Goal: Task Accomplishment & Management: Use online tool/utility

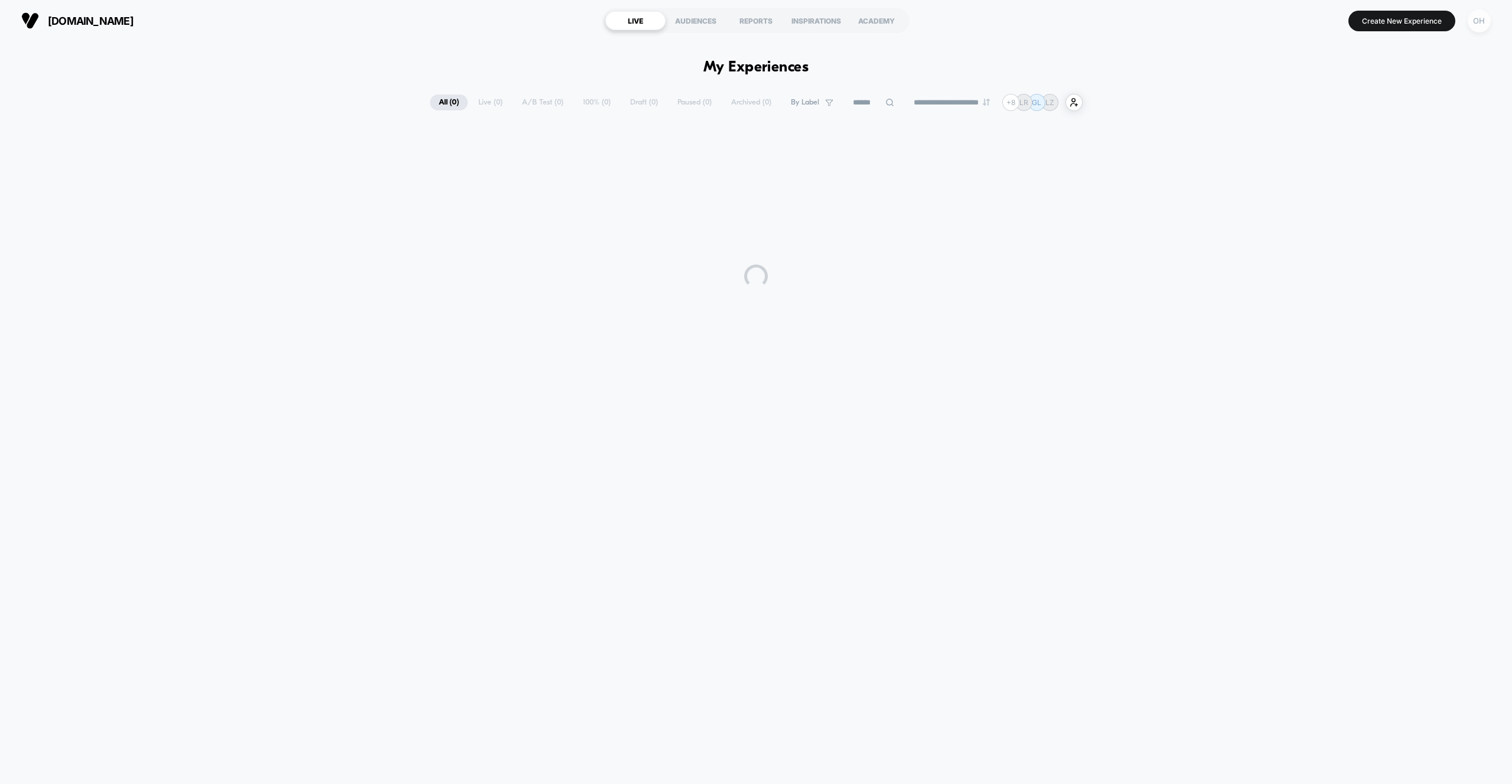
click at [1478, 31] on div "OH" at bounding box center [1479, 21] width 23 height 23
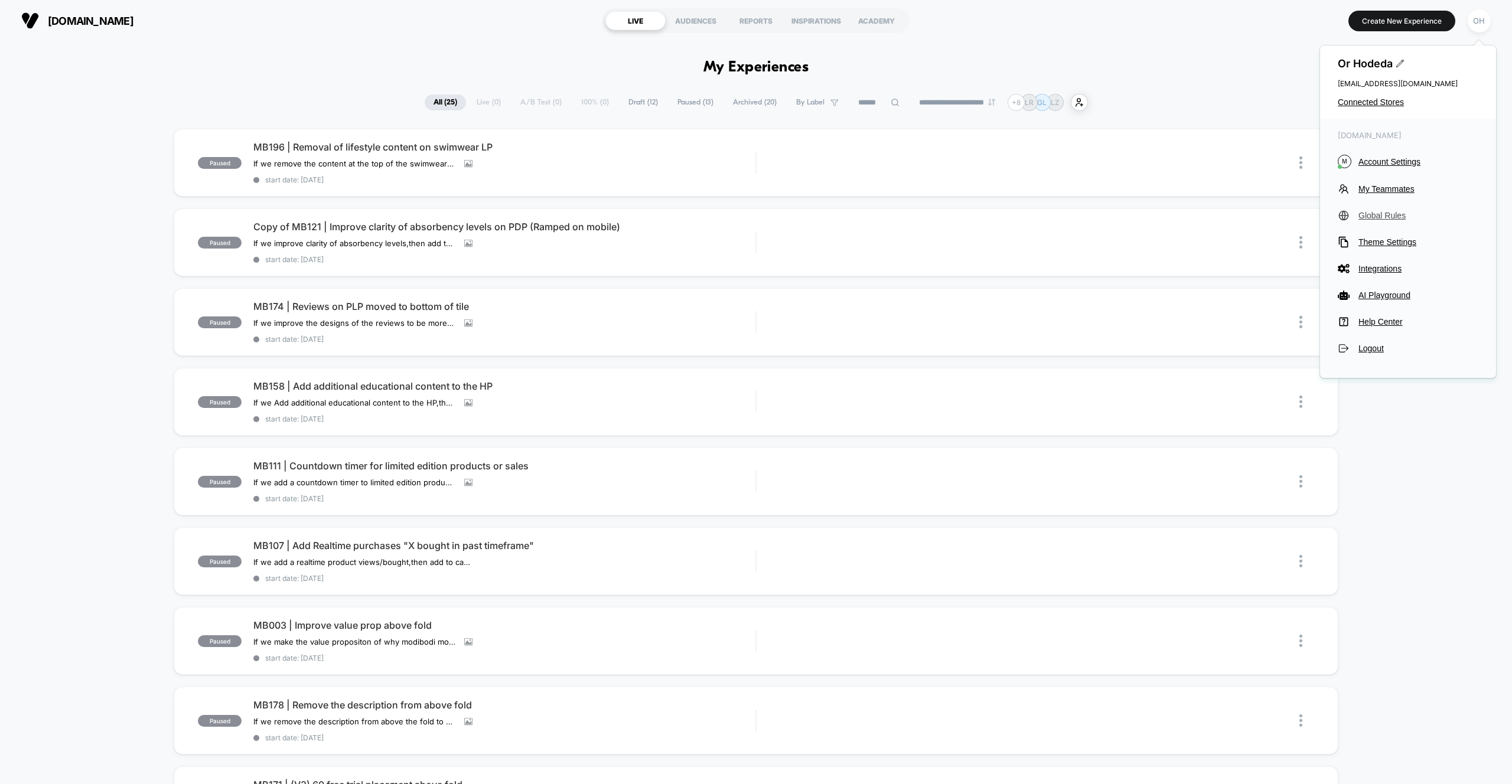
click at [1384, 213] on span "Global Rules" at bounding box center [1419, 215] width 120 height 9
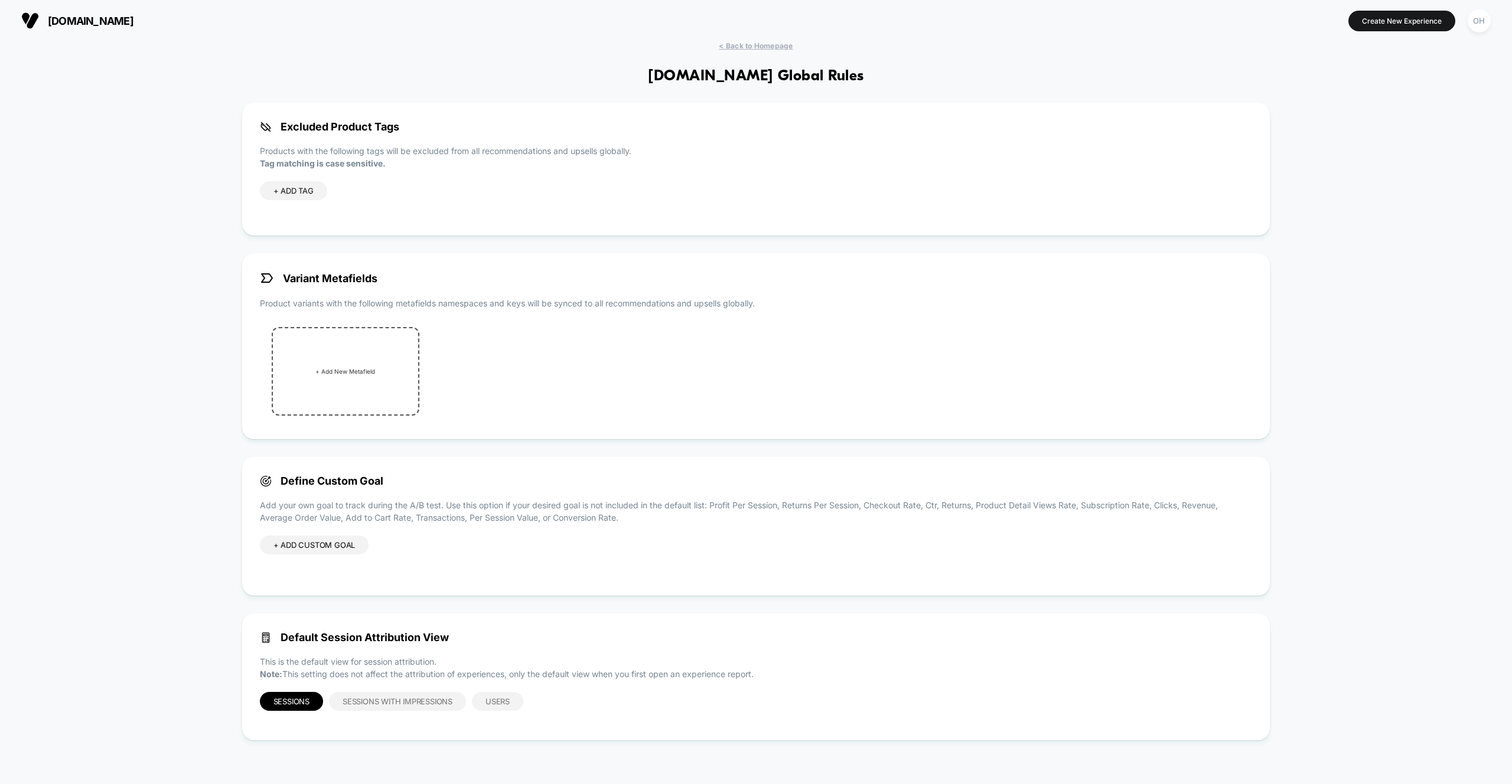
drag, startPoint x: 1471, startPoint y: 19, endPoint x: 1466, endPoint y: 36, distance: 17.7
click at [1471, 19] on div "OH" at bounding box center [1479, 21] width 23 height 23
click at [1379, 160] on span "Account Settings" at bounding box center [1419, 161] width 120 height 9
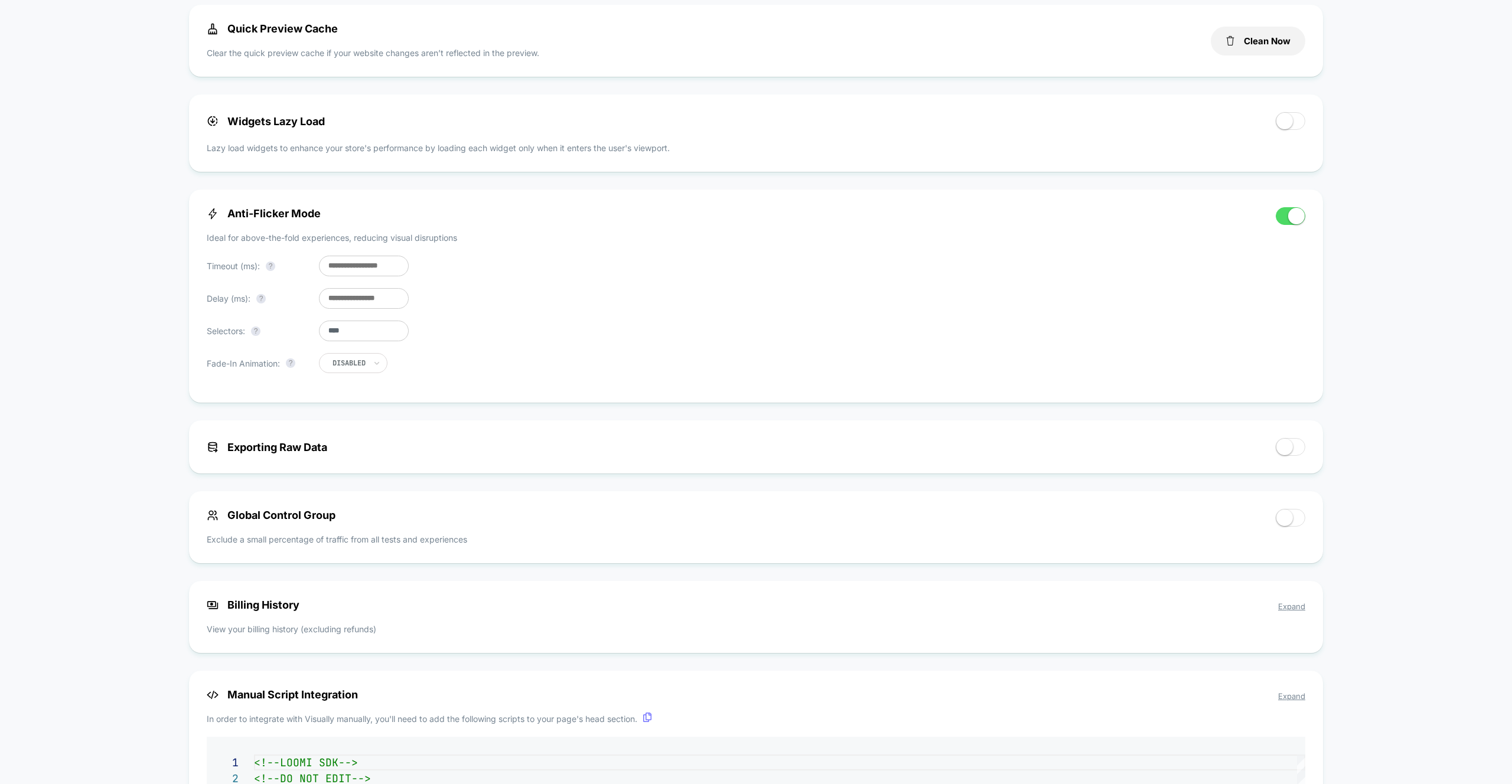
scroll to position [600, 0]
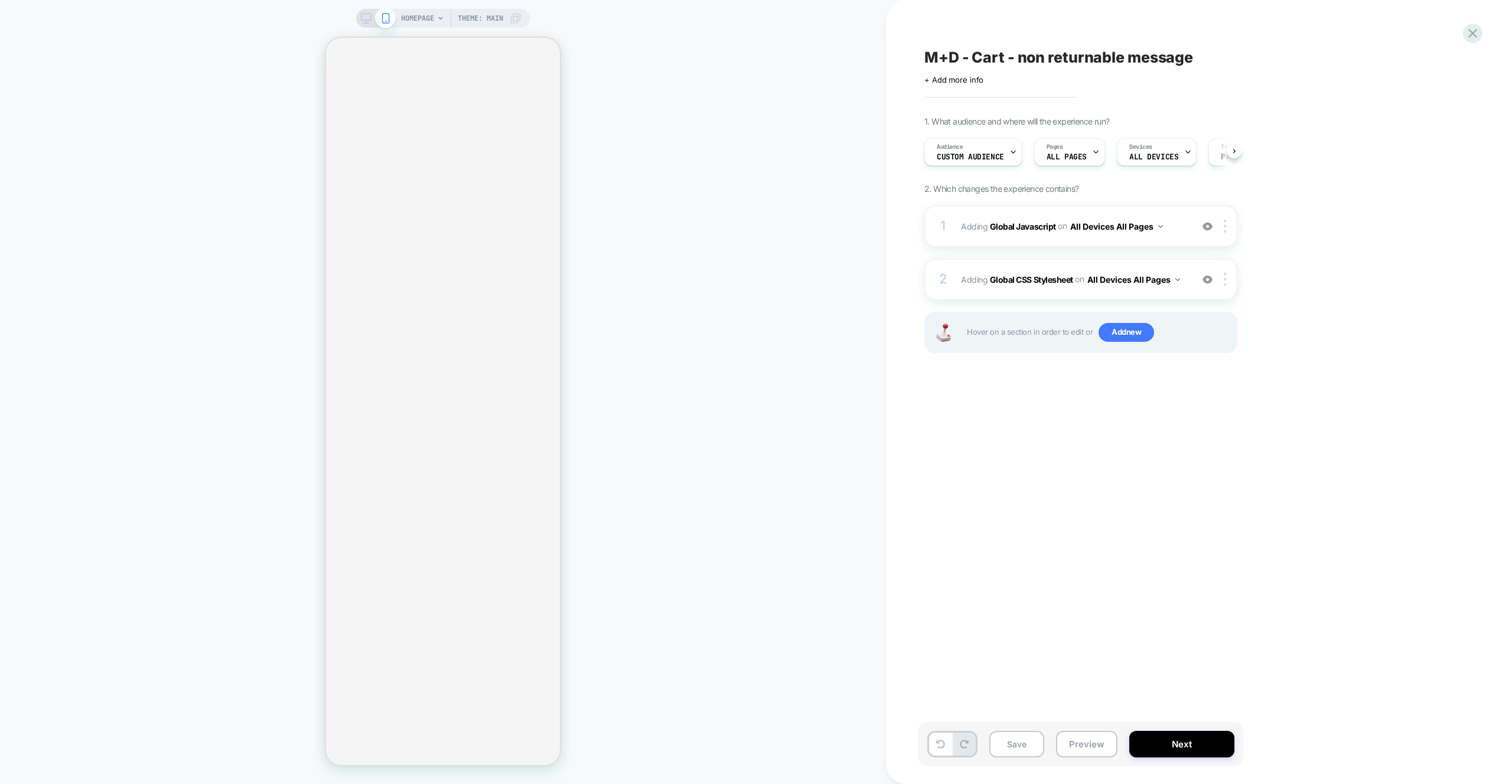
scroll to position [0, 1]
click at [997, 152] on div "Audience Custom Audience" at bounding box center [970, 152] width 91 height 27
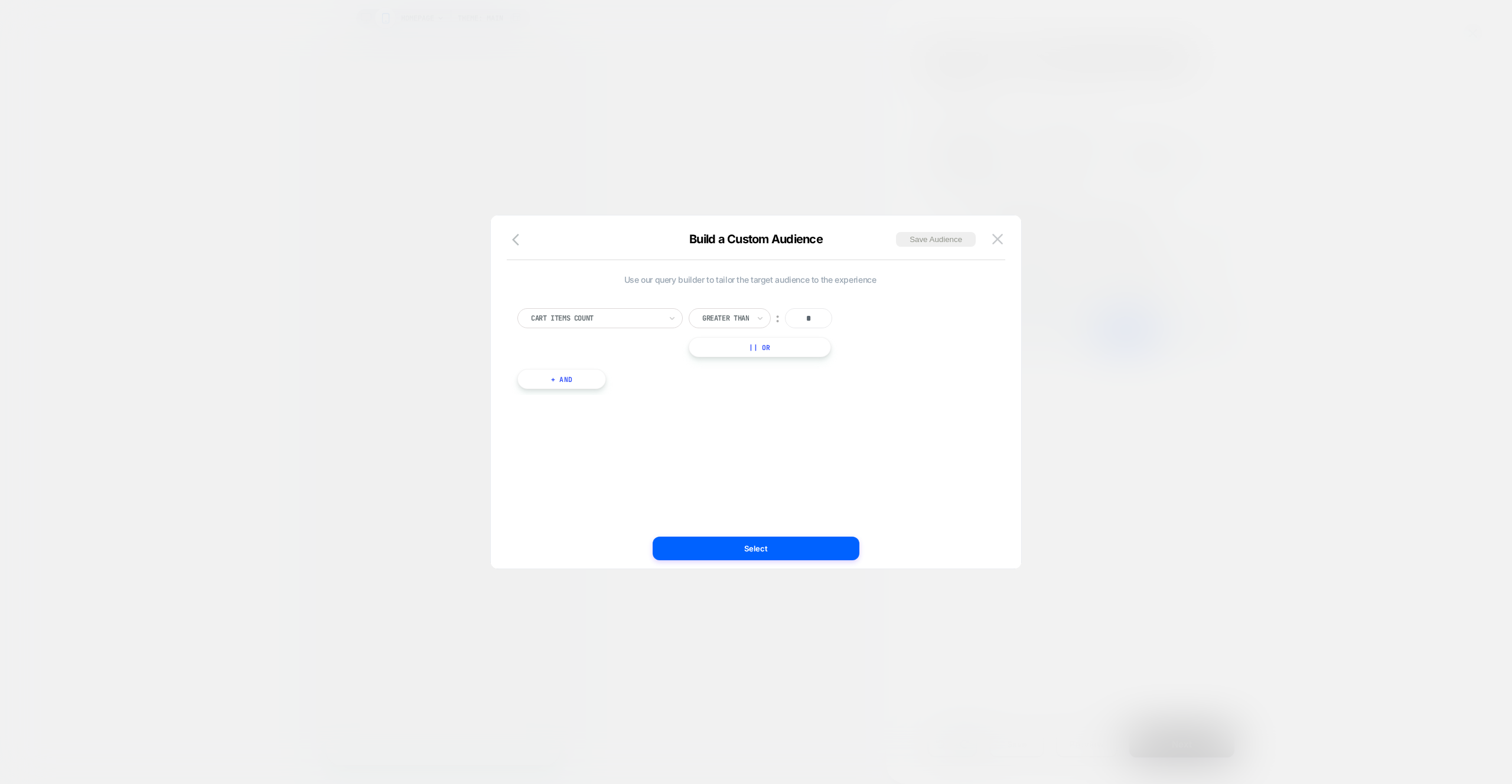
select select "**"
click at [528, 241] on button "button" at bounding box center [519, 241] width 21 height 17
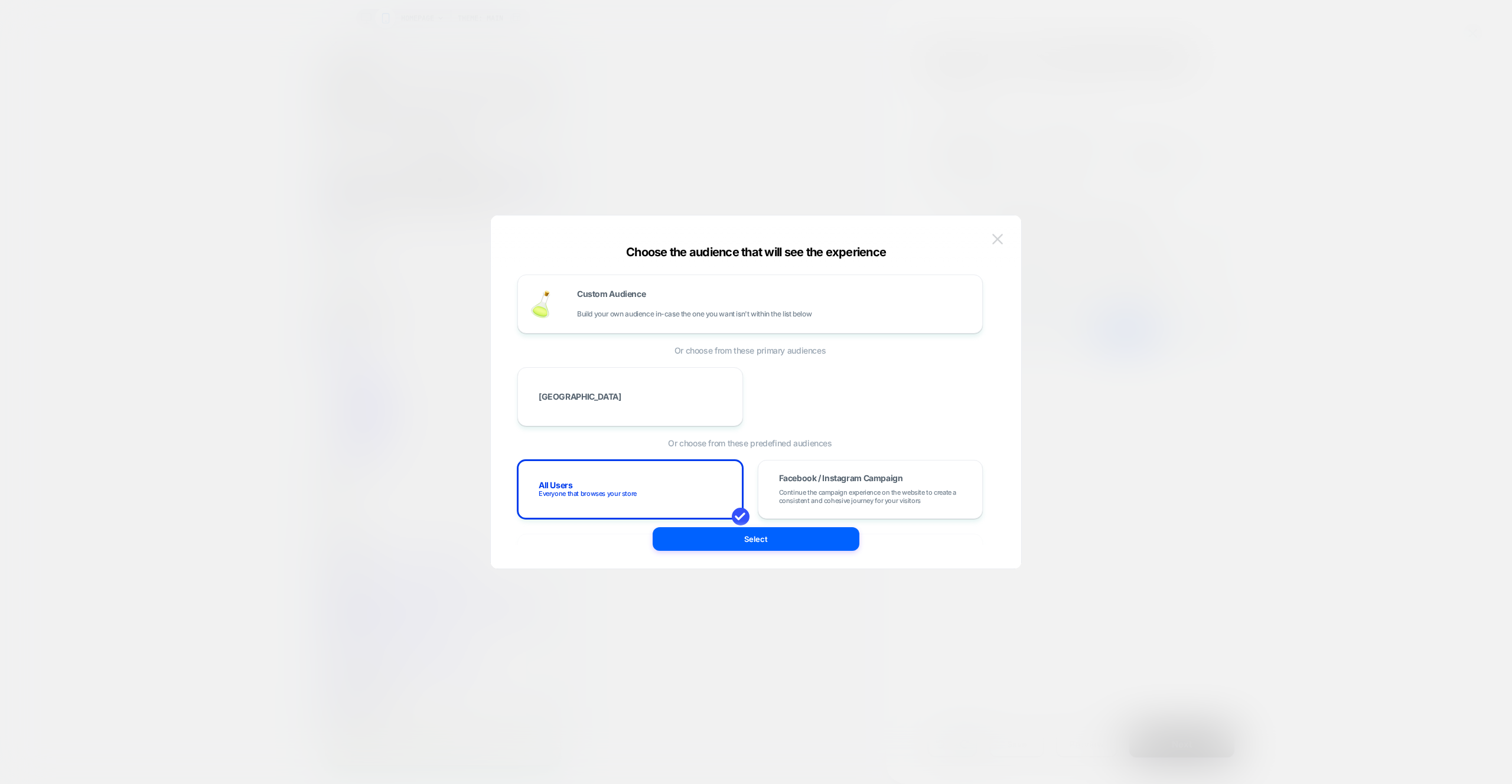
click at [992, 238] on button at bounding box center [997, 239] width 18 height 18
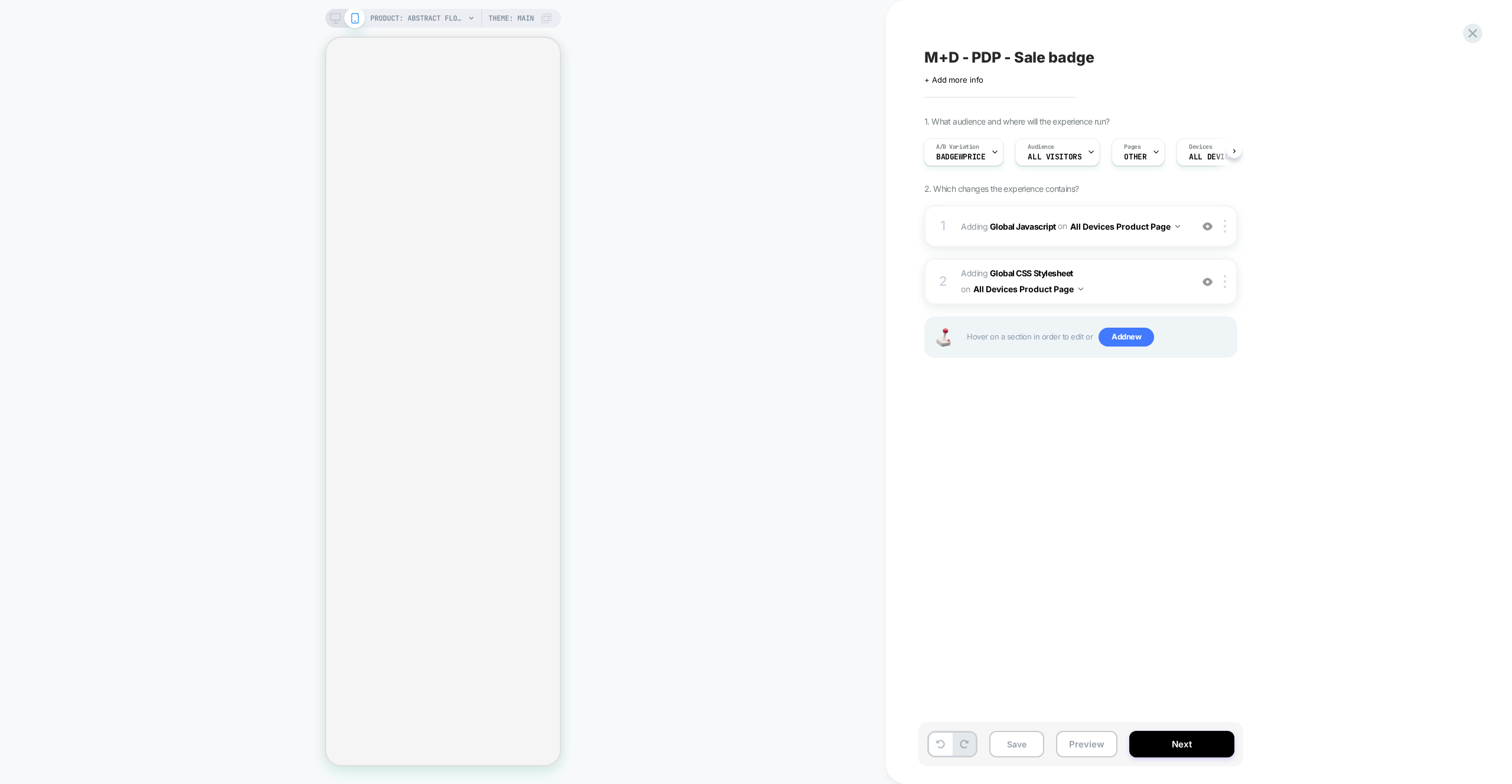
select select "**"
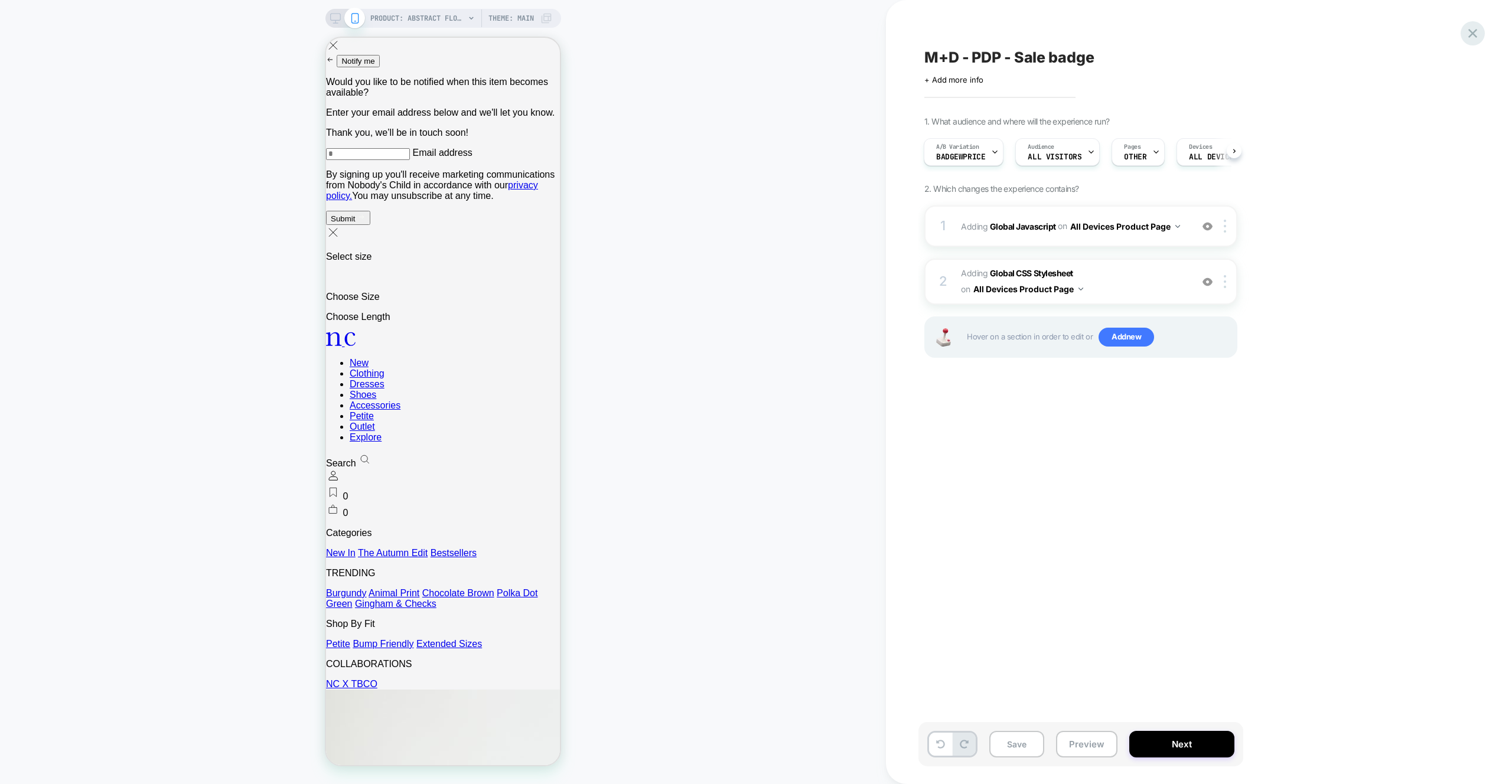
click at [1477, 37] on icon at bounding box center [1473, 33] width 9 height 9
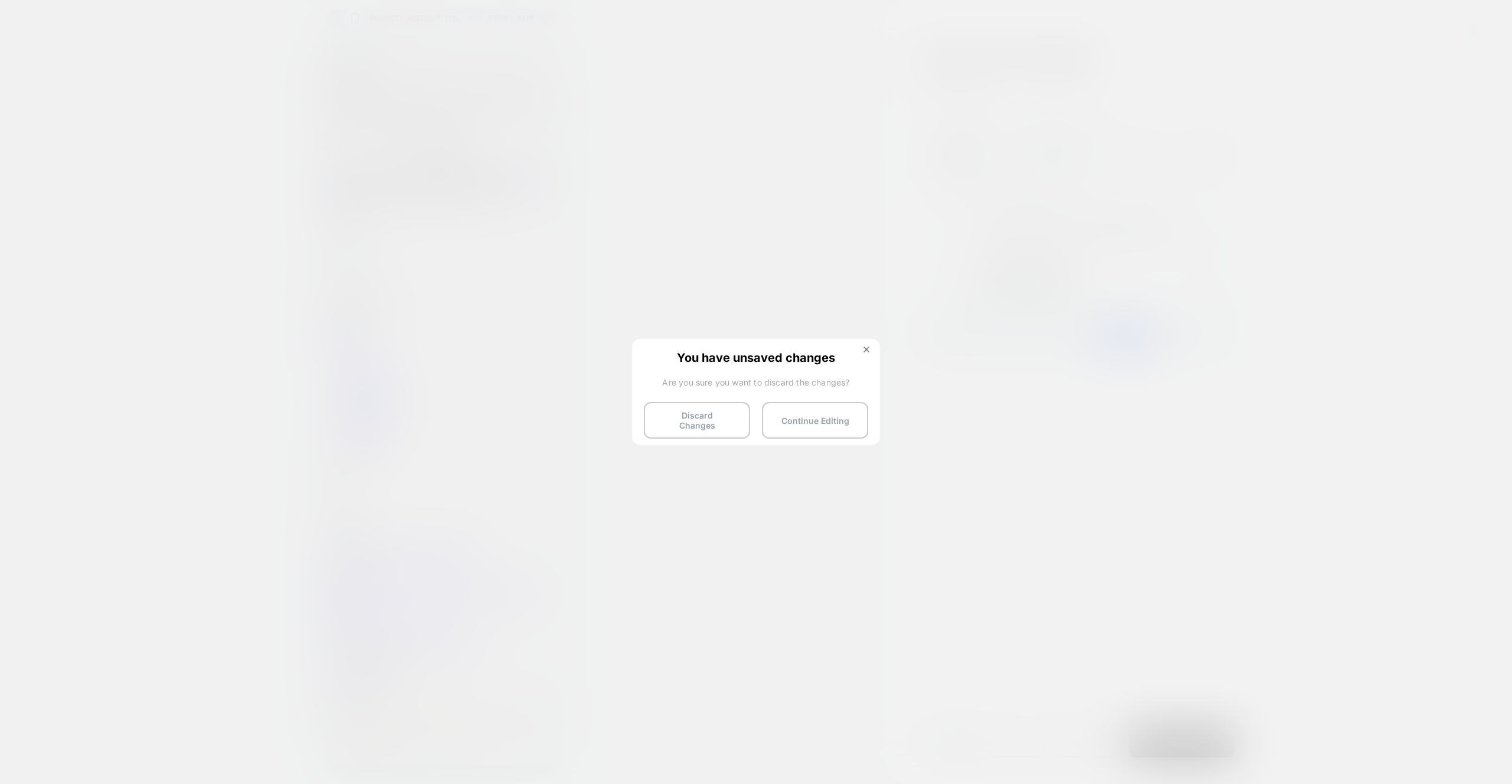
click at [682, 418] on button "Discard Changes" at bounding box center [697, 421] width 106 height 37
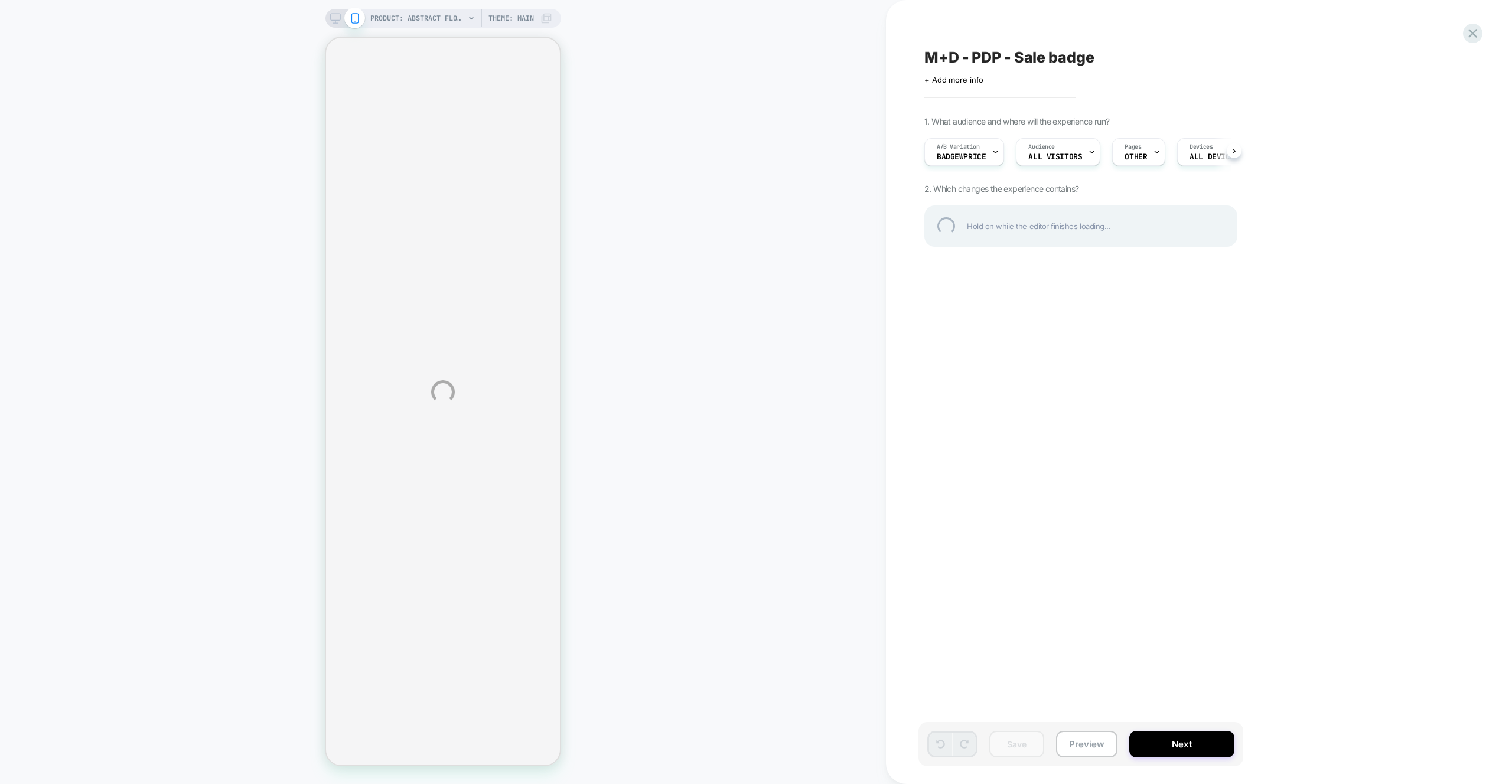
select select "**"
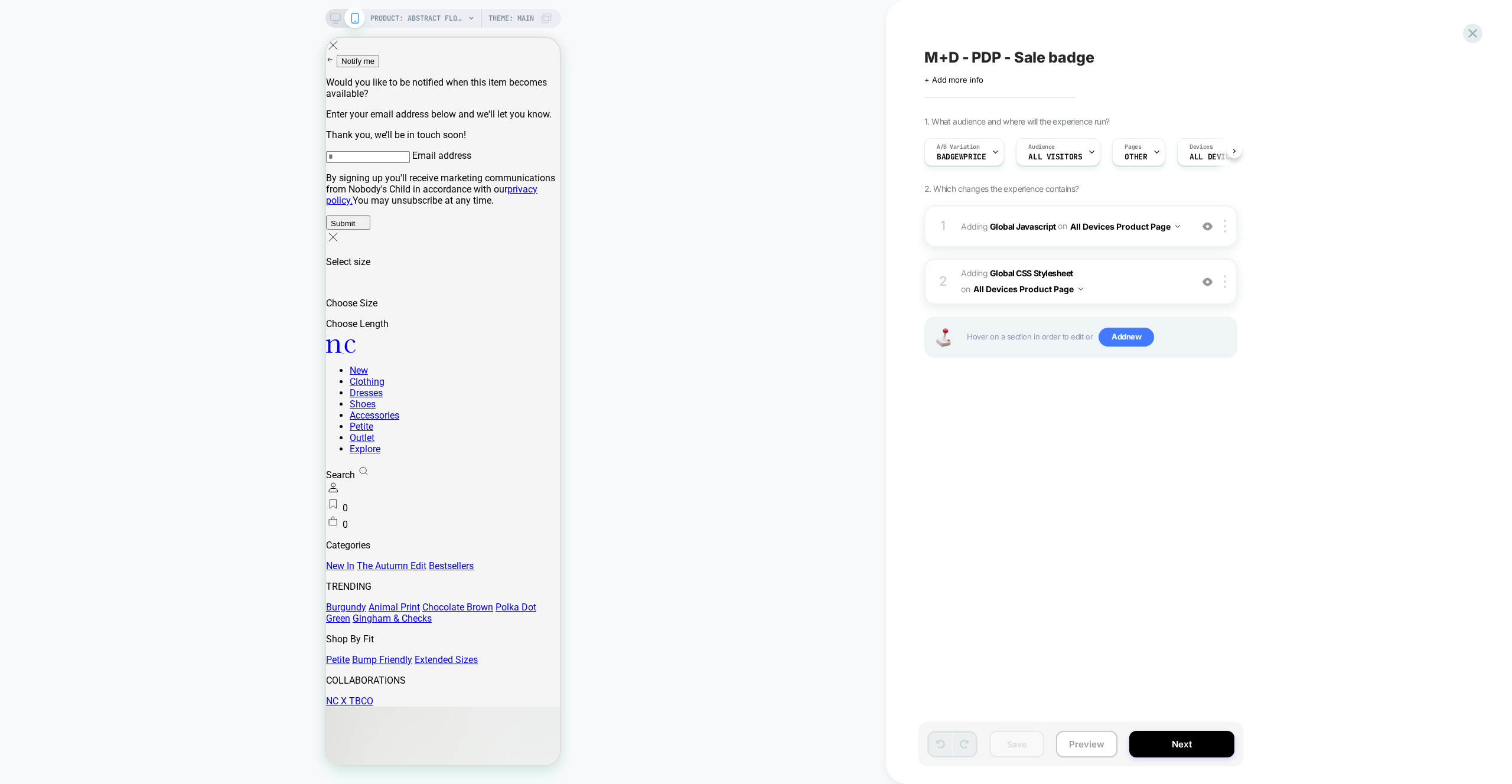
scroll to position [0, 1]
click at [1084, 238] on div "1 Adding Global Javascript on All Devices Product Page Add Before Add After Tar…" at bounding box center [1081, 225] width 313 height 41
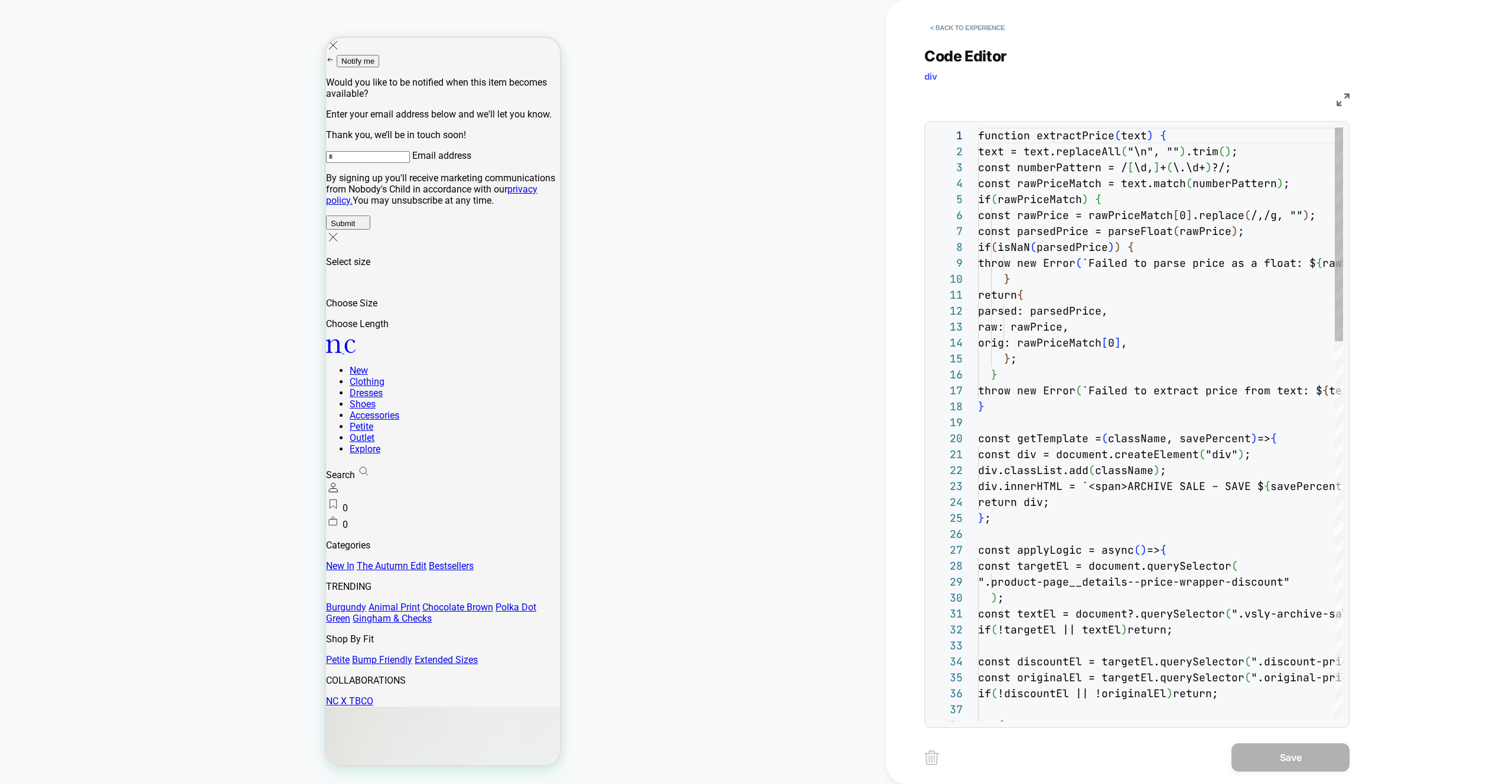
scroll to position [160, 0]
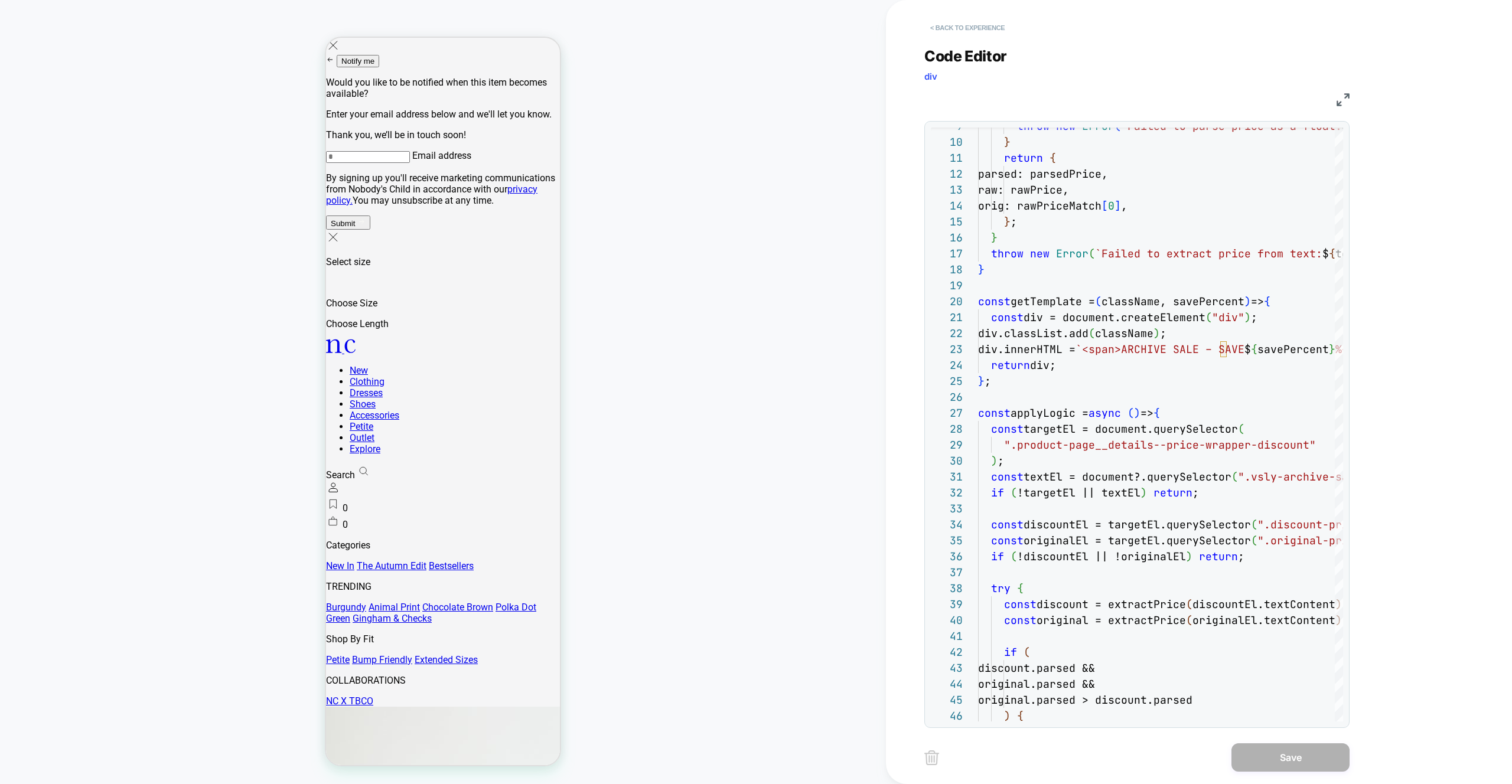
click at [969, 33] on button "< Back to experience" at bounding box center [967, 27] width 86 height 19
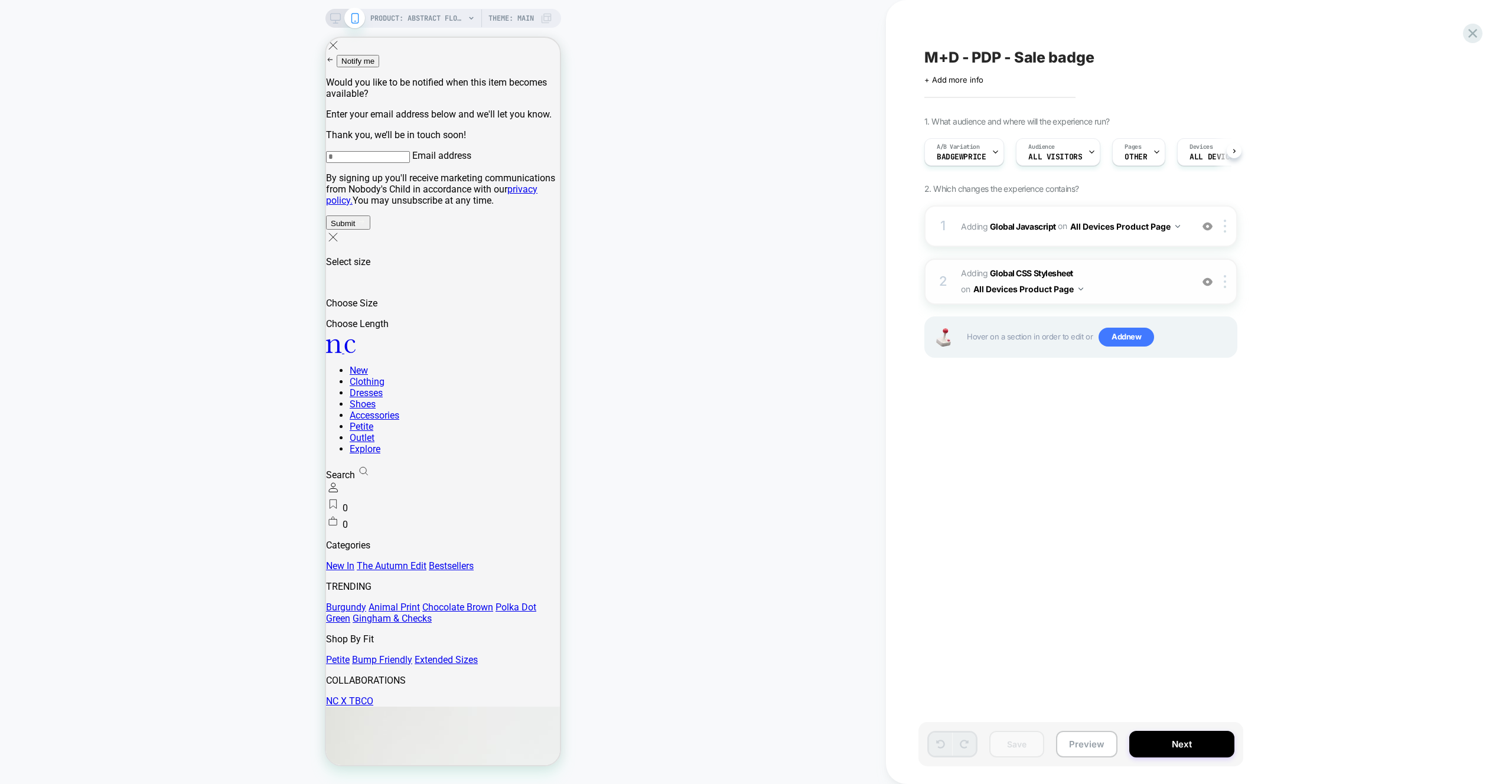
scroll to position [0, 1]
click at [1140, 277] on span "Adding Global CSS Stylesheet on All Devices Product Page" at bounding box center [1073, 282] width 225 height 32
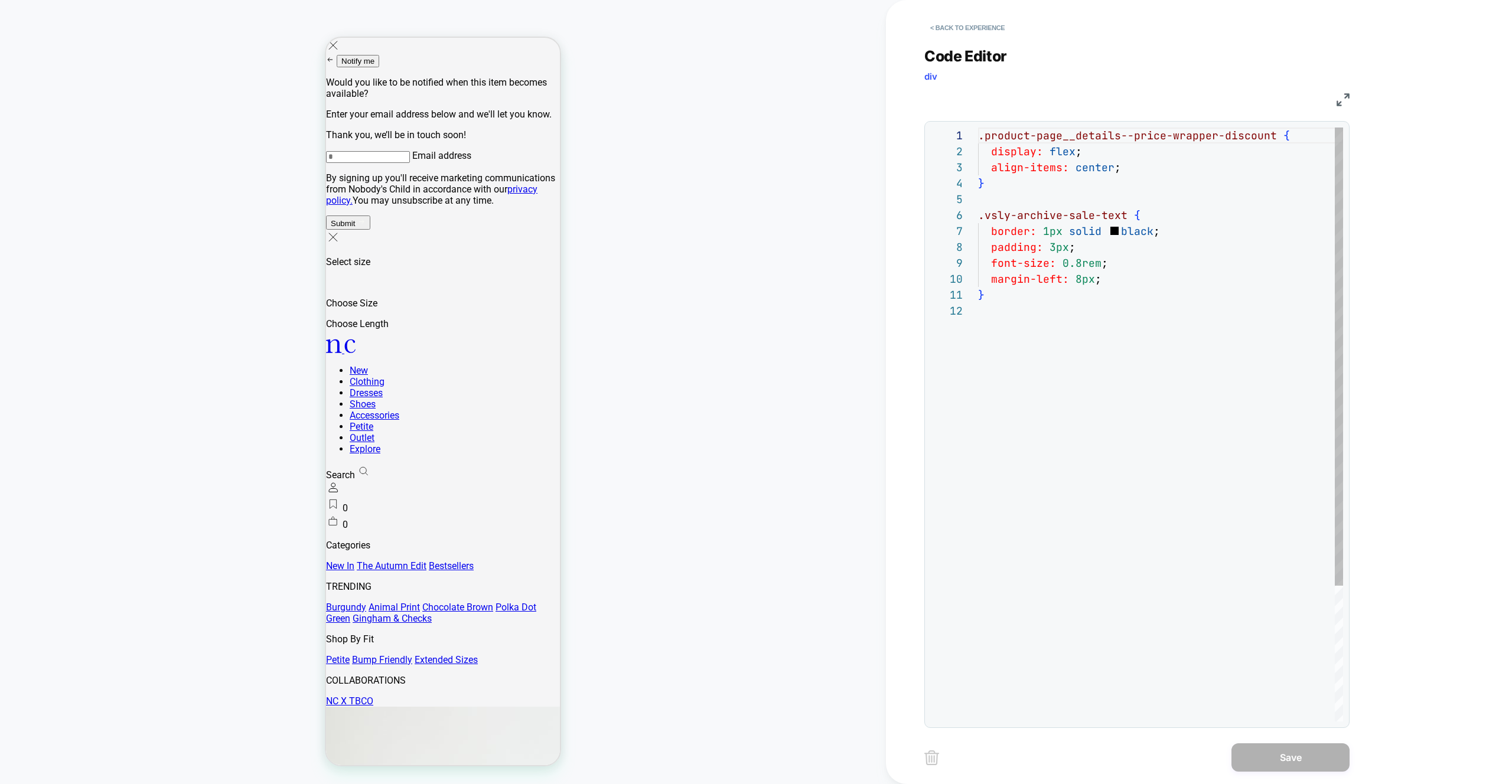
scroll to position [160, 0]
drag, startPoint x: 1017, startPoint y: 303, endPoint x: 971, endPoint y: 210, distance: 103.8
click at [979, 210] on div ".product-page__details--price-wrapper-discount { display: flex ; align-items: c…" at bounding box center [1161, 512] width 365 height 770
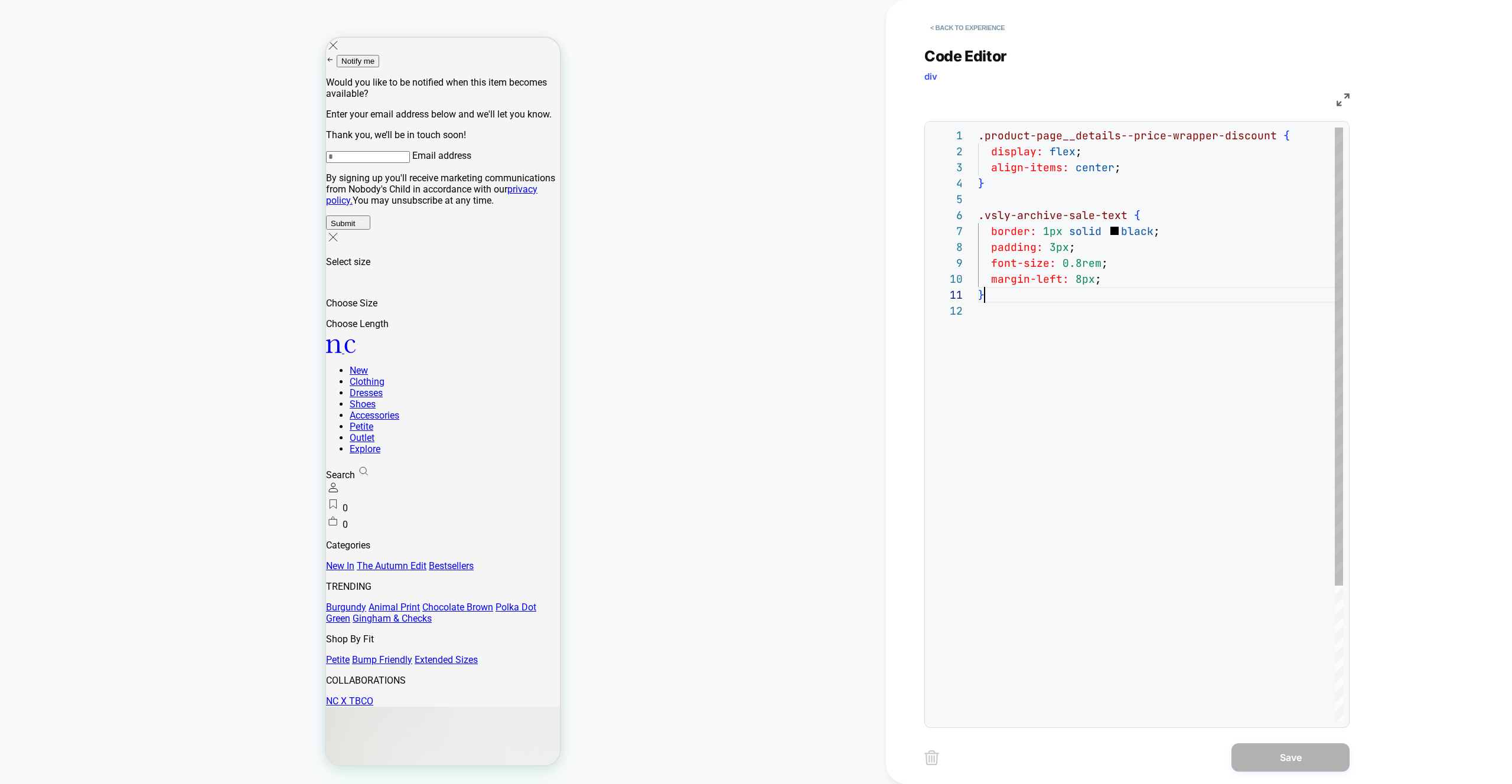
click at [1004, 294] on div ".product-page__details--price-wrapper-discount { display: flex ; align-items: c…" at bounding box center [1161, 512] width 365 height 770
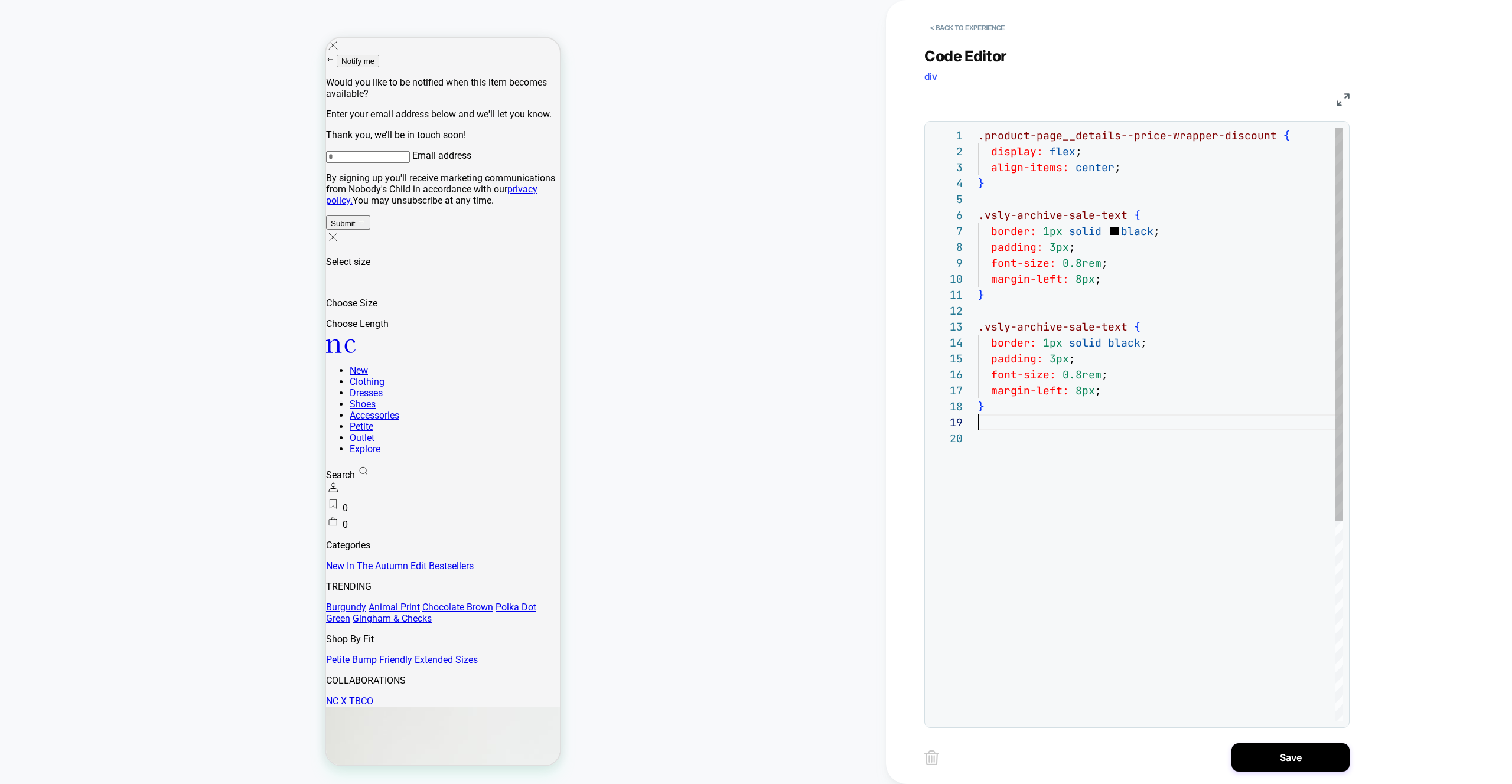
scroll to position [128, 0]
click at [1125, 328] on div ".product-page__details--price-wrapper-discount { display: flex ; align-items: c…" at bounding box center [1161, 577] width 365 height 897
click at [1111, 345] on div ".product-page__details--price-wrapper-discount { display: flex ; align-items: c…" at bounding box center [1161, 577] width 365 height 897
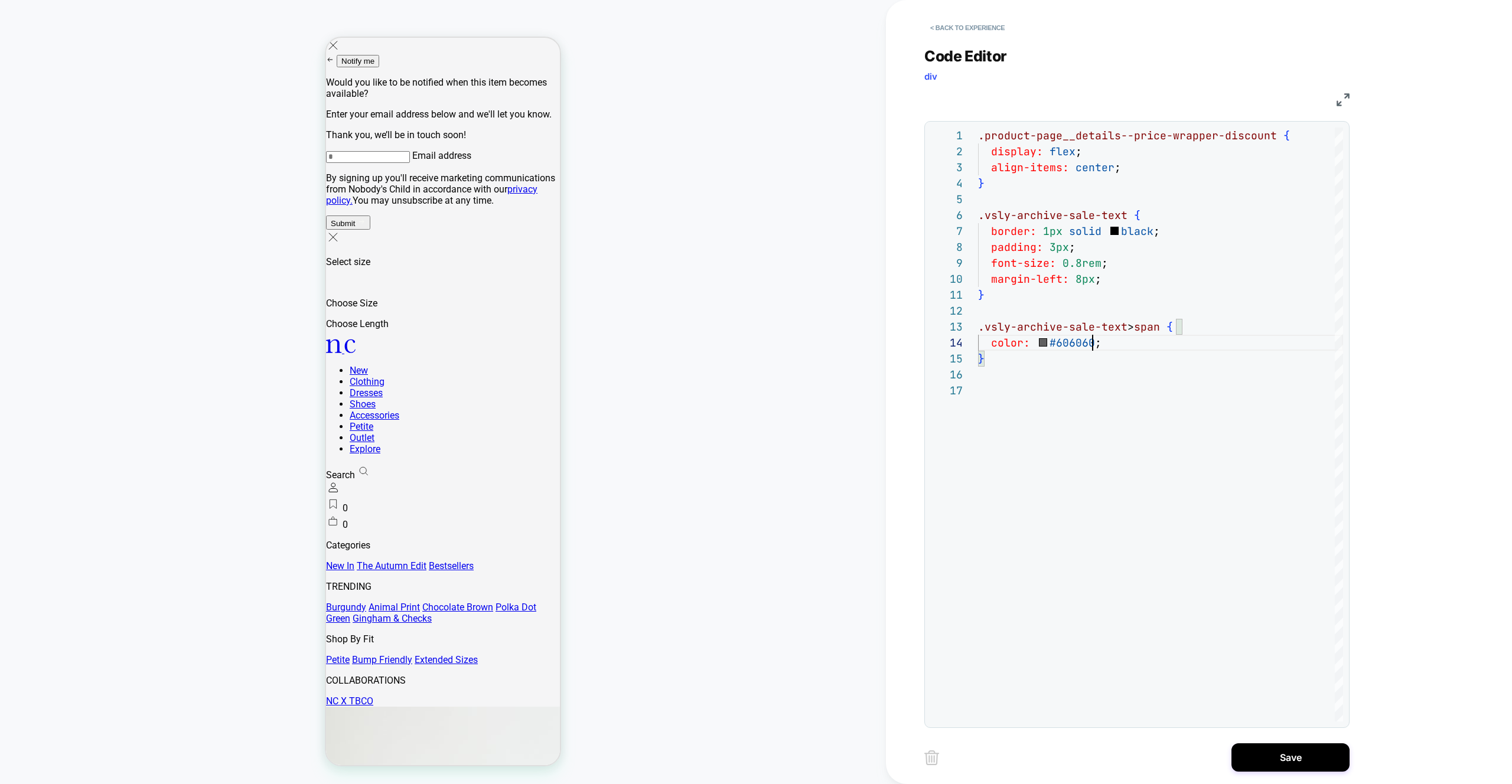
scroll to position [0, 0]
click at [1149, 226] on div ".product-page__details--price-wrapper-discount { display: flex ; align-items: c…" at bounding box center [1161, 552] width 365 height 849
click at [1144, 219] on div ".product-page__details--price-wrapper-discount { display: flex ; align-items: c…" at bounding box center [1161, 552] width 365 height 849
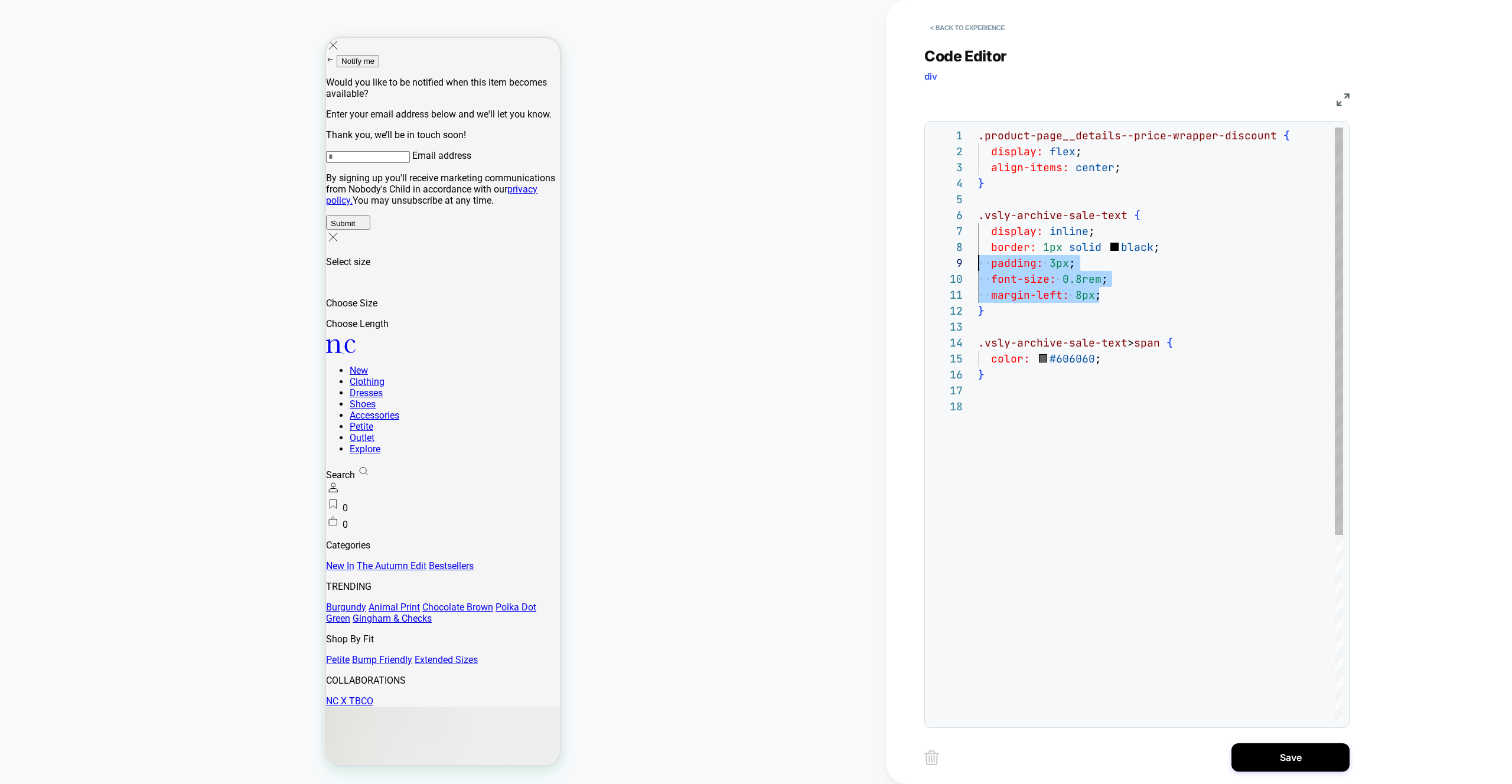
scroll to position [111, 0]
drag, startPoint x: 1111, startPoint y: 293, endPoint x: 1060, endPoint y: 370, distance: 92.4
click at [979, 244] on div ".product-page__details--price-wrapper-discount { display: flex ; align-items: c…" at bounding box center [1161, 560] width 365 height 865
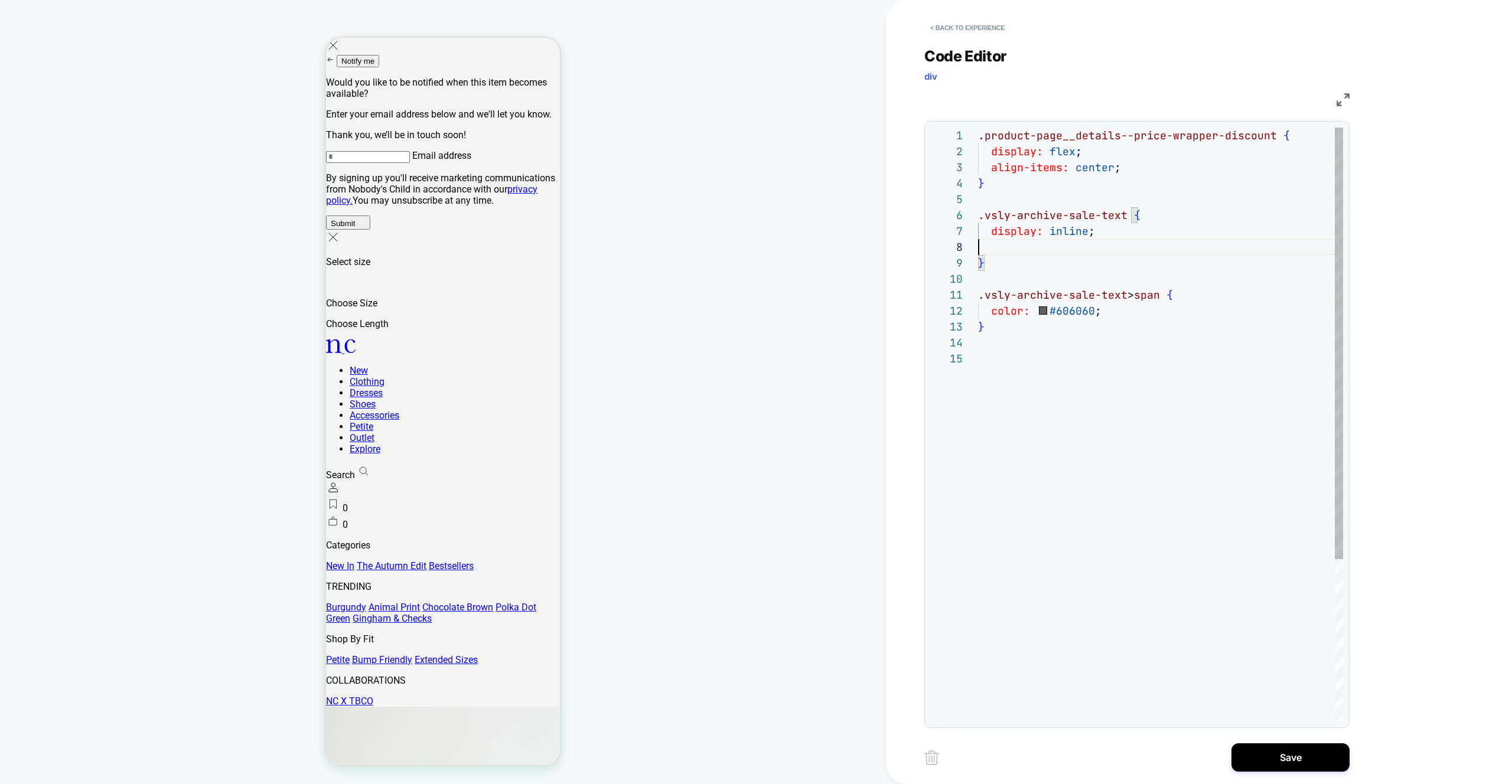
click at [1123, 320] on div ".product-page__details--price-wrapper-discount { display: flex ; align-items: c…" at bounding box center [1161, 536] width 365 height 817
click at [996, 254] on div ".product-page__details--price-wrapper-discount { display: flex ; align-items: c…" at bounding box center [1161, 568] width 365 height 881
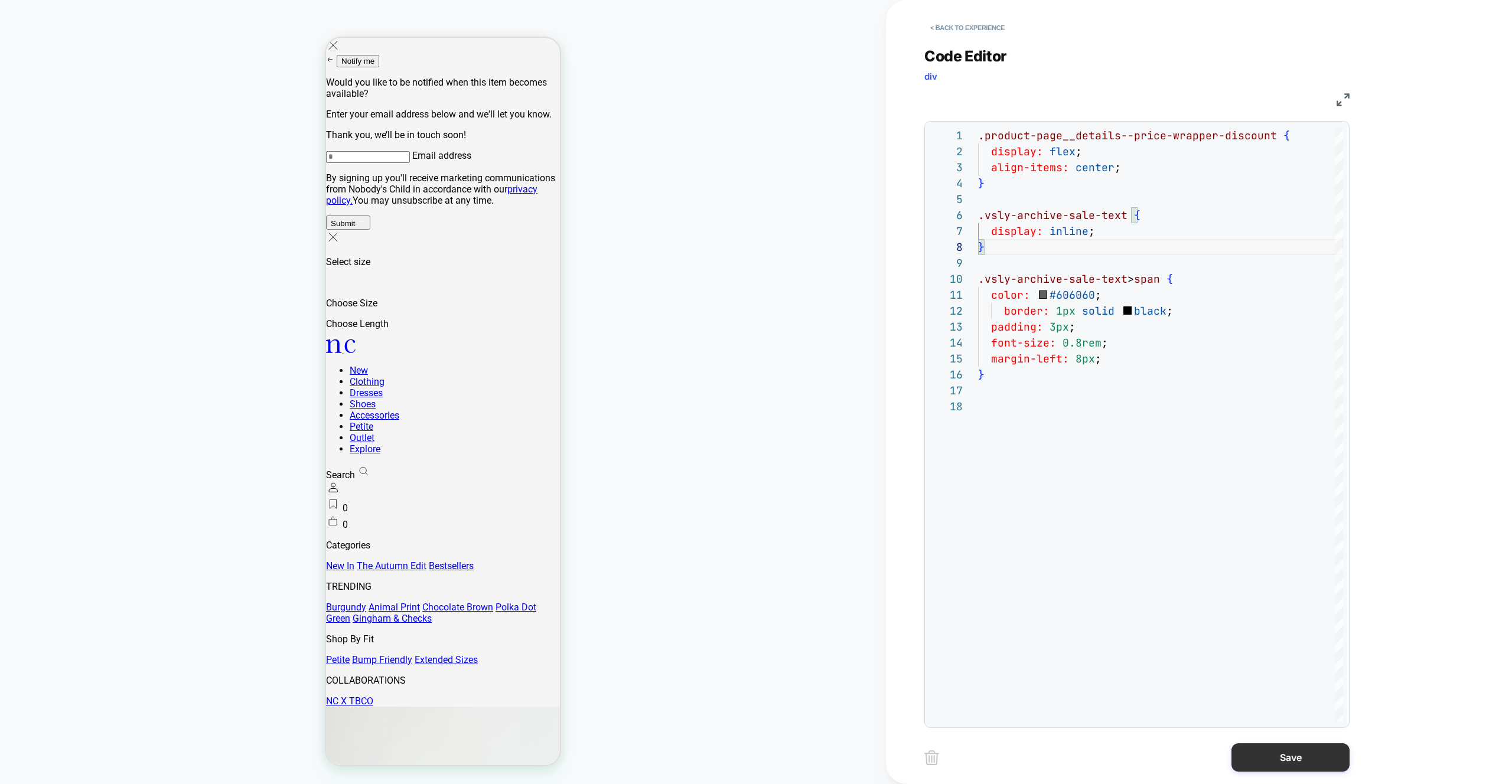
type textarea "**********"
click at [1284, 754] on button "Save" at bounding box center [1290, 757] width 118 height 28
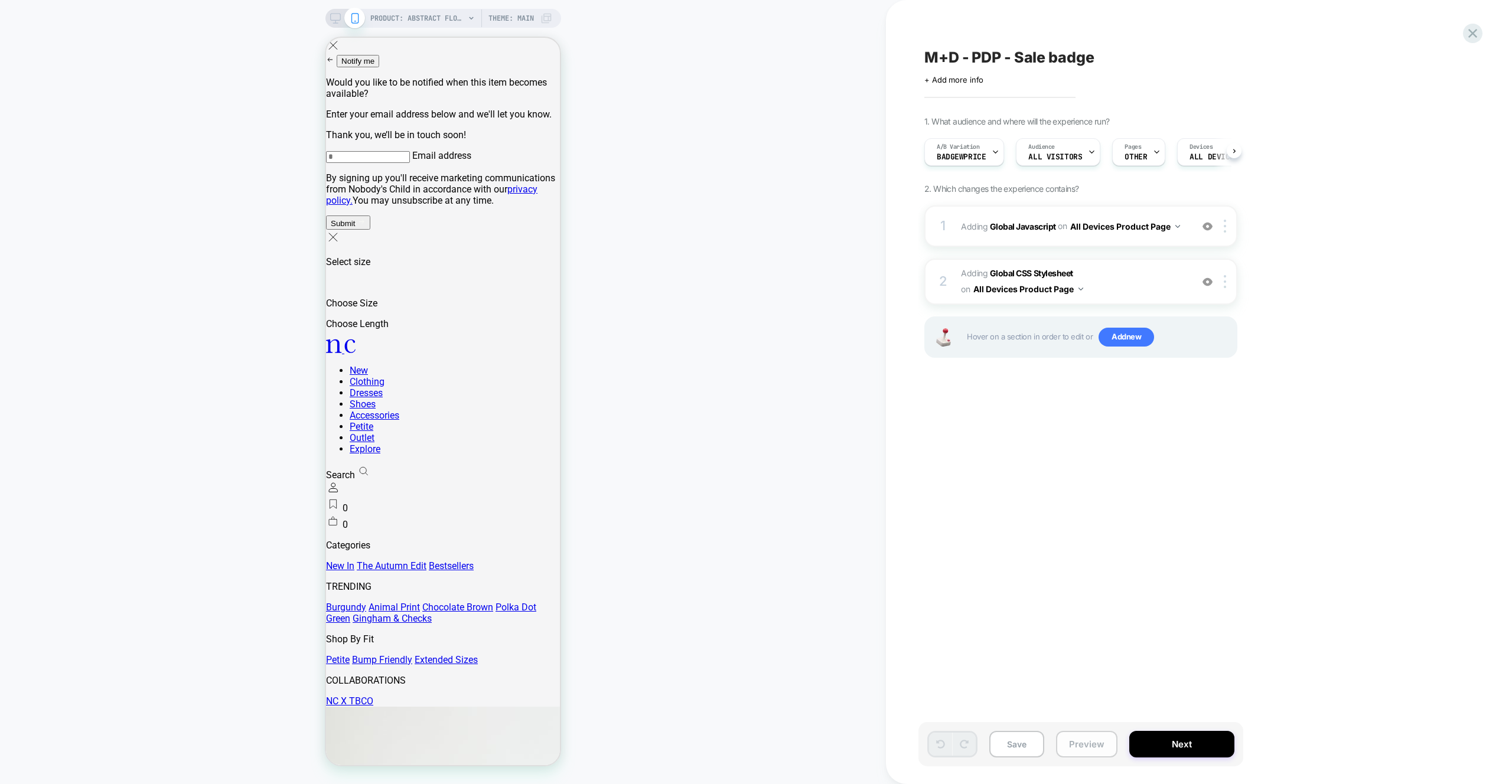
scroll to position [0, 1]
drag, startPoint x: 1064, startPoint y: 751, endPoint x: 1070, endPoint y: 736, distance: 16.2
click at [1064, 751] on button "Preview" at bounding box center [1086, 744] width 61 height 27
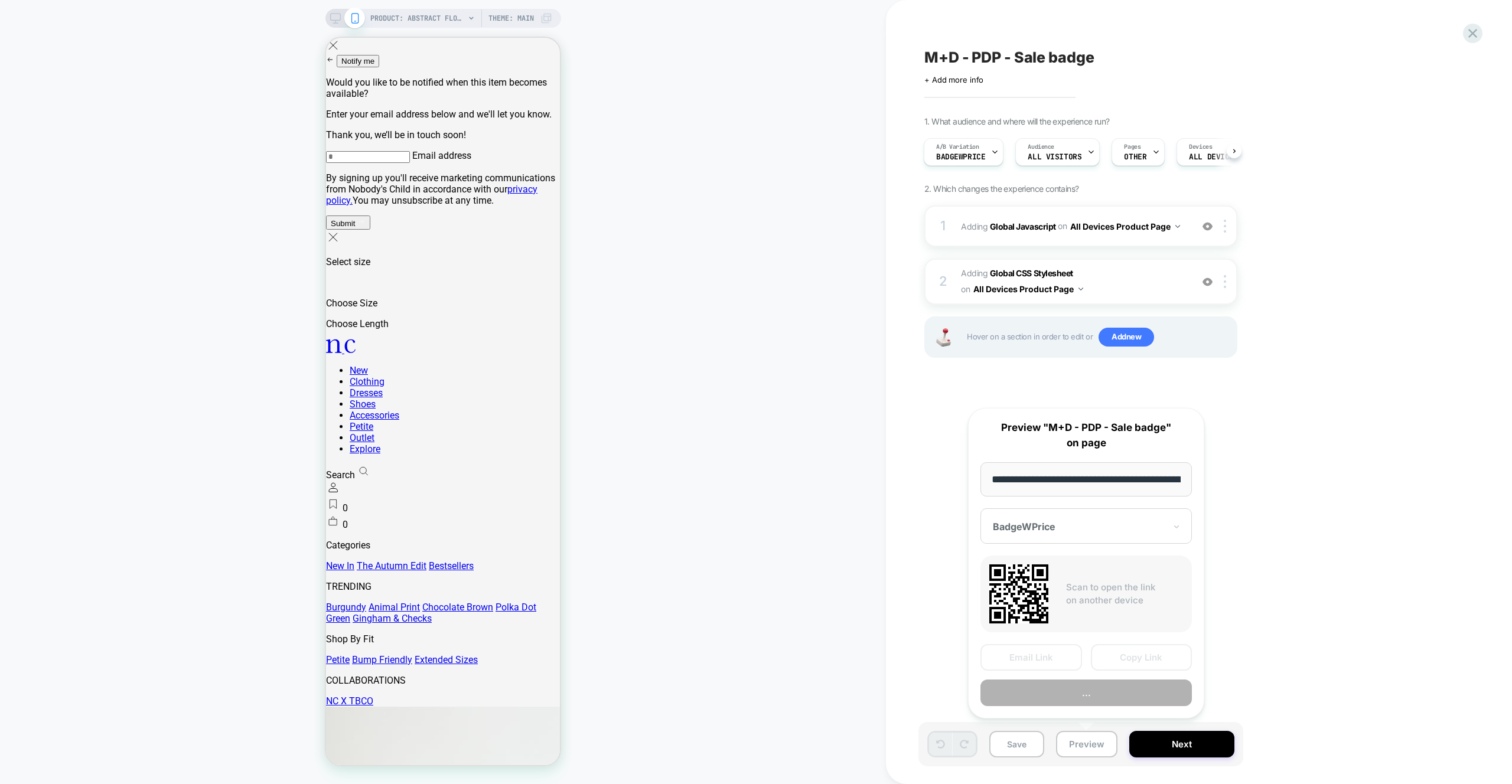
scroll to position [0, 329]
click at [1085, 684] on button "..." at bounding box center [1086, 694] width 212 height 27
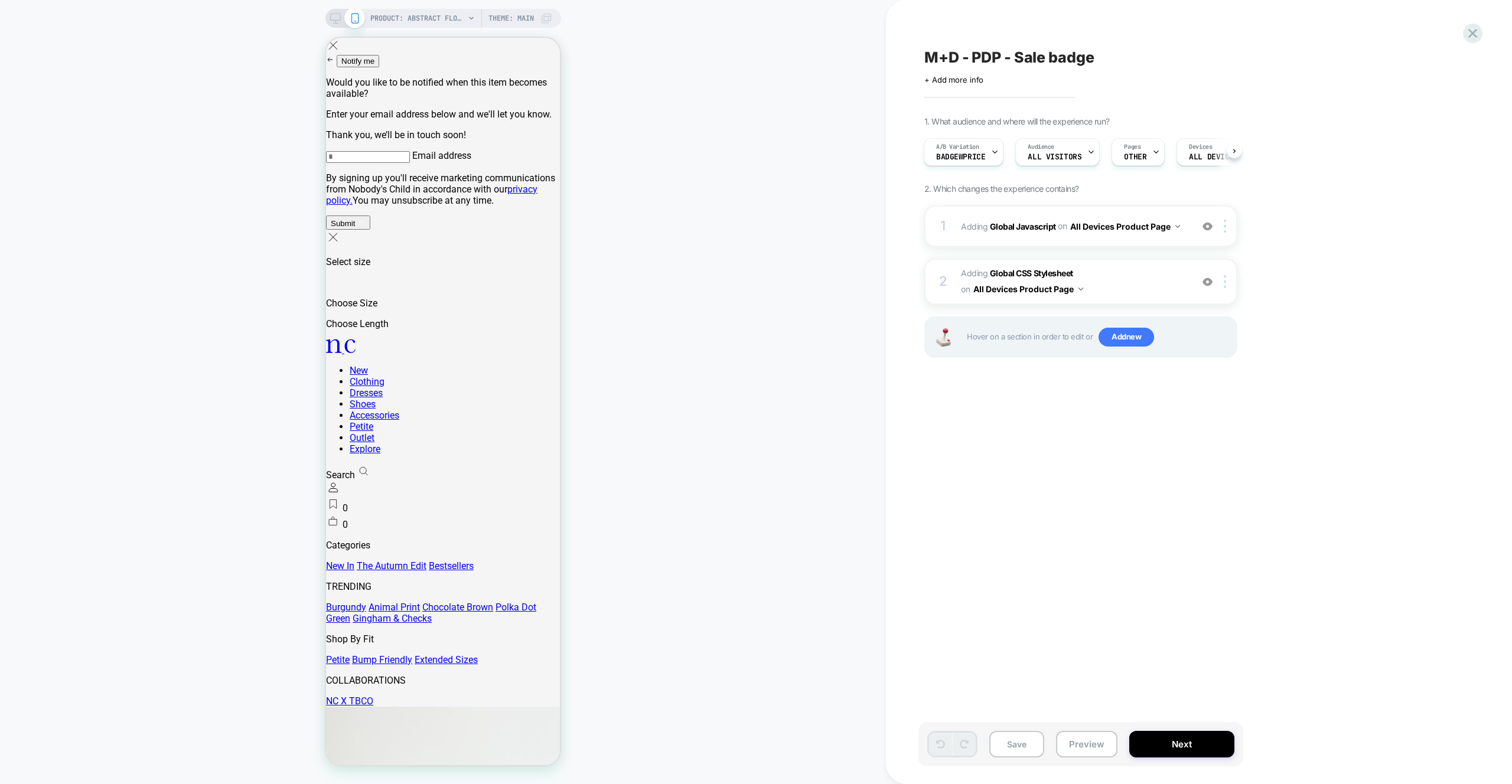
click at [1185, 249] on div "1 Adding Global Javascript on All Devices Product Page Add Before Add After Tar…" at bounding box center [1081, 296] width 313 height 182
click at [1156, 285] on span "Adding Global CSS Stylesheet on All Devices Product Page" at bounding box center [1073, 282] width 225 height 32
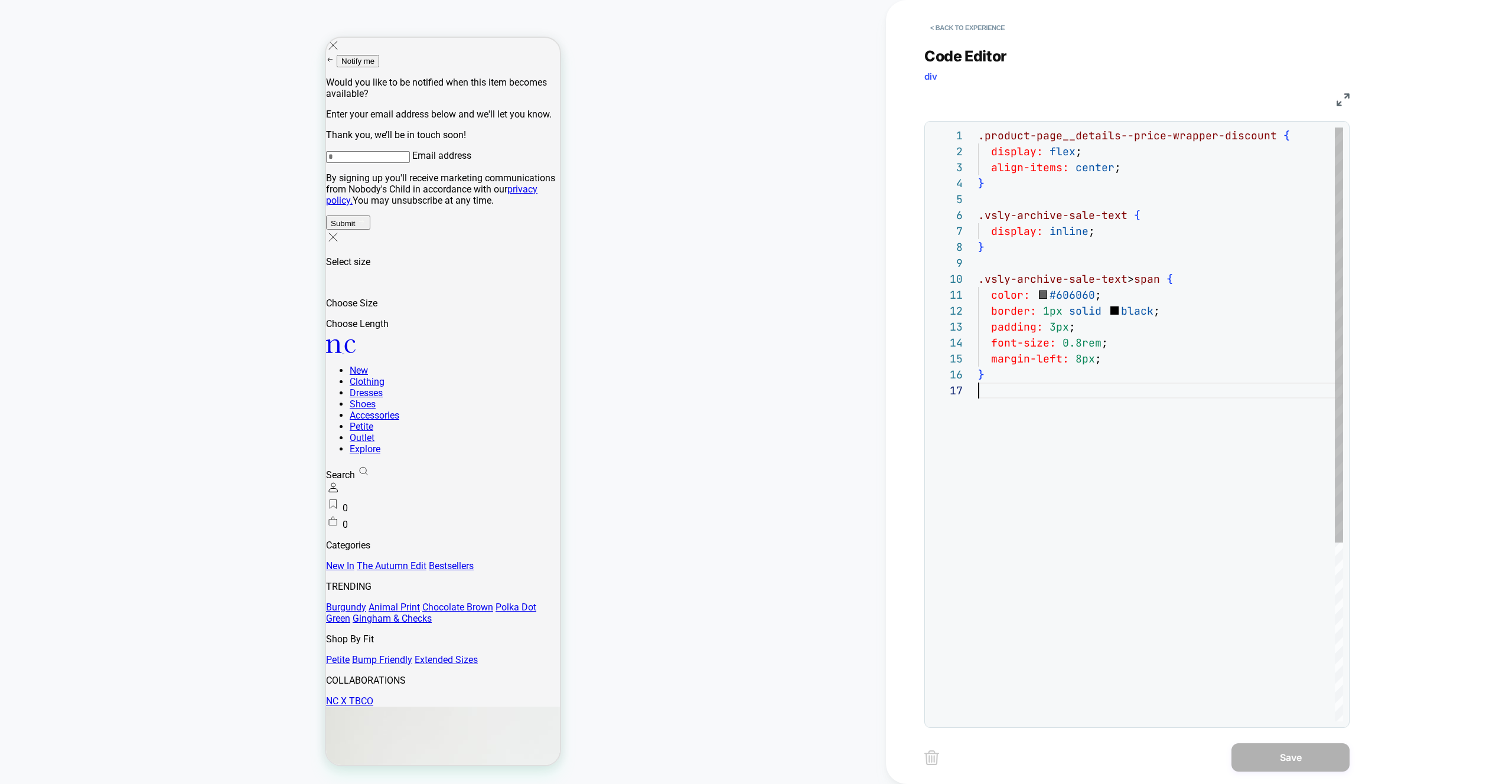
click at [1063, 400] on div ".product-page__details--price-wrapper-discount { display: flex ; align-items: c…" at bounding box center [1161, 552] width 365 height 849
type textarea "**********"
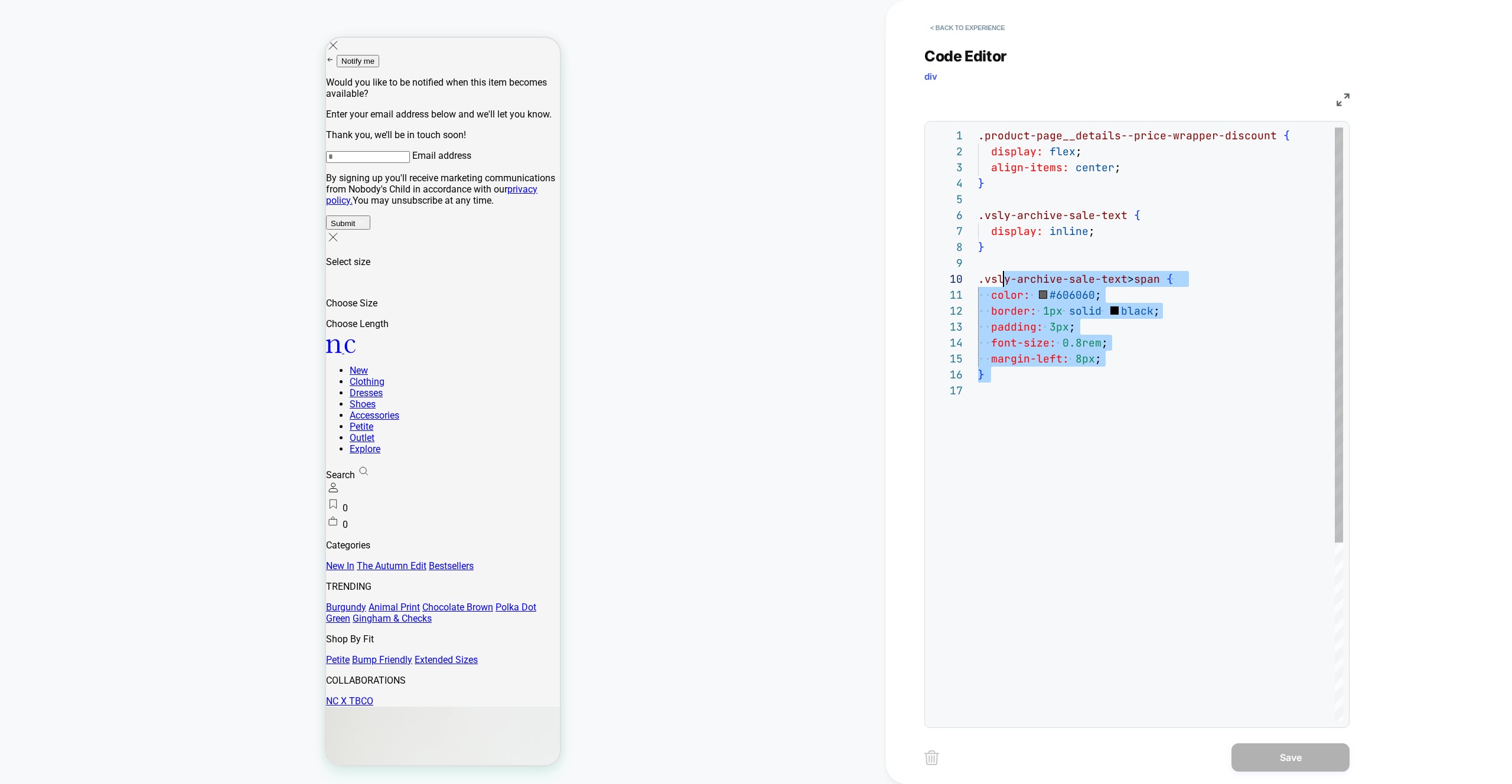
scroll to position [0, 0]
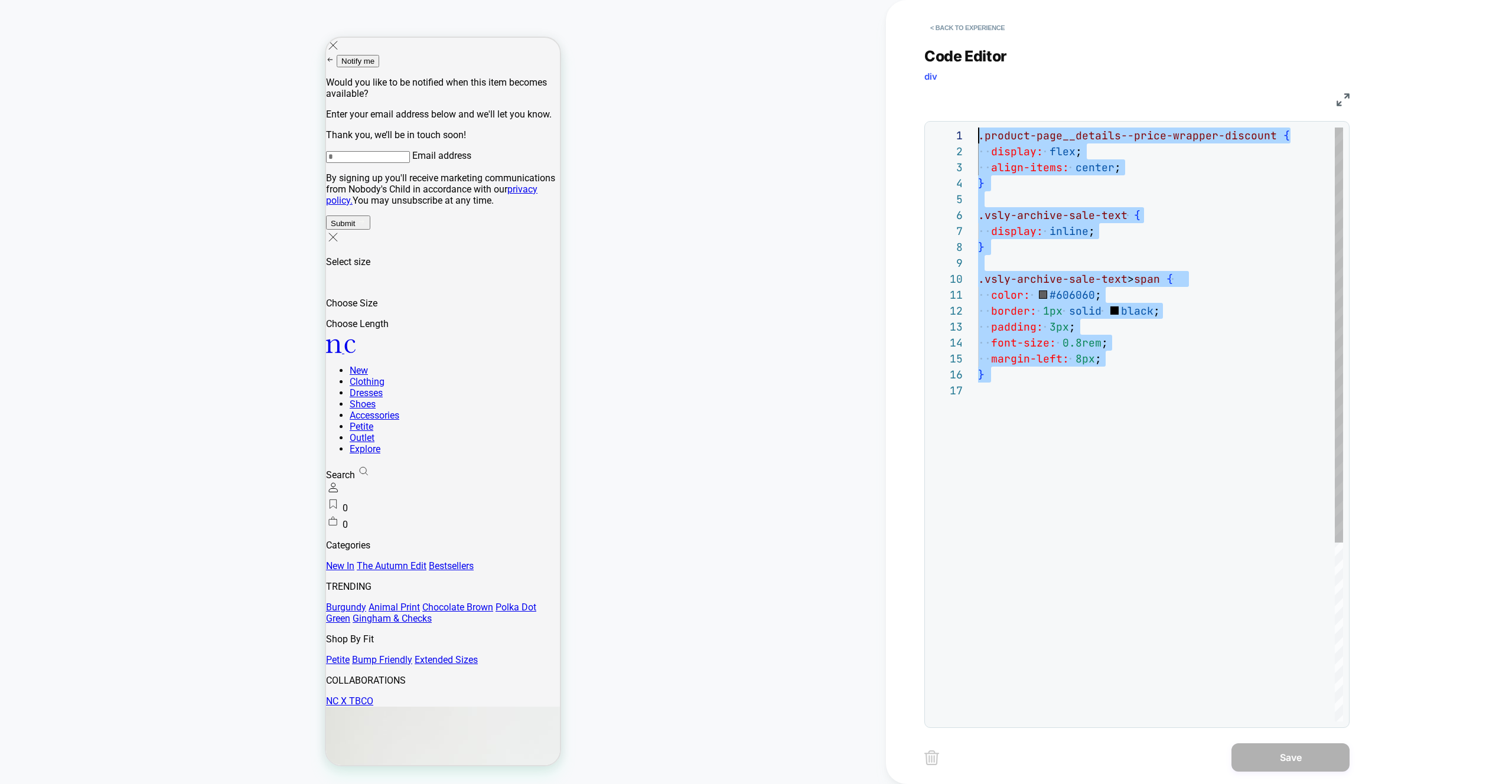
drag, startPoint x: 1021, startPoint y: 387, endPoint x: 945, endPoint y: 81, distance: 315.3
click at [979, 128] on div ".product-page__details--price-wrapper-discount { display: flex ; align-items: c…" at bounding box center [1161, 552] width 365 height 849
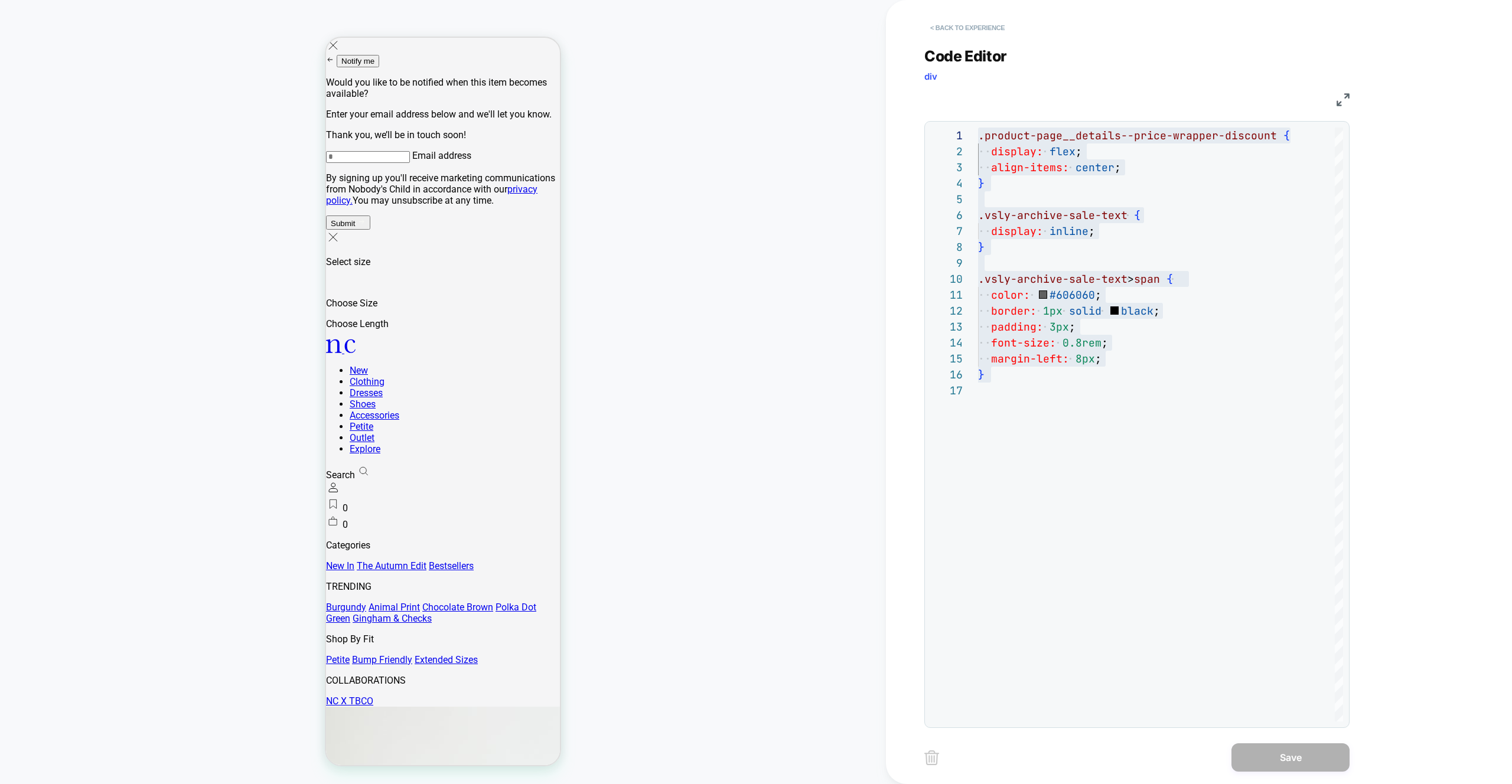
click at [962, 22] on button "< Back to experience" at bounding box center [967, 27] width 86 height 19
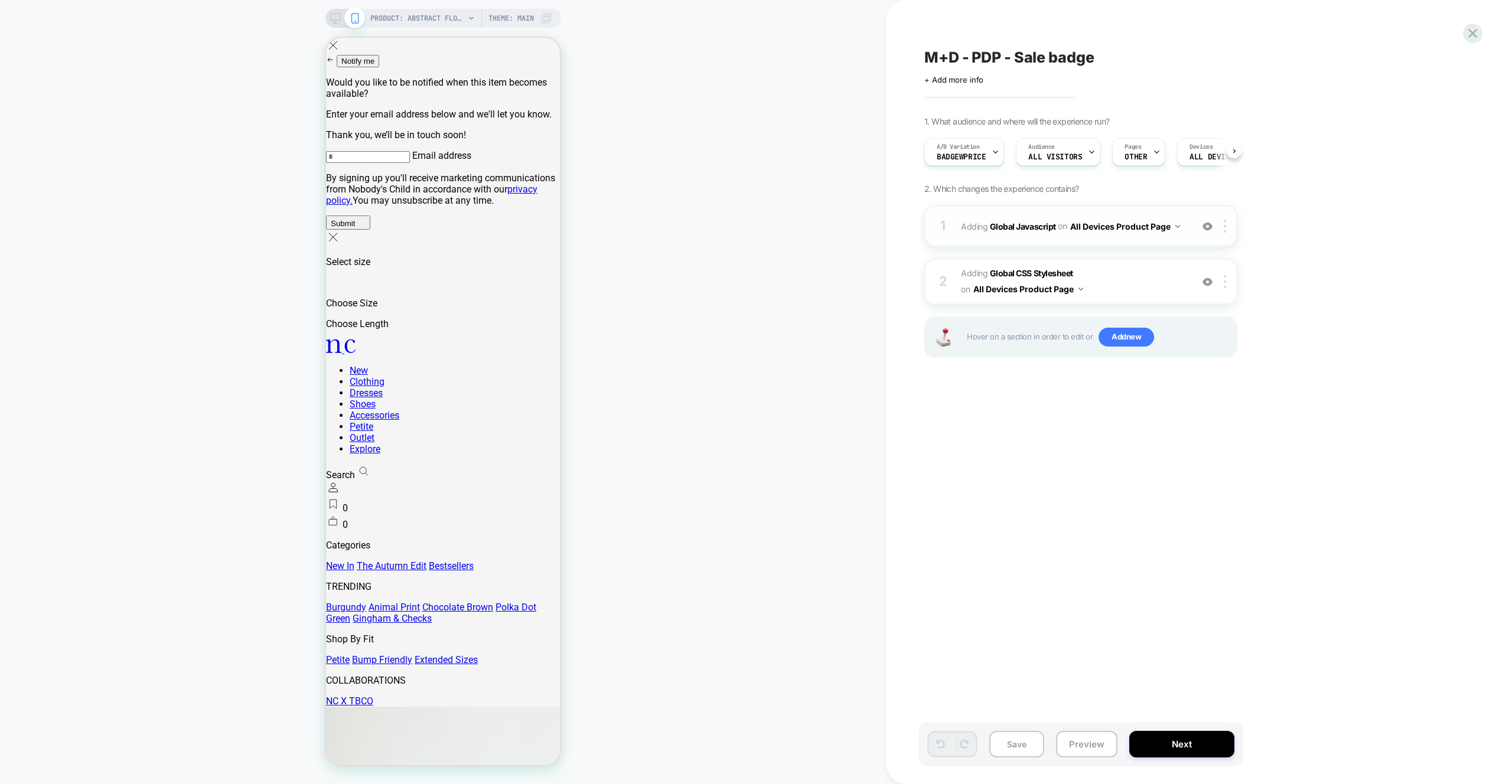
scroll to position [0, 1]
click at [1122, 285] on span "Adding Global CSS Stylesheet on All Devices Product Page" at bounding box center [1073, 282] width 225 height 32
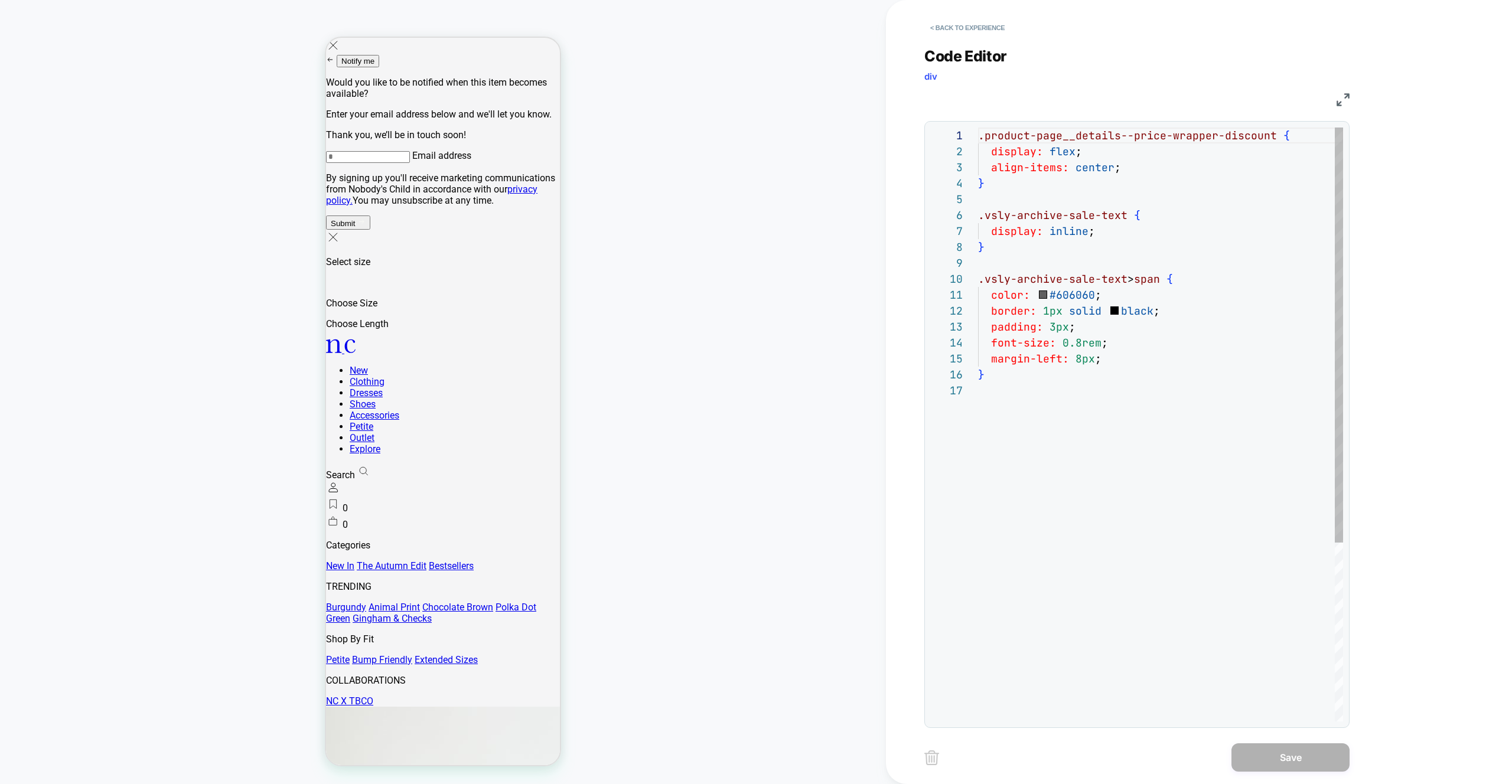
scroll to position [160, 0]
click at [968, 32] on button "< Back to experience" at bounding box center [967, 27] width 86 height 19
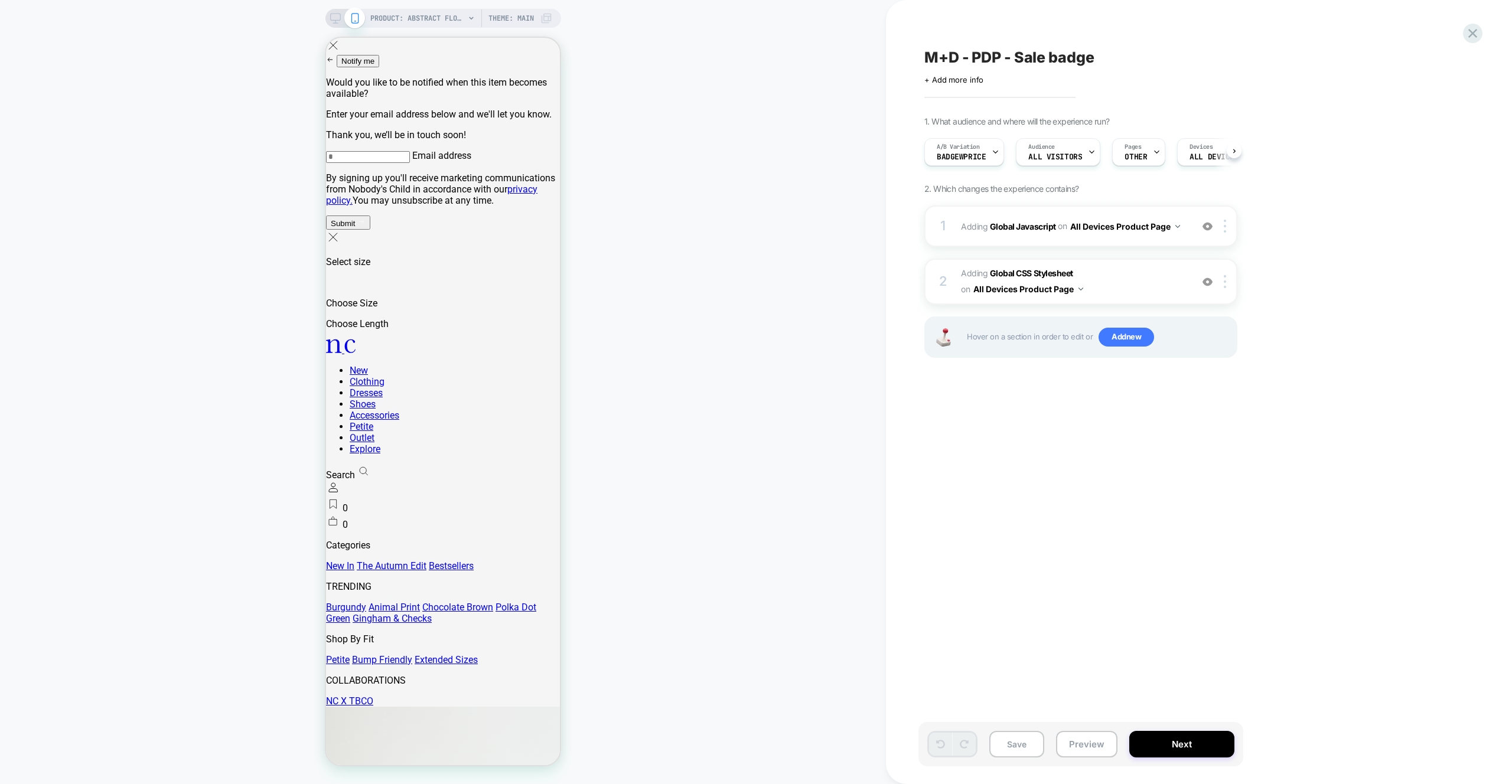
click at [954, 136] on div "A/B Variation BadgeWPrice Audience All Visitors Pages OTHER Devices ALL DEVICES…" at bounding box center [1075, 152] width 313 height 40
click at [955, 150] on span "A/B Variation" at bounding box center [958, 147] width 43 height 8
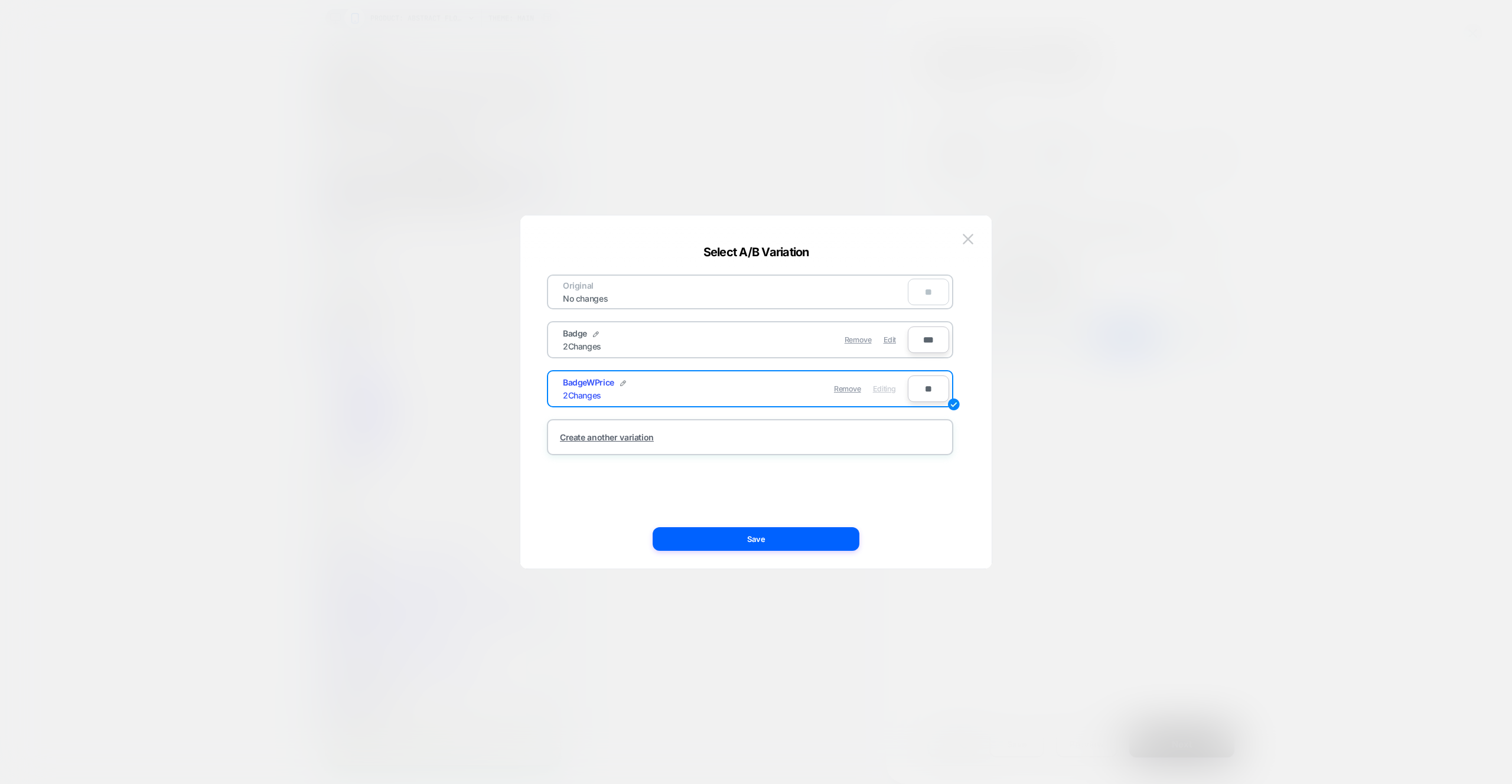
drag, startPoint x: 895, startPoint y: 338, endPoint x: 896, endPoint y: 382, distance: 44.0
click at [895, 338] on span "Edit" at bounding box center [890, 340] width 12 height 9
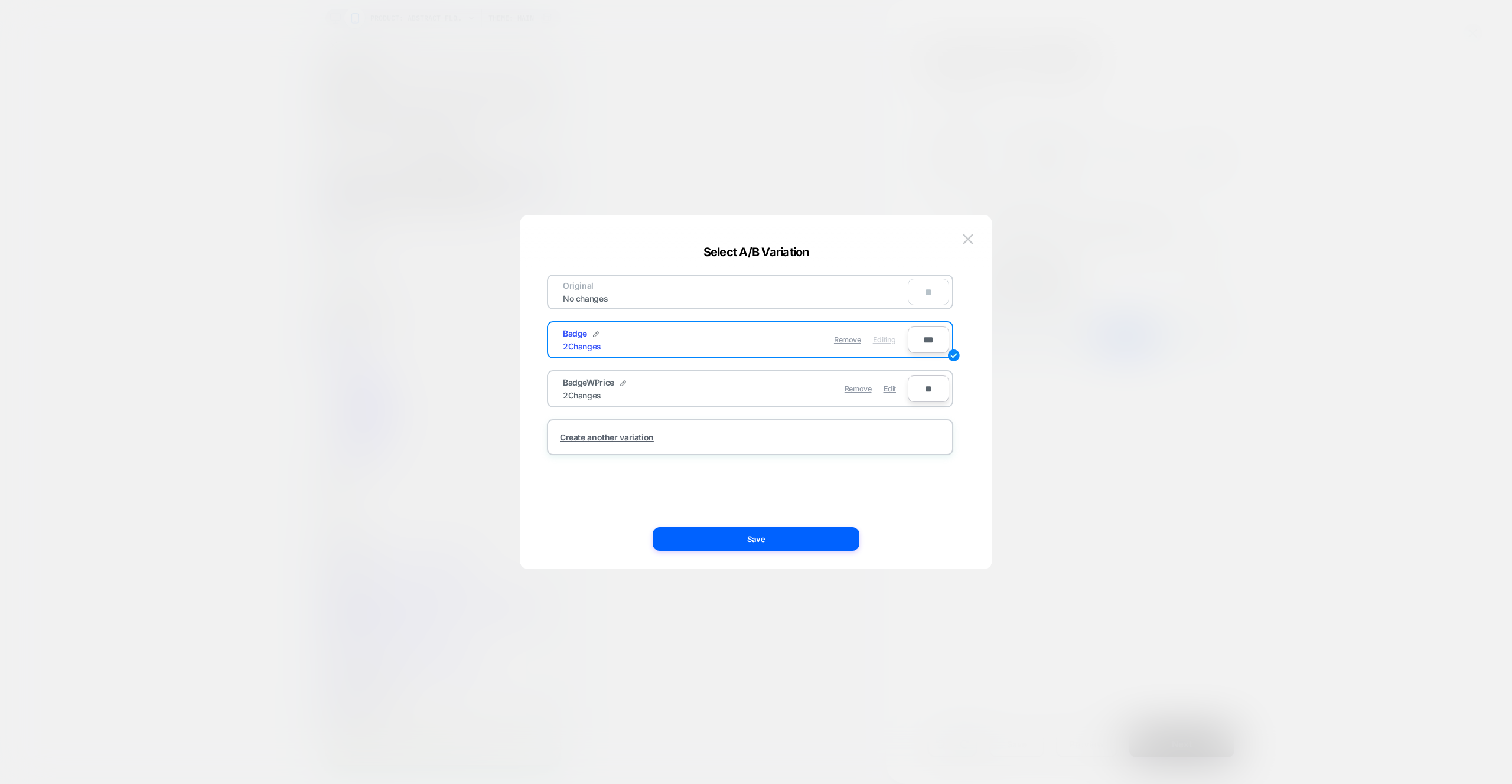
click at [830, 536] on button "Save" at bounding box center [756, 539] width 207 height 24
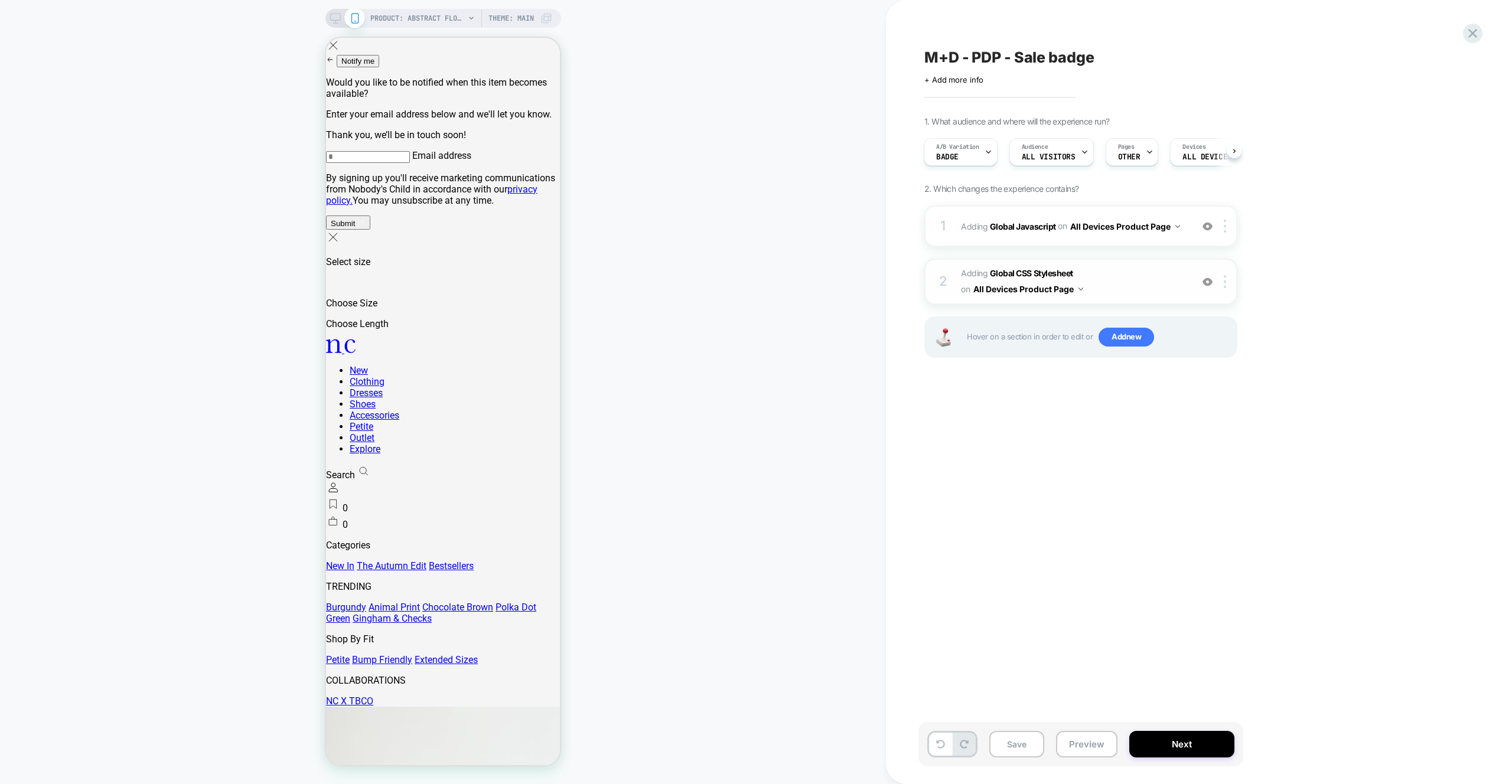
click at [1140, 268] on span "Adding Global CSS Stylesheet on All Devices Product Page" at bounding box center [1073, 282] width 225 height 32
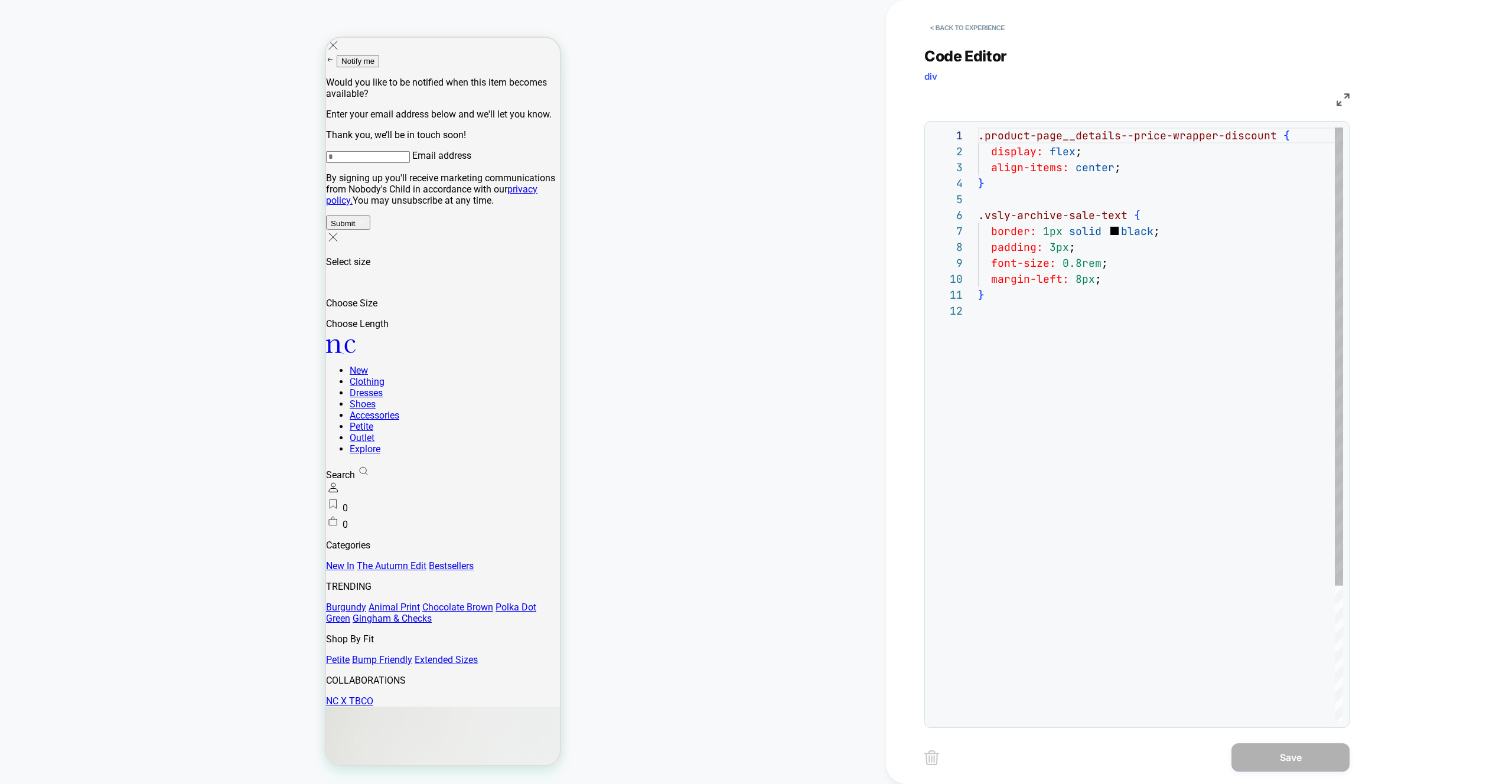
click at [1149, 258] on div ".product-page__details--price-wrapper-discount { display: flex ; align-items: c…" at bounding box center [1161, 512] width 365 height 770
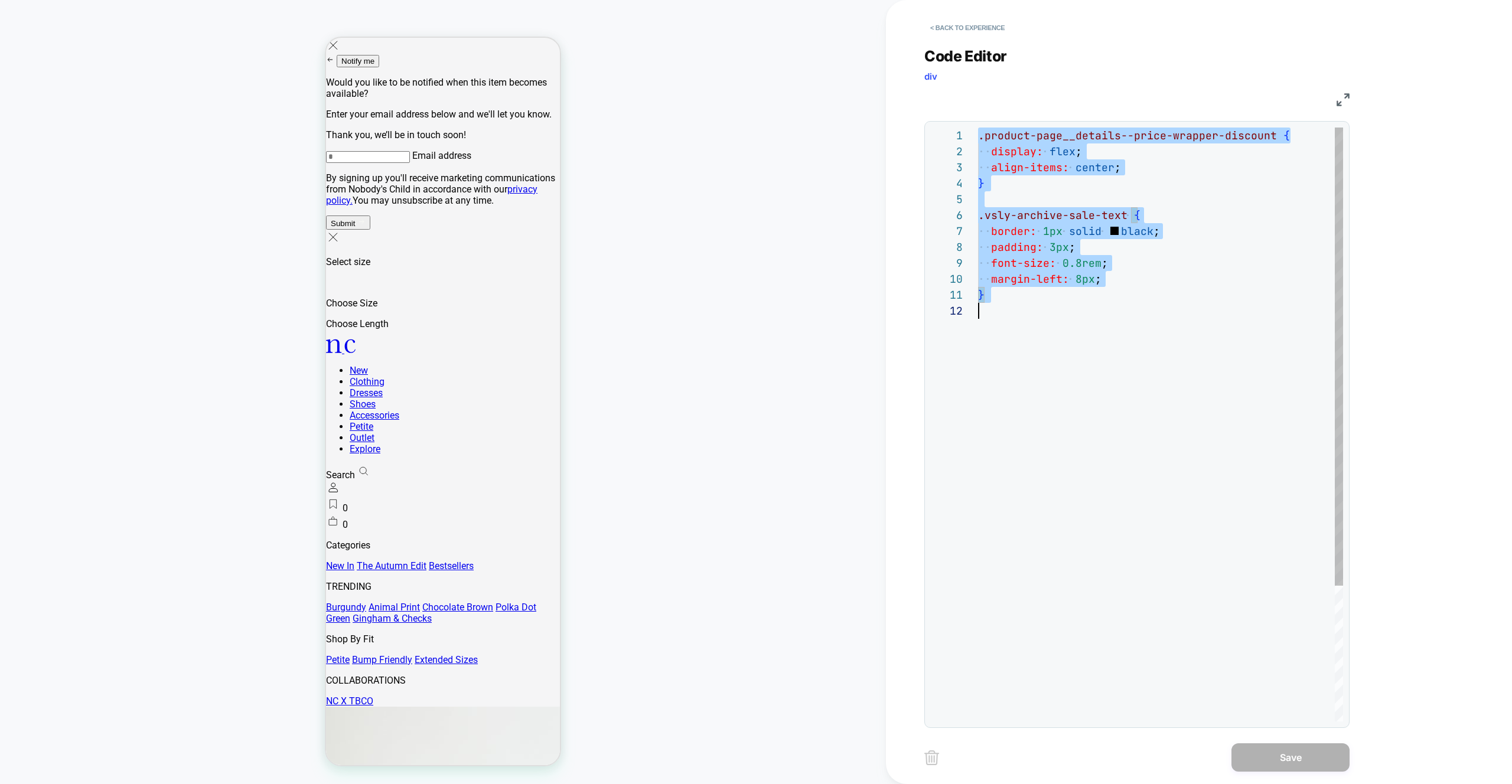
scroll to position [0, 0]
type textarea "**********"
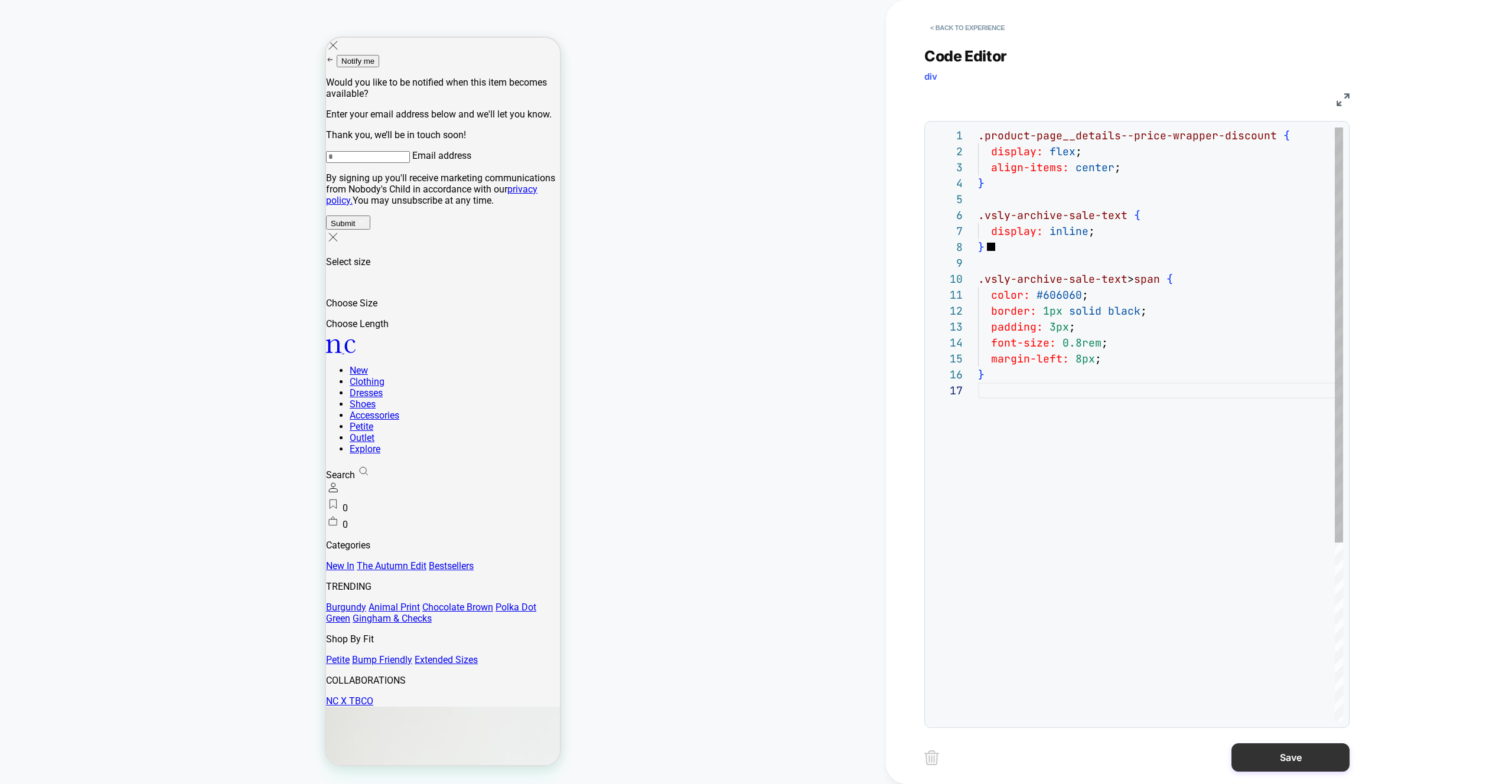
click at [1265, 764] on button "Save" at bounding box center [1290, 757] width 118 height 28
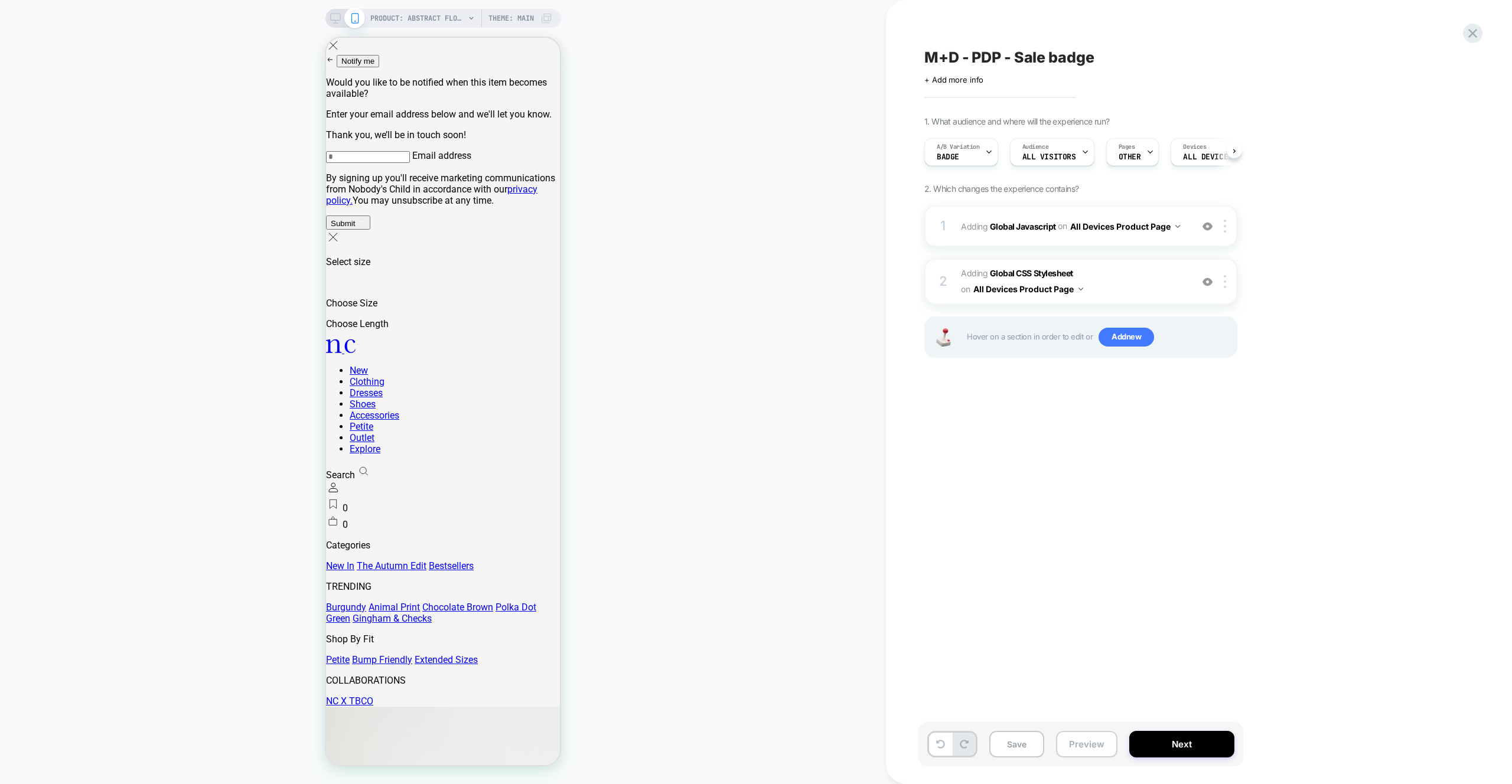
scroll to position [0, 1]
drag, startPoint x: 1091, startPoint y: 747, endPoint x: 1091, endPoint y: 740, distance: 7.0
click at [1091, 747] on button "Preview" at bounding box center [1086, 744] width 61 height 27
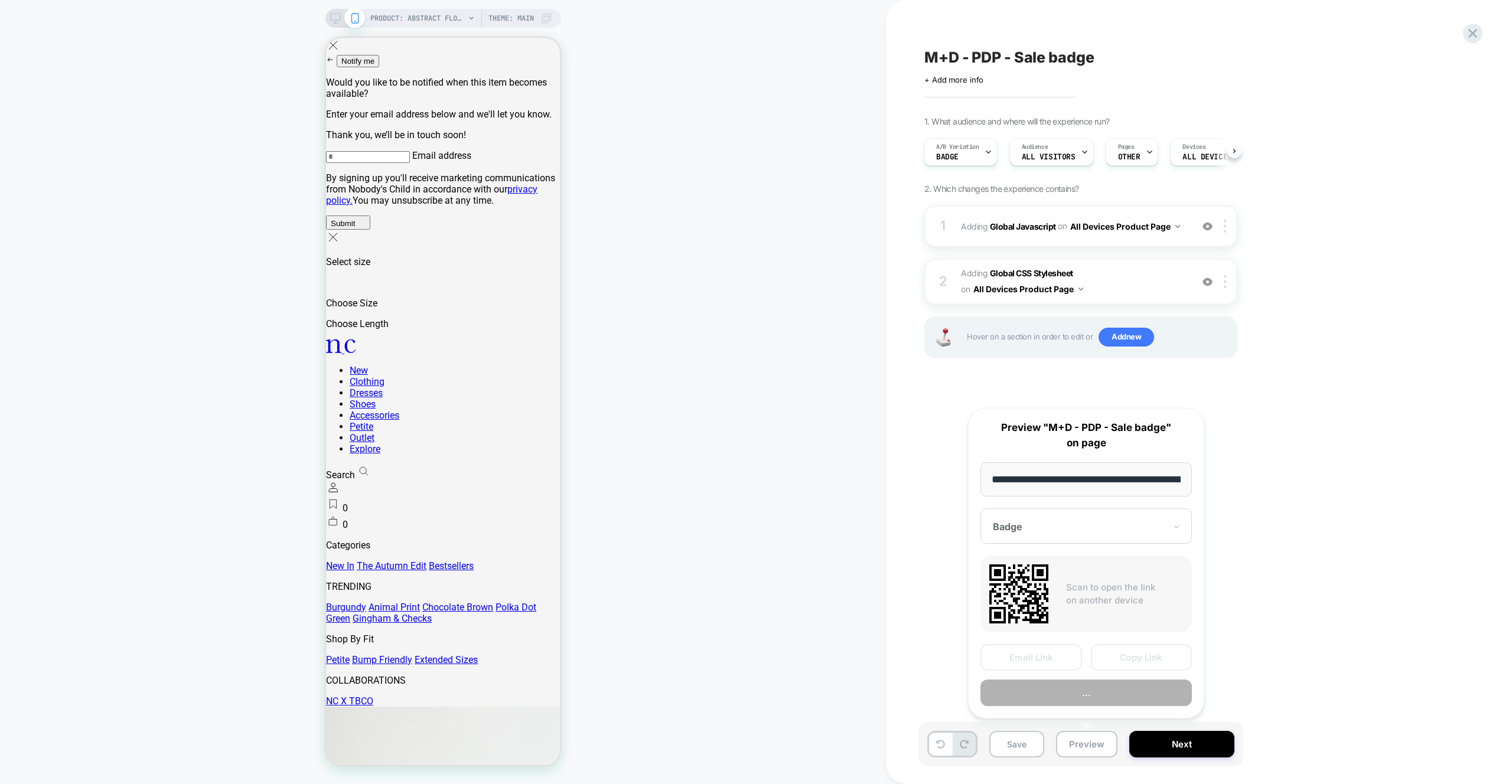
scroll to position [0, 329]
click at [1101, 681] on button "Preview" at bounding box center [1086, 694] width 212 height 27
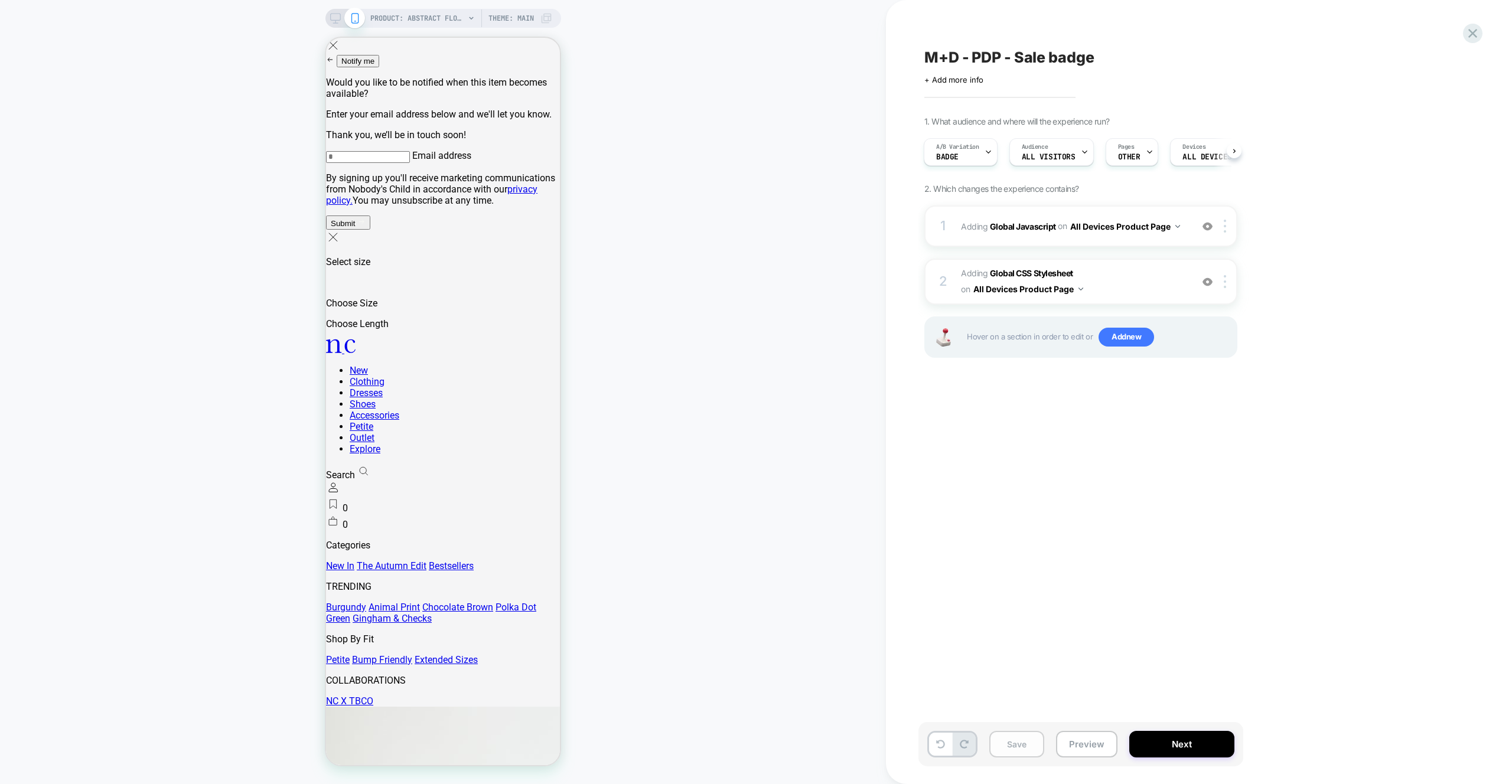
click at [1025, 744] on button "Save" at bounding box center [1017, 744] width 55 height 27
click at [1479, 35] on icon at bounding box center [1473, 33] width 16 height 16
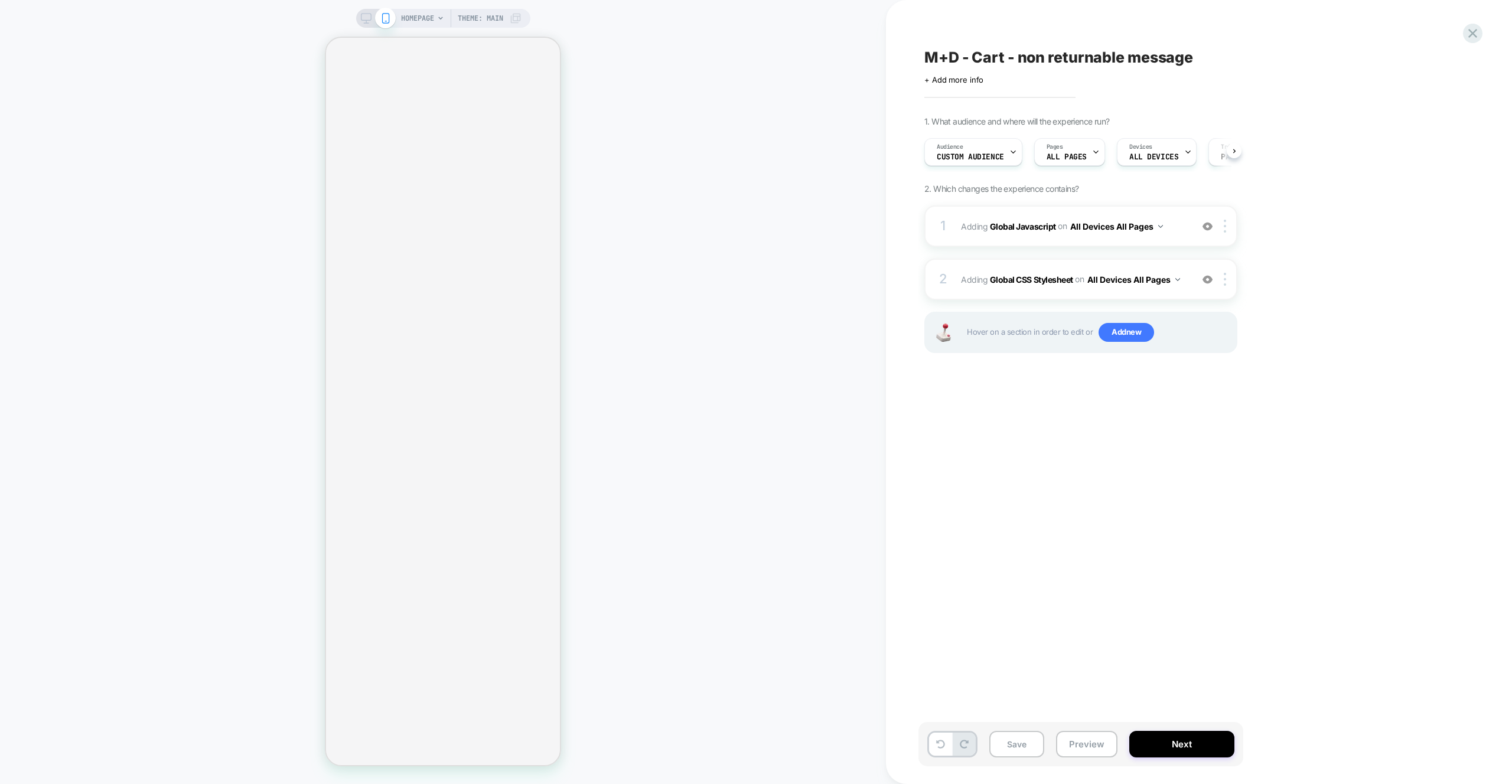
scroll to position [0, 1]
drag, startPoint x: 1074, startPoint y: 751, endPoint x: 1085, endPoint y: 743, distance: 13.6
click at [1073, 751] on button "Preview" at bounding box center [1086, 744] width 61 height 27
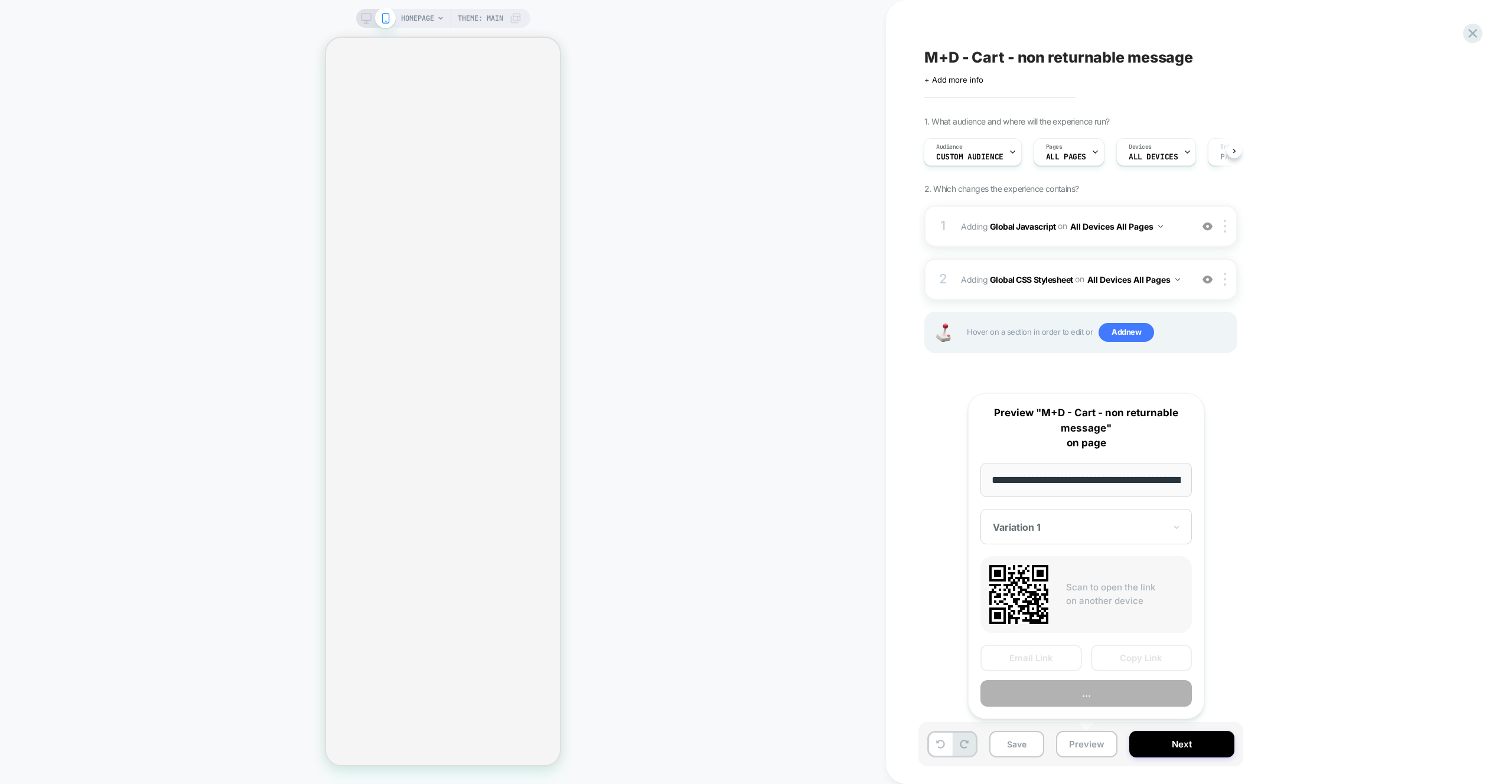
scroll to position [0, 55]
click at [1148, 659] on button "Copy Link" at bounding box center [1142, 658] width 102 height 27
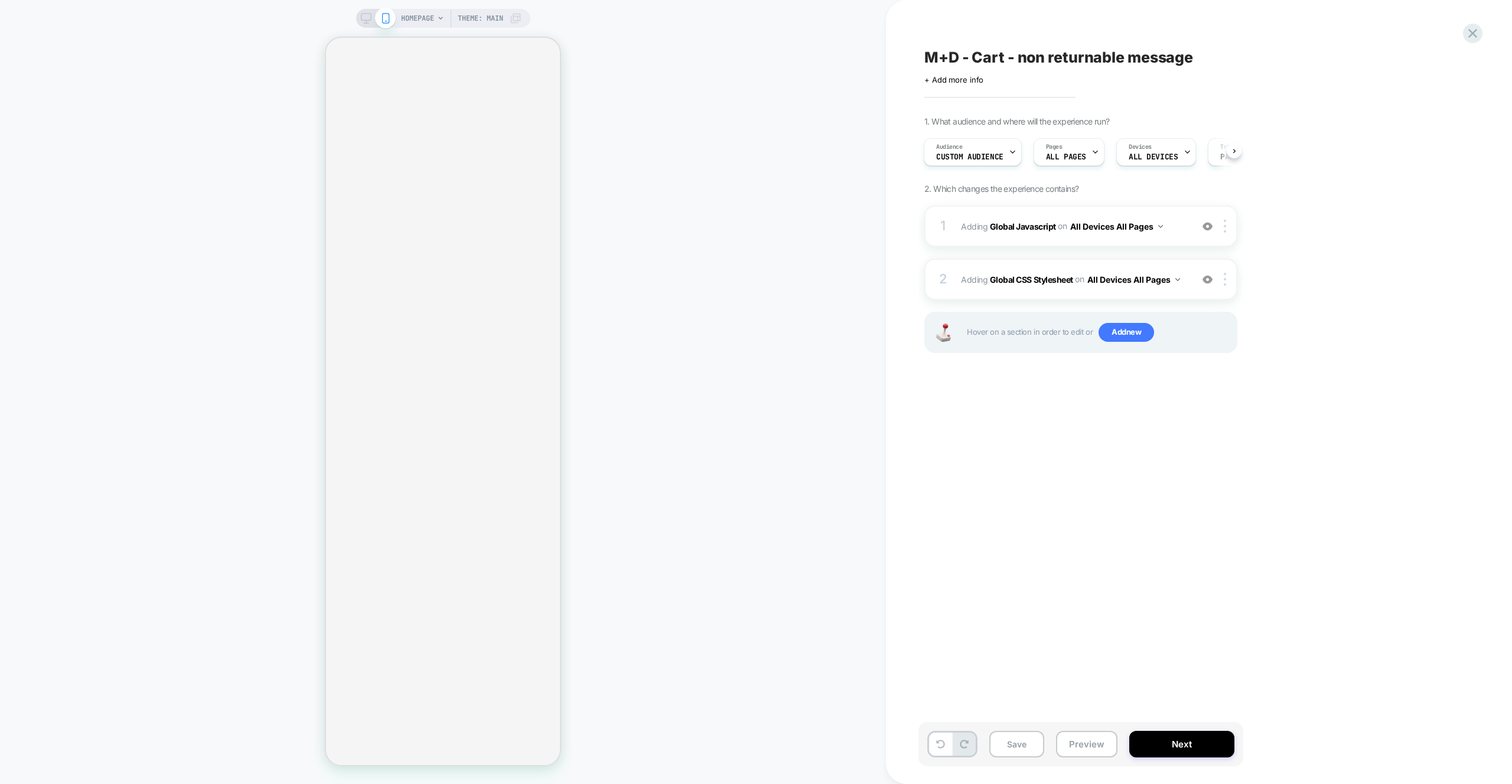
select select "**"
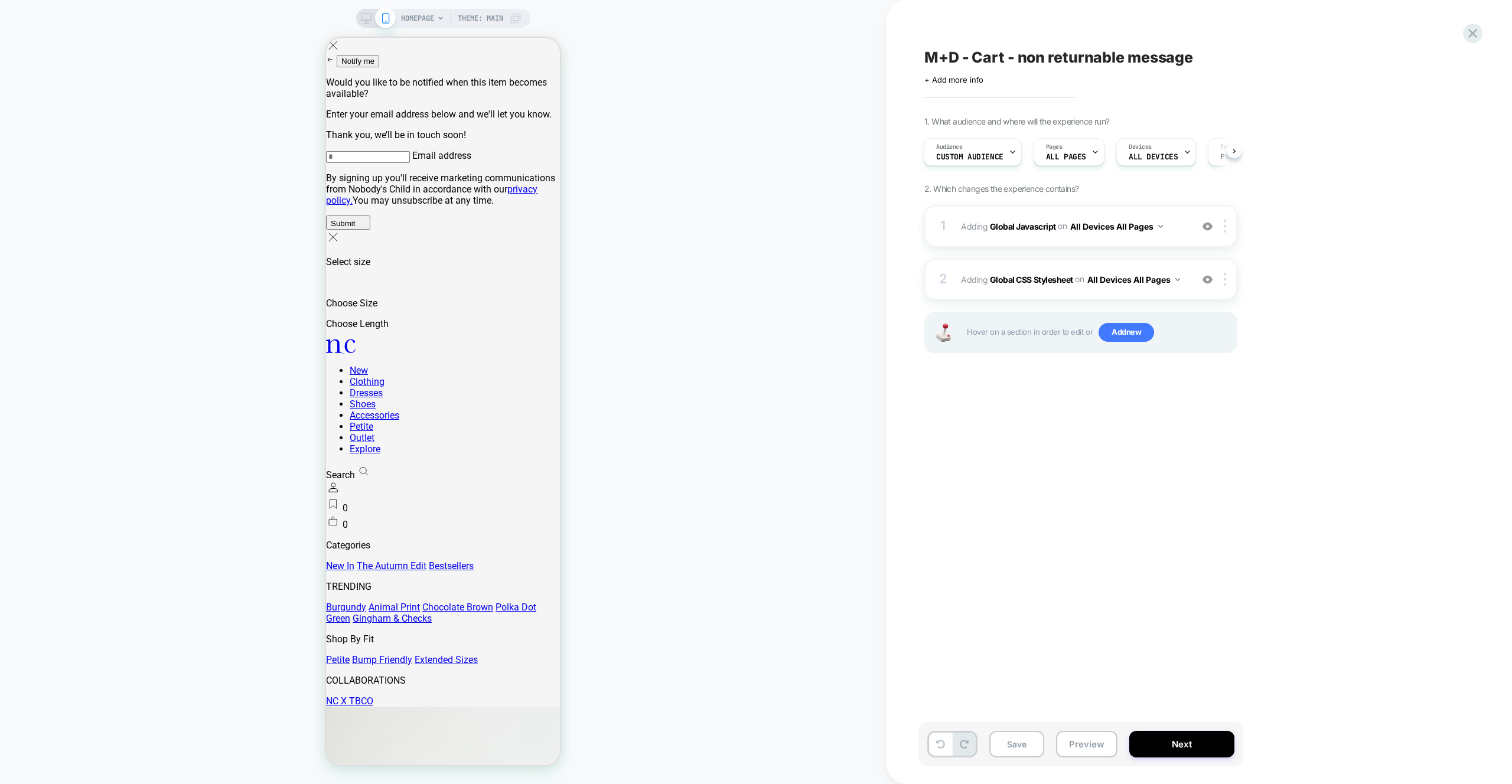
scroll to position [0, 1]
click at [413, 21] on span "HOMEPAGE" at bounding box center [418, 18] width 33 height 19
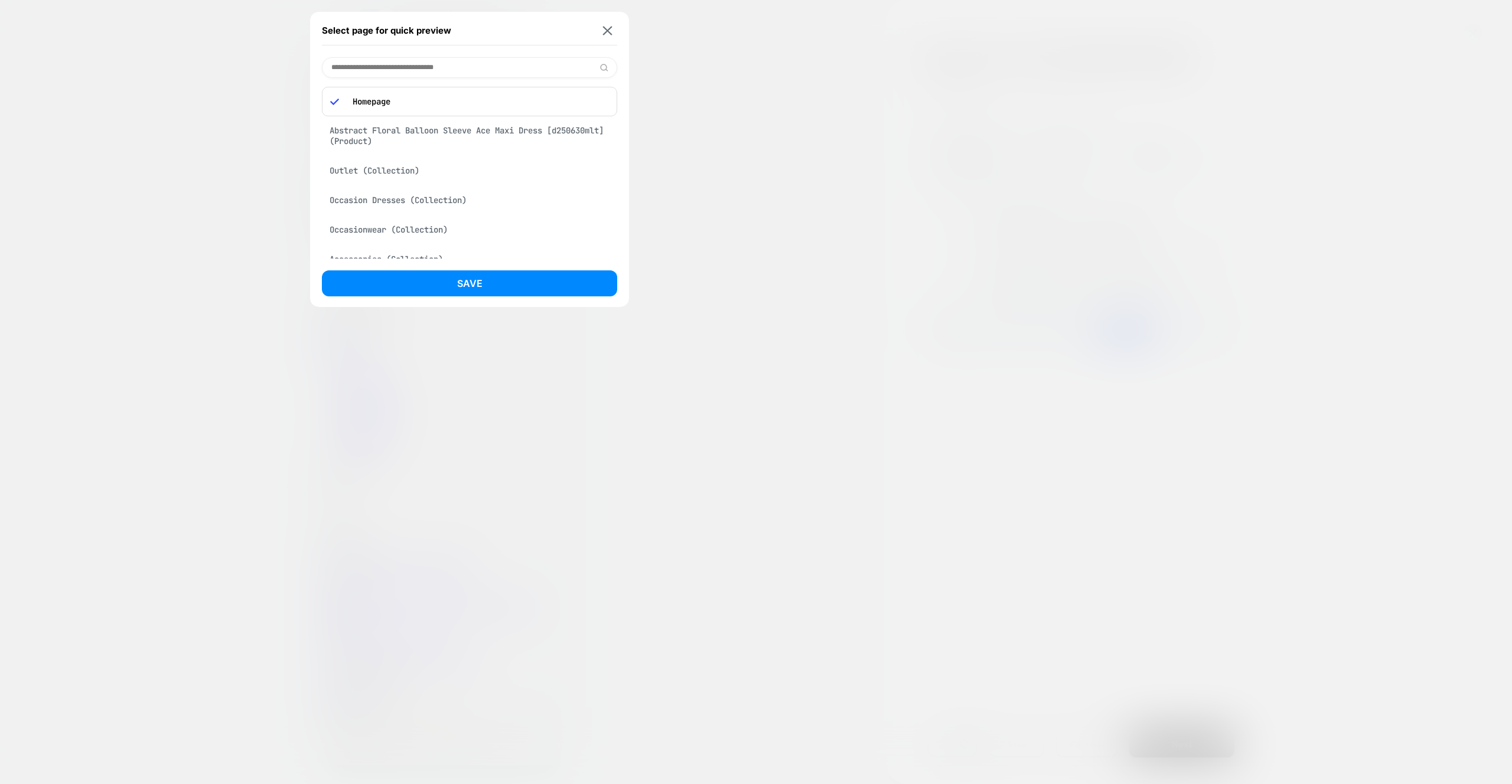
click at [484, 73] on input at bounding box center [469, 67] width 296 height 21
type input "**********"
click at [518, 98] on div "Black Tie Front Blouse [t250007blk] (Product)" at bounding box center [469, 98] width 296 height 22
click at [540, 275] on button "Save" at bounding box center [469, 283] width 296 height 26
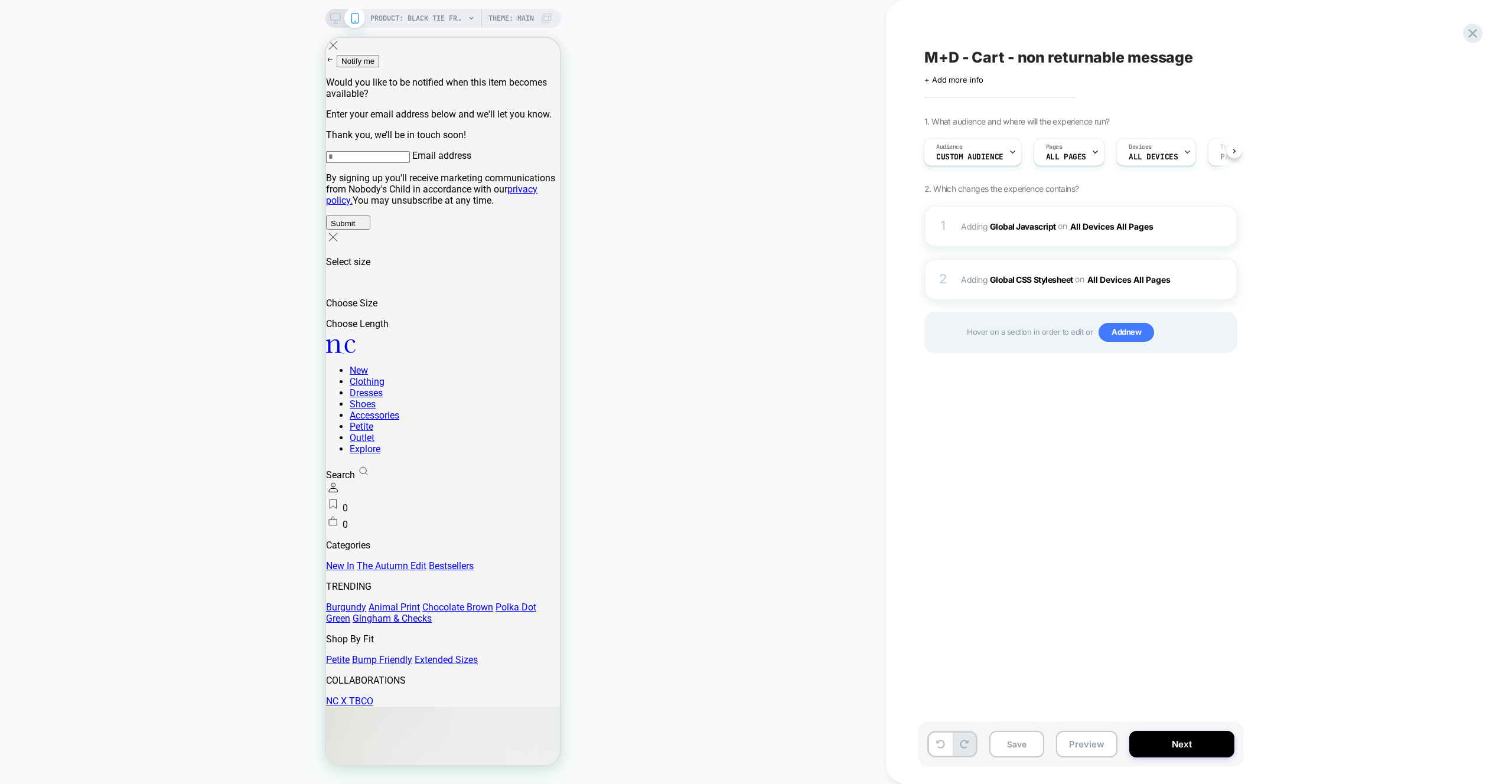
scroll to position [0, 1]
click at [1096, 741] on button "Preview" at bounding box center [1086, 744] width 61 height 27
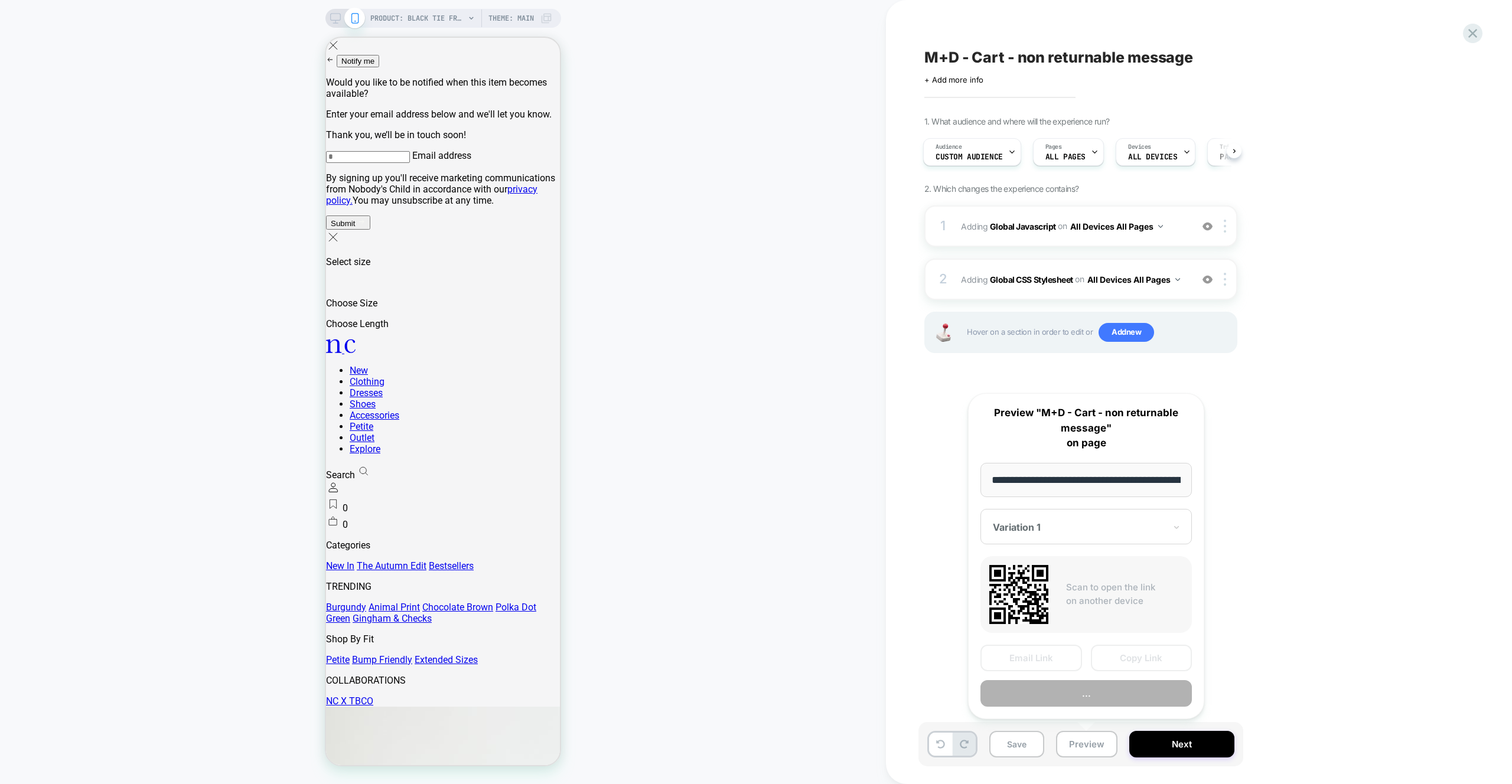
scroll to position [0, 254]
click at [1123, 658] on button "Copy Link" at bounding box center [1142, 658] width 102 height 27
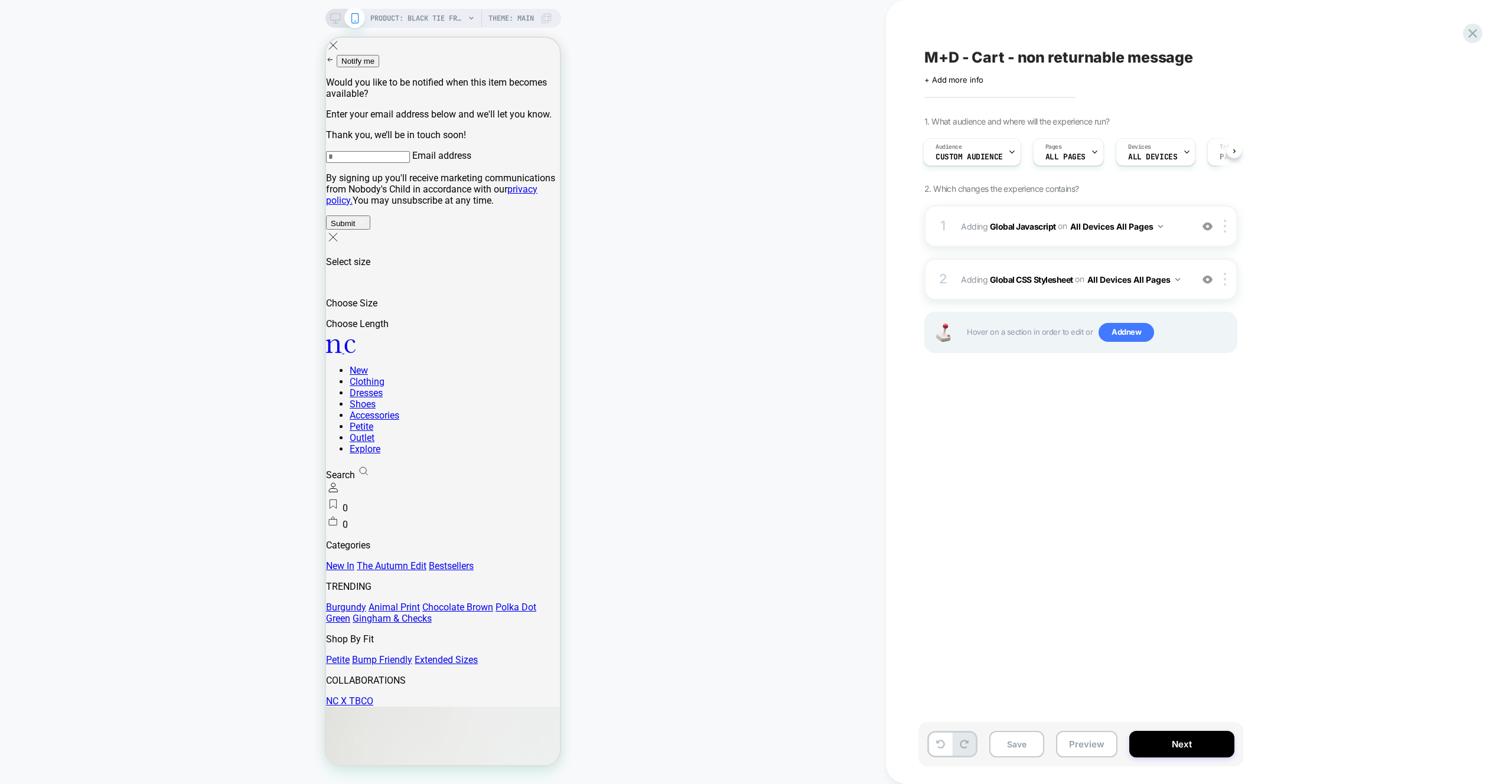
scroll to position [0, 1]
click at [1039, 249] on div "1 Adding Global Javascript on All Devices All Pages Add Before Add After Target…" at bounding box center [1081, 293] width 313 height 177
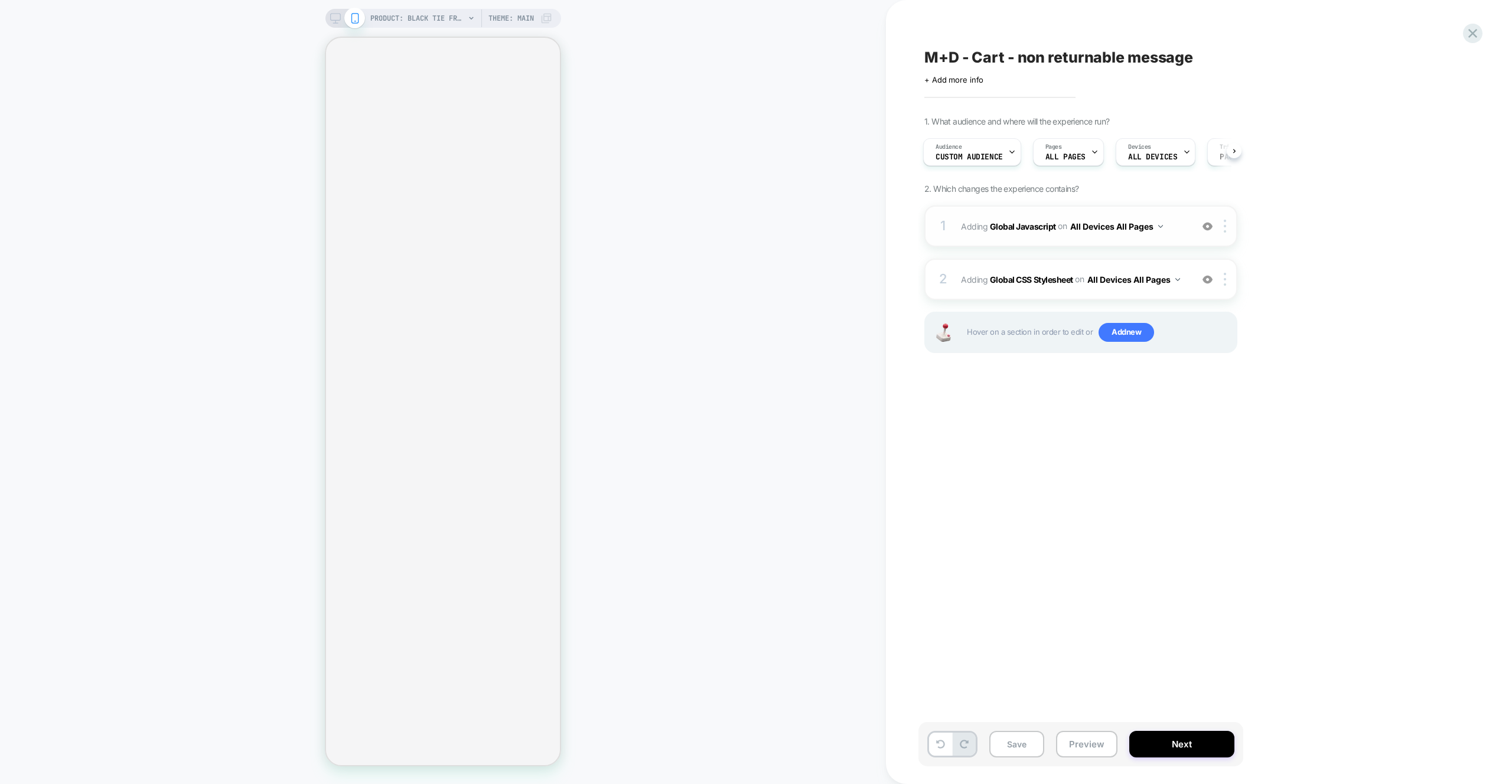
select select "**"
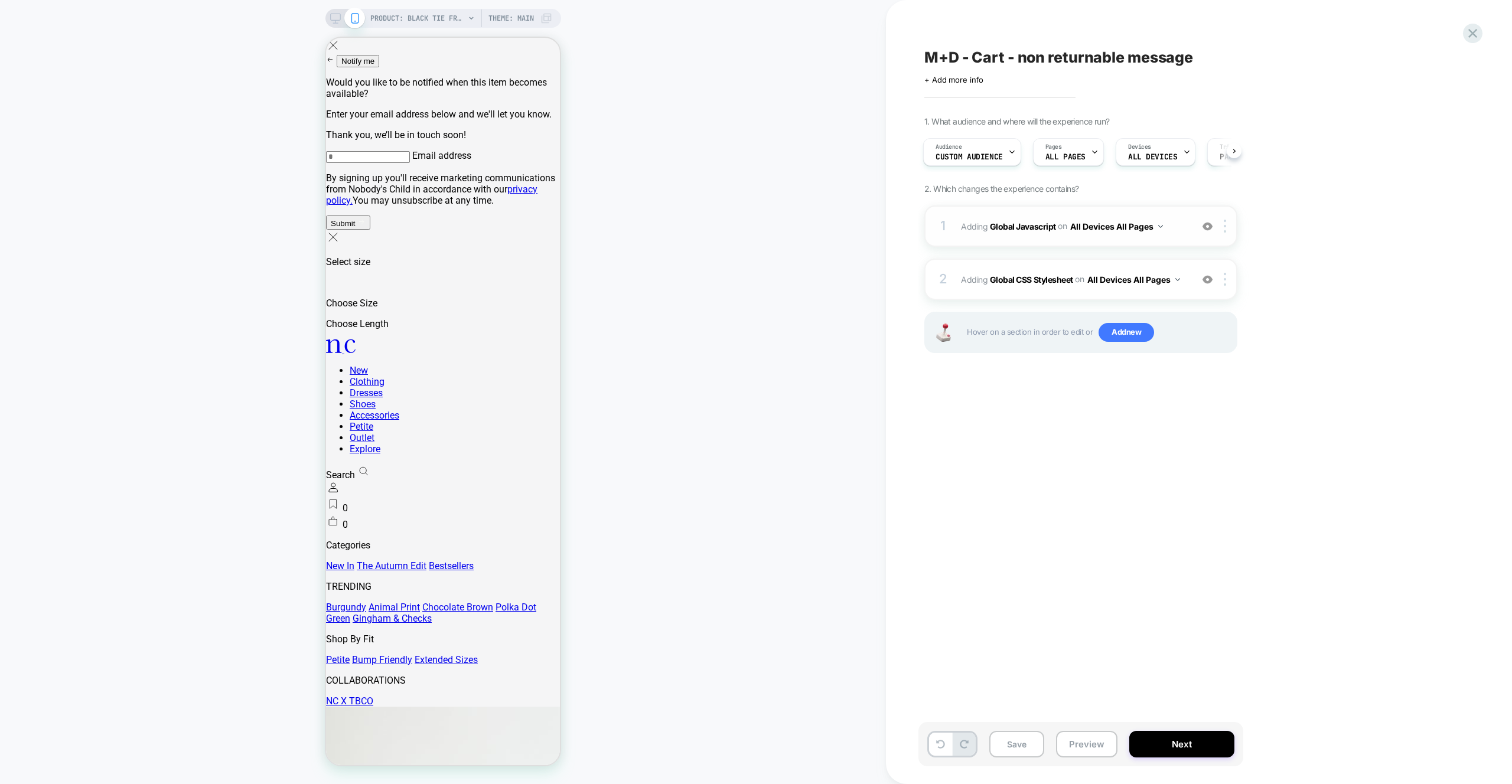
click at [1038, 247] on div "1 Adding Global Javascript on All Devices All Pages Add Before Add After Target…" at bounding box center [1081, 293] width 313 height 177
click at [1037, 244] on div "1 Adding Global Javascript on All Devices All Pages Add Before Add After Target…" at bounding box center [1081, 225] width 313 height 41
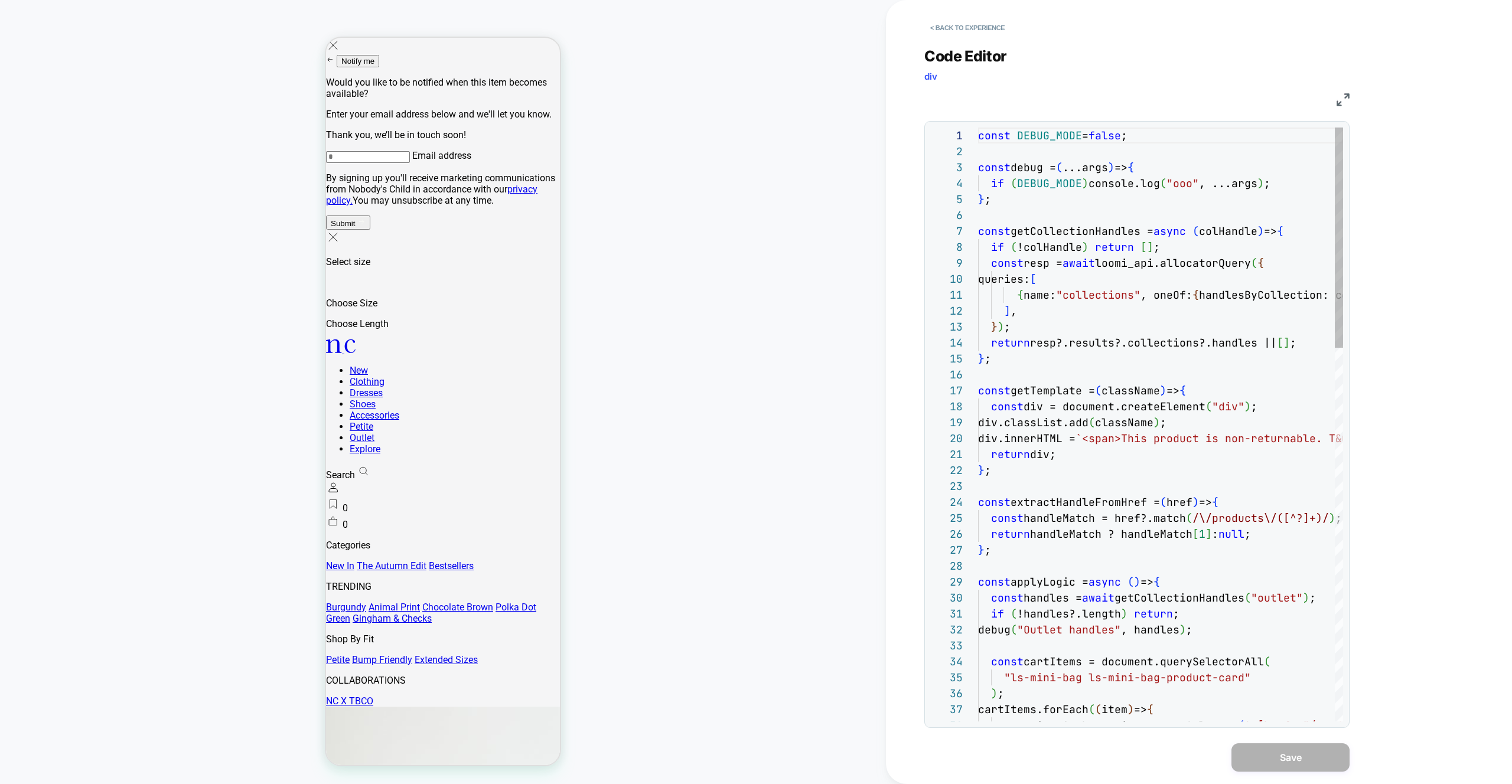
scroll to position [160, 0]
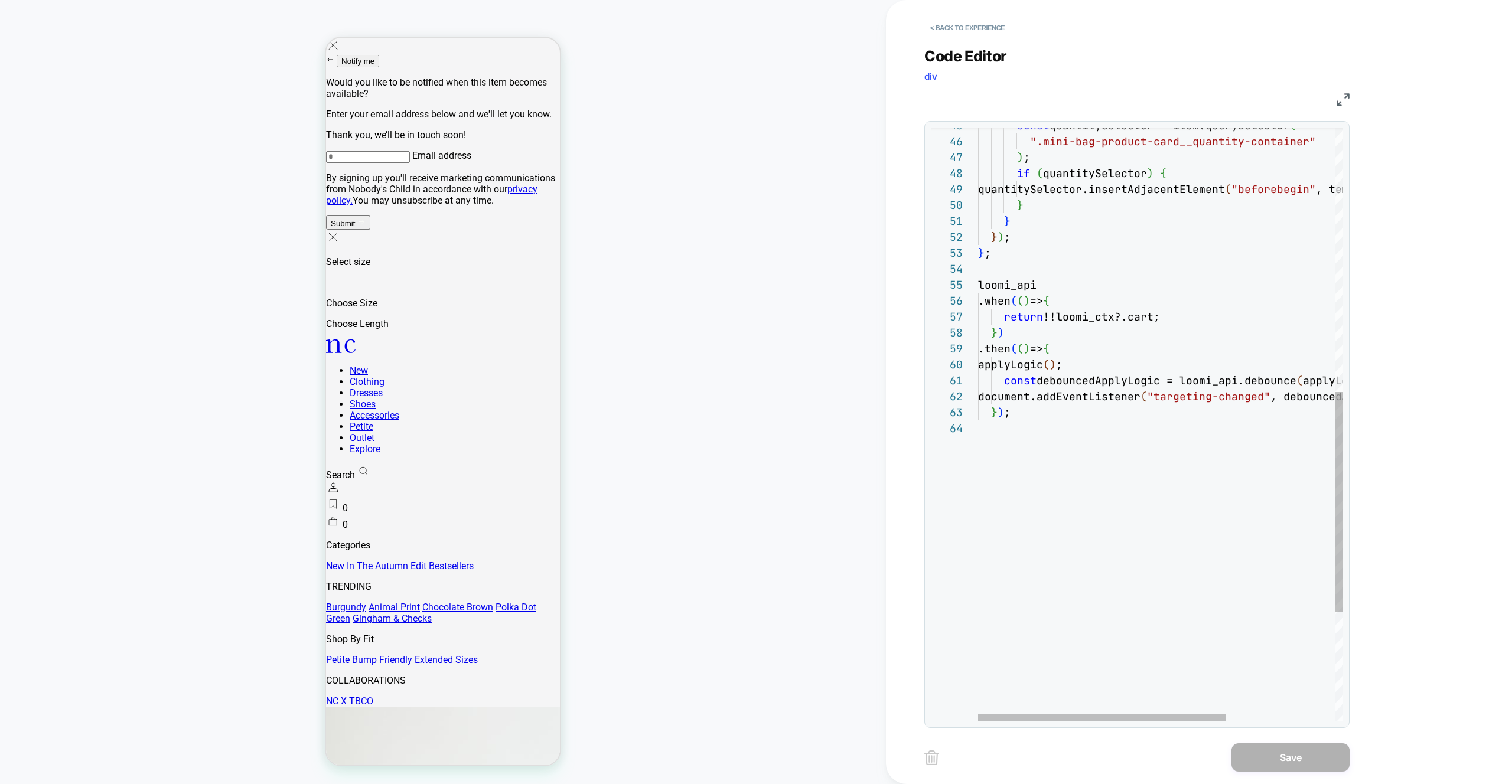
type textarea "**********"
click at [1037, 244] on div "} ) .then ( ( ) => { applyLogic ( ) ; const debouncedApplyLogic = loomi_api.deb…" at bounding box center [1241, 215] width 525 height 1599
click at [995, 25] on button "< Back to experience" at bounding box center [967, 27] width 86 height 19
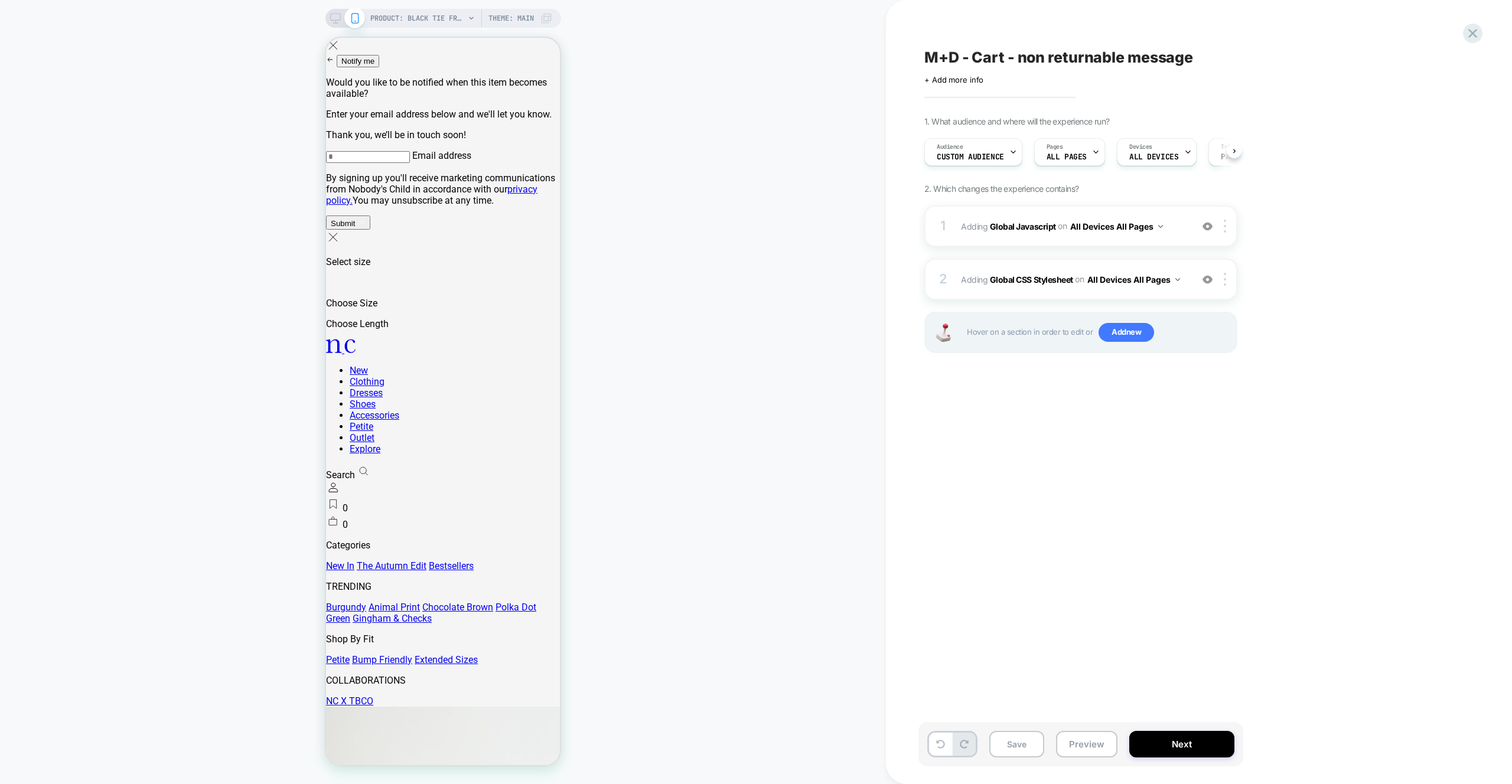
drag, startPoint x: 1090, startPoint y: 746, endPoint x: 1094, endPoint y: 727, distance: 19.4
click at [1090, 746] on button "Preview" at bounding box center [1086, 744] width 61 height 27
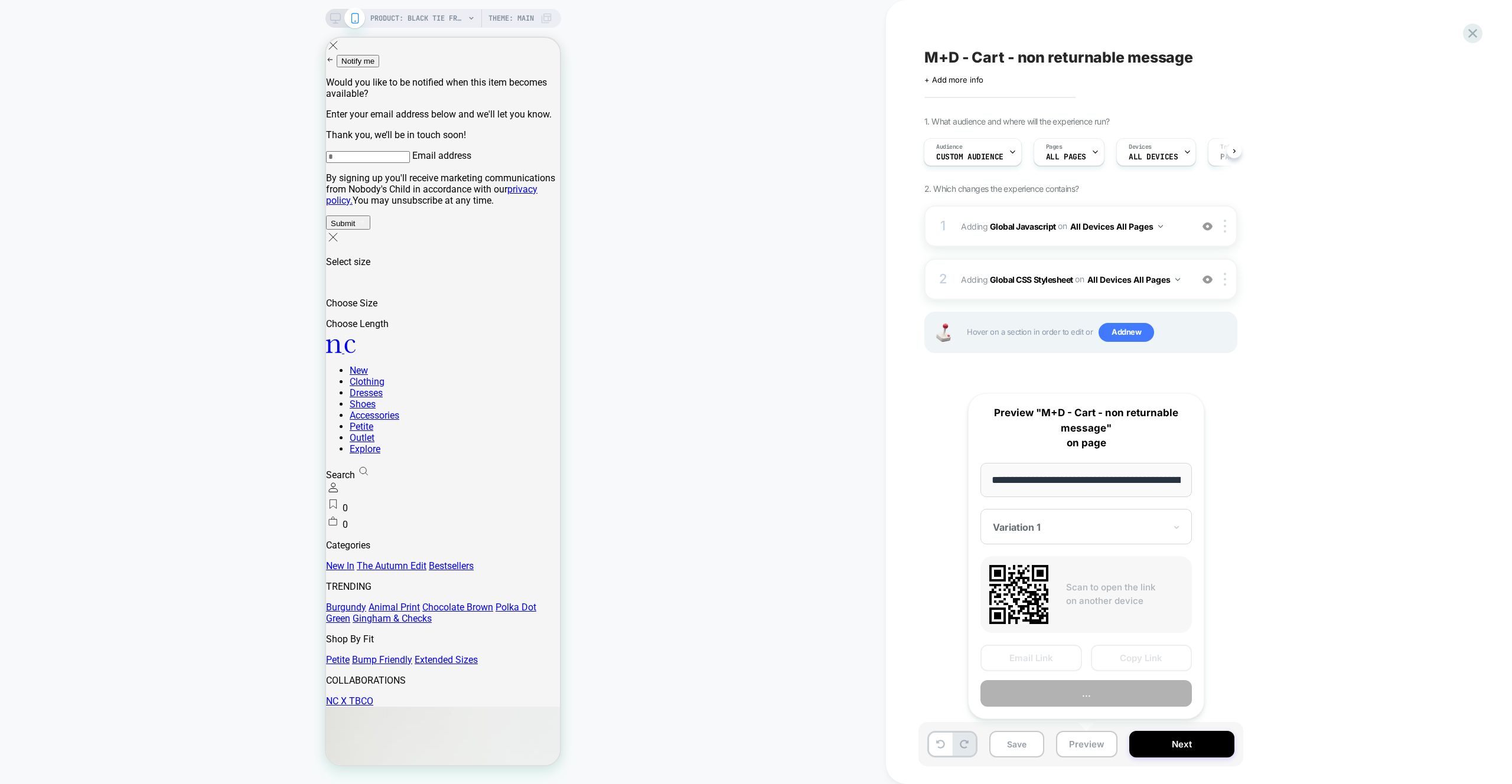
scroll to position [0, 254]
click at [1137, 652] on button "Copy Link" at bounding box center [1142, 658] width 102 height 27
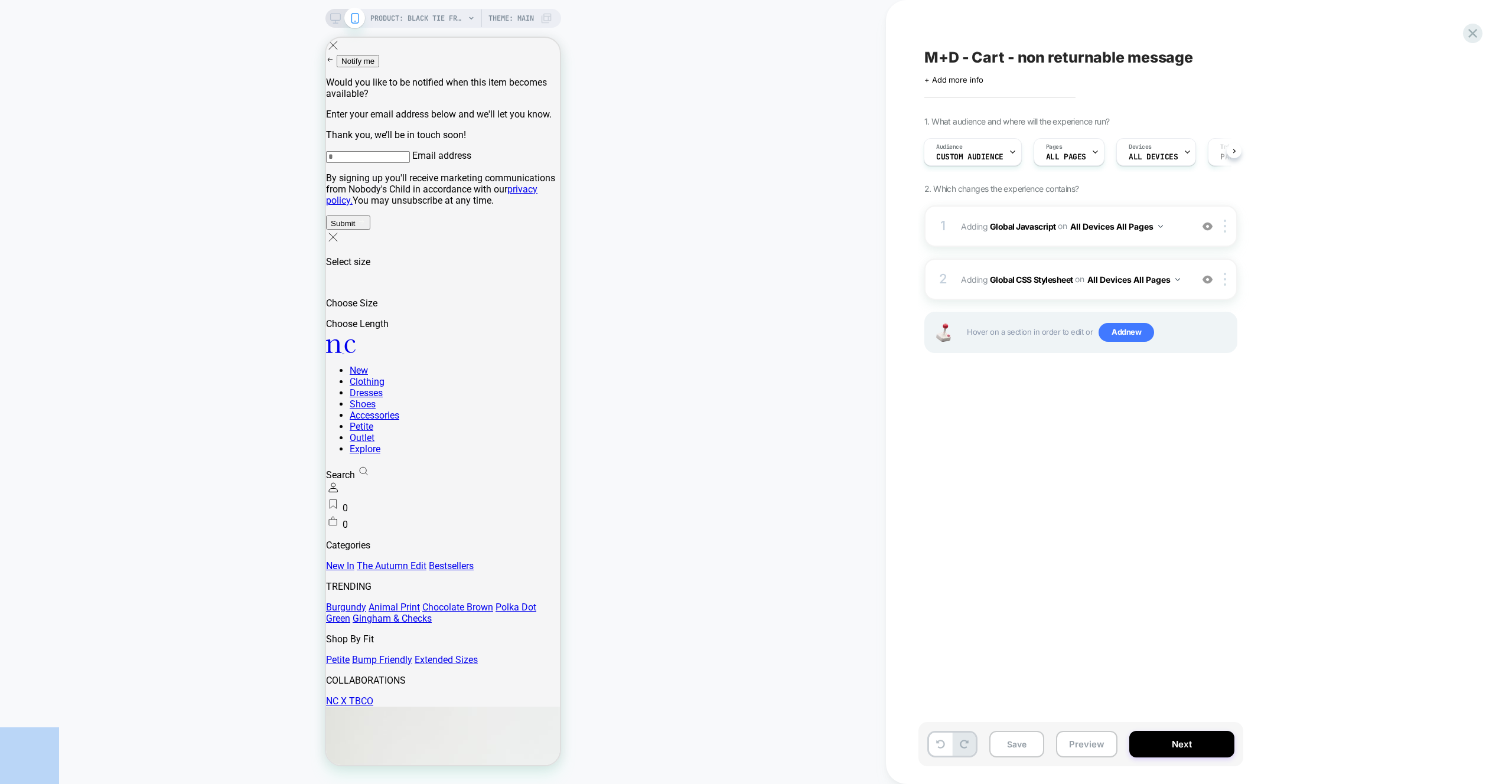
click at [1081, 475] on div "M+D - Cart - non returnable message Click to edit experience details + Add more…" at bounding box center [1140, 392] width 443 height 761
click at [1077, 733] on button "Preview" at bounding box center [1086, 744] width 61 height 27
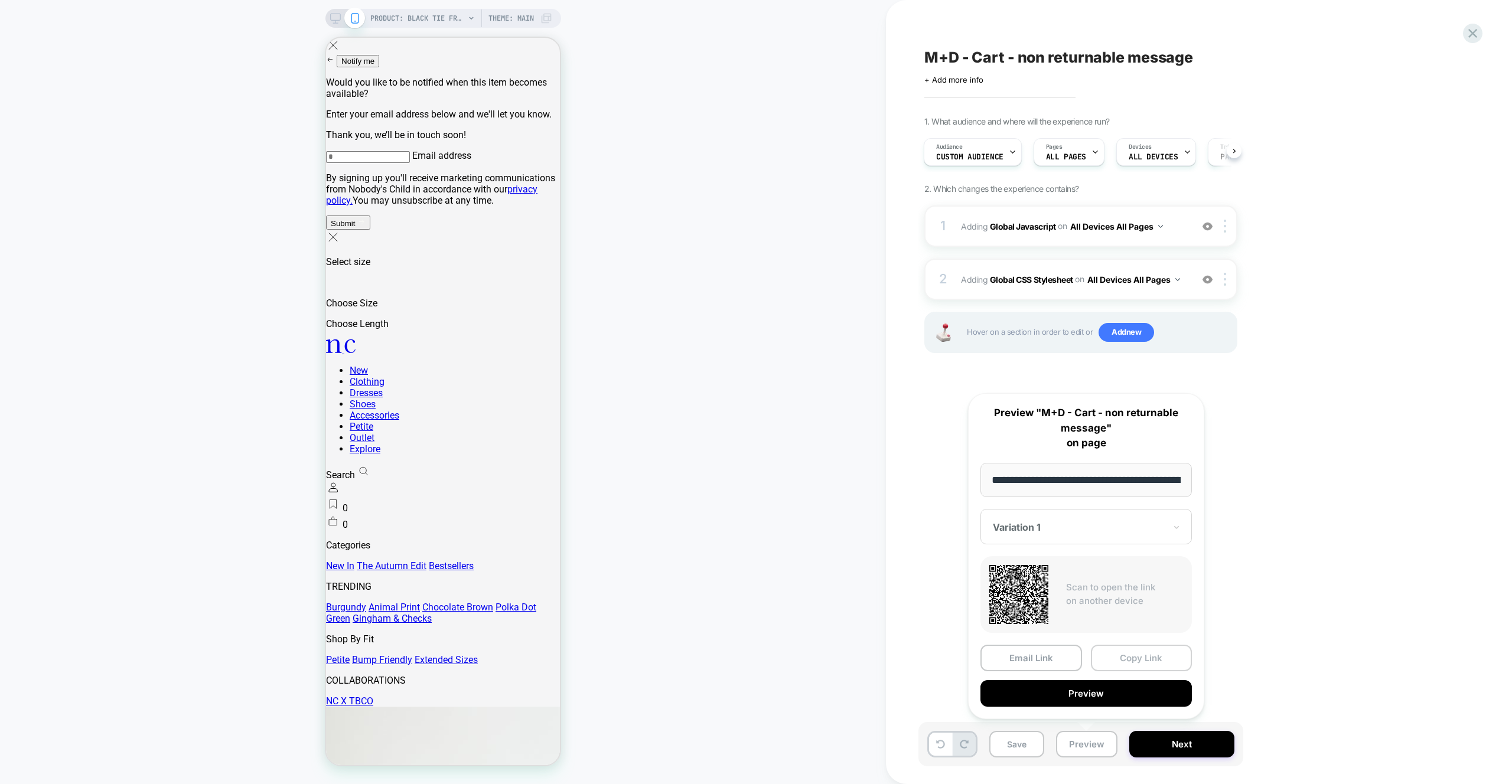
scroll to position [0, 254]
click at [1133, 644] on div "**********" at bounding box center [1086, 556] width 236 height 327
click at [1130, 655] on button "Copy Link" at bounding box center [1142, 658] width 102 height 27
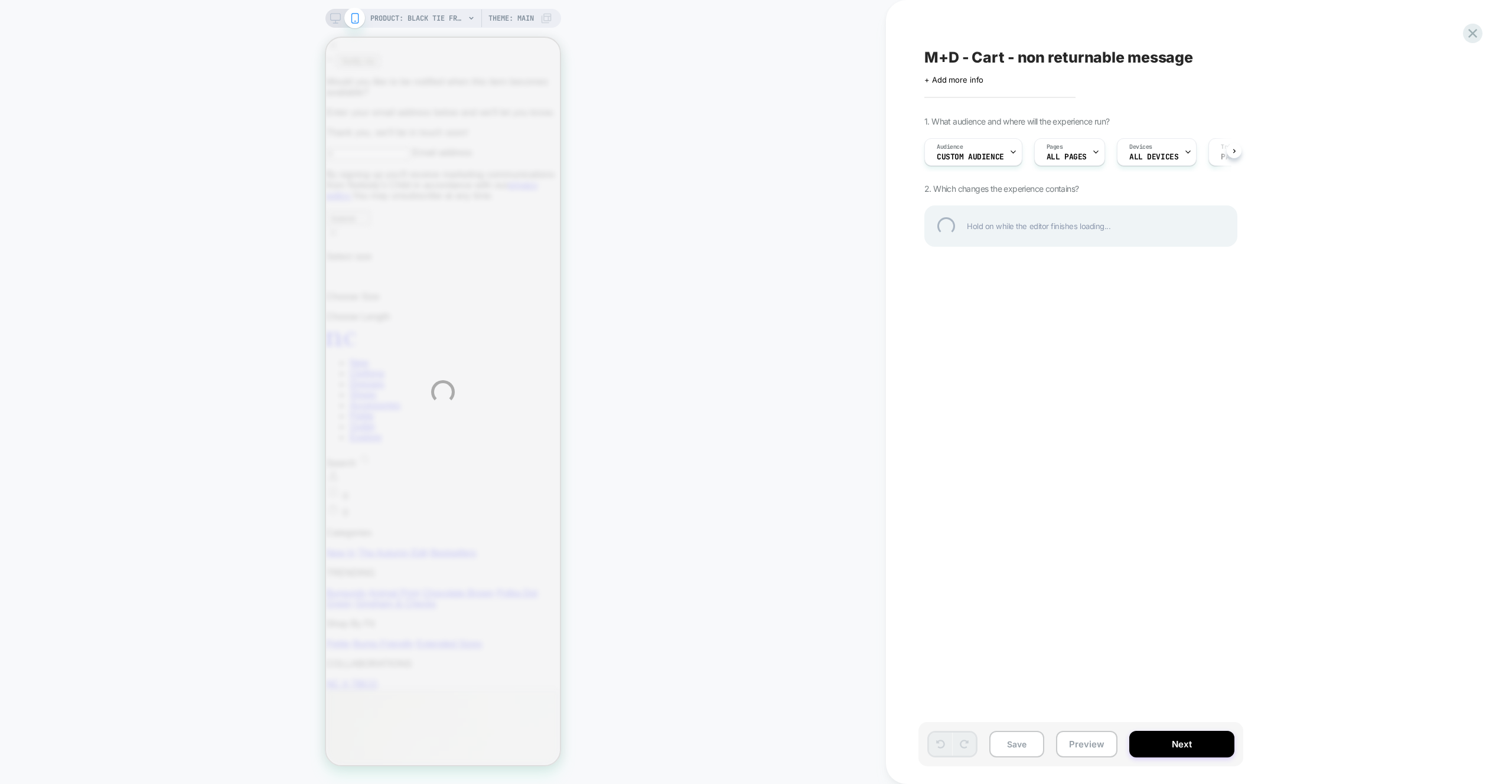
select select "**"
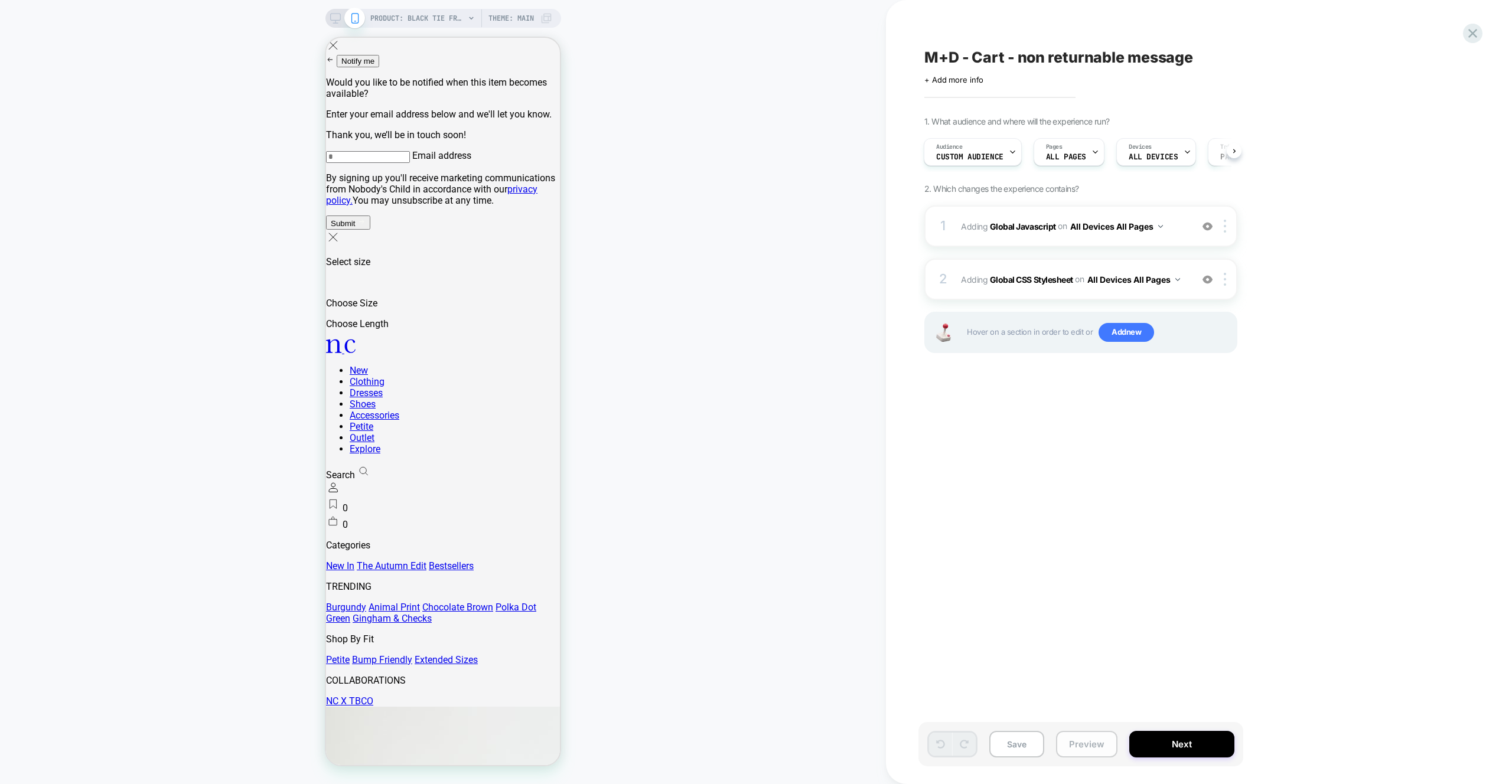
click at [1080, 754] on button "Preview" at bounding box center [1086, 744] width 61 height 27
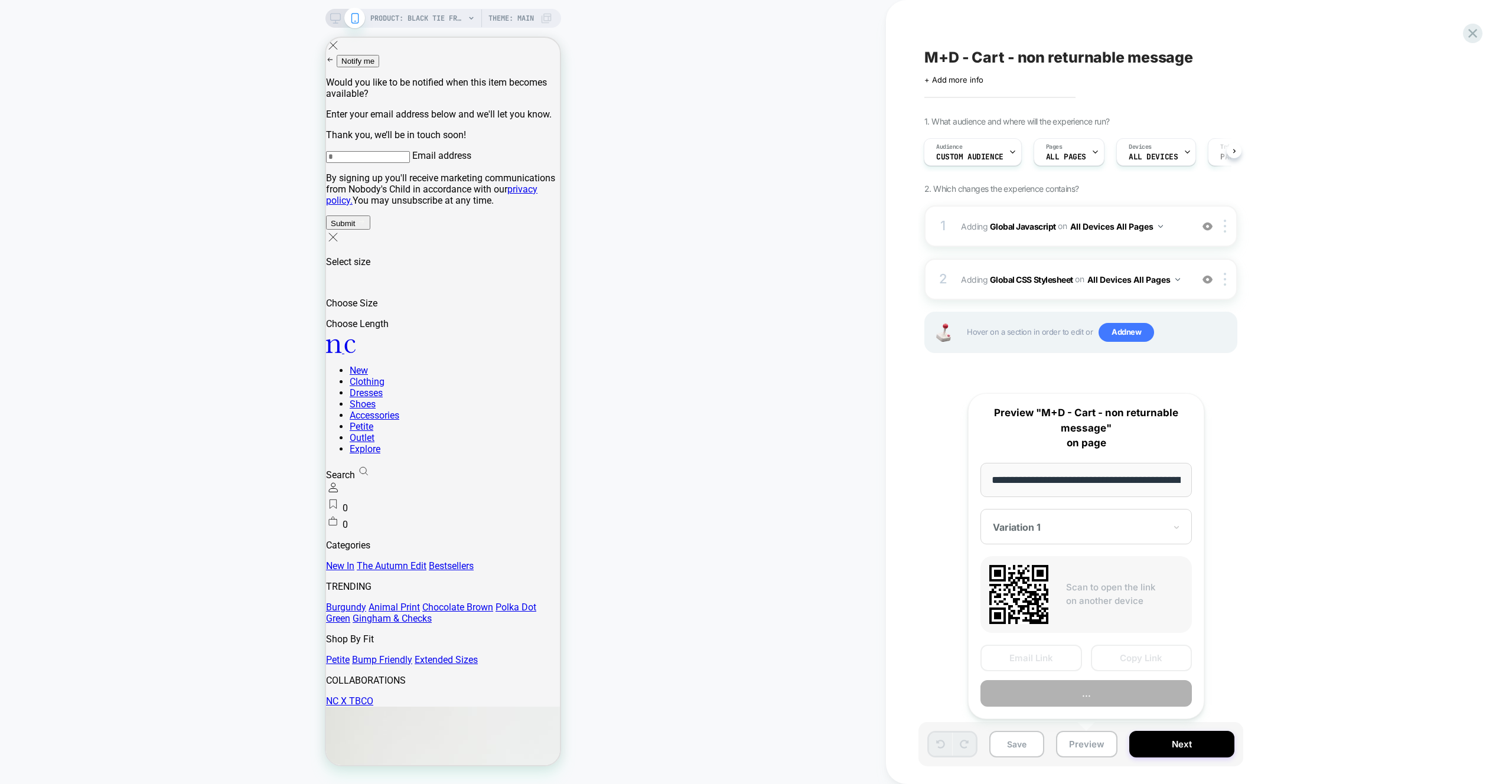
scroll to position [0, 254]
click at [1118, 668] on button "Copy Link" at bounding box center [1142, 658] width 102 height 27
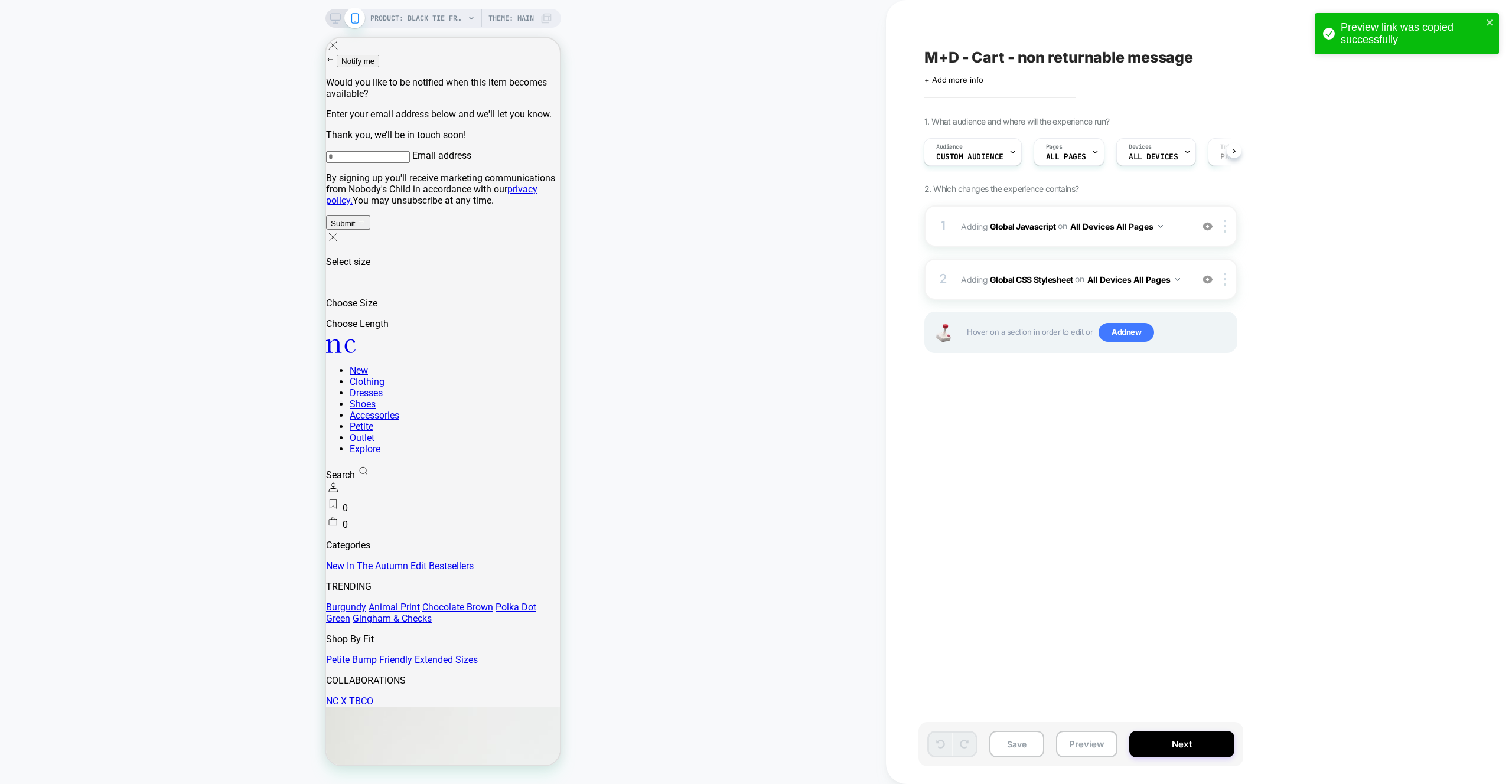
click at [1154, 417] on div "M+D - Cart - non returnable message Click to edit experience details + Add more…" at bounding box center [1140, 392] width 443 height 761
click at [1482, 34] on div at bounding box center [1473, 33] width 25 height 25
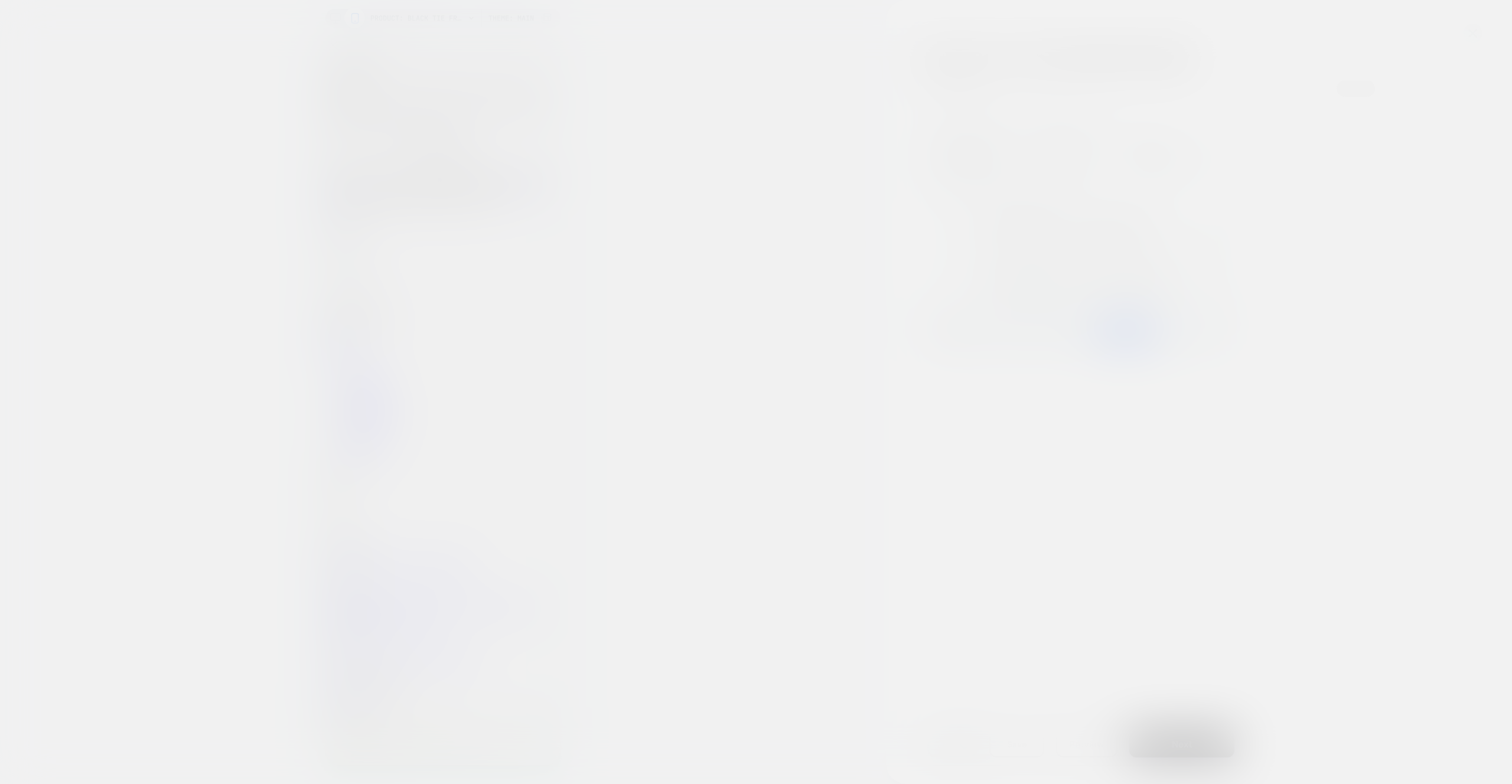
click at [1476, 35] on div at bounding box center [756, 392] width 1512 height 784
